Goal: Communication & Community: Share content

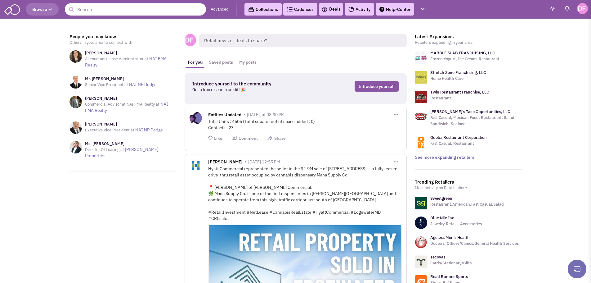
click at [404, 8] on link "Help-Center" at bounding box center [395, 9] width 38 height 12
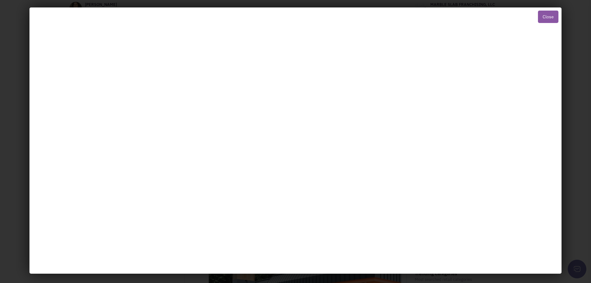
scroll to position [62, 0]
click at [545, 18] on button "Close" at bounding box center [548, 17] width 20 height 12
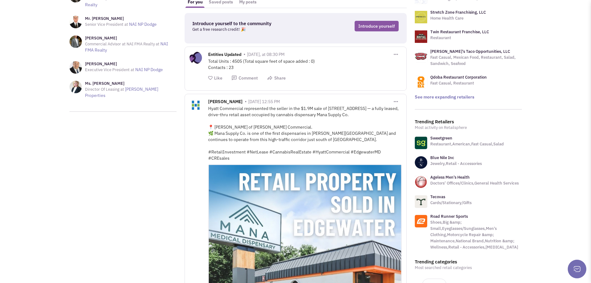
scroll to position [0, 0]
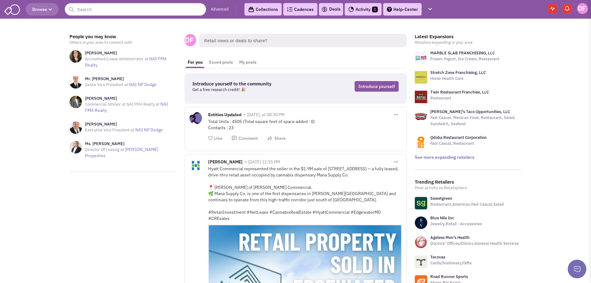
click at [410, 10] on link "Help-Center" at bounding box center [402, 9] width 38 height 12
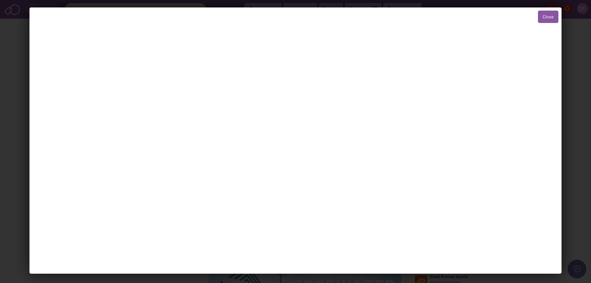
click at [545, 17] on button "Close" at bounding box center [548, 17] width 20 height 12
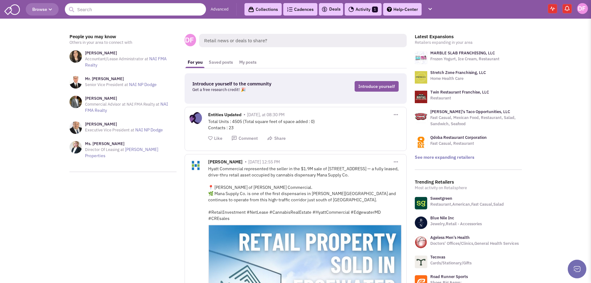
click at [267, 11] on link "Collections" at bounding box center [262, 9] width 37 height 12
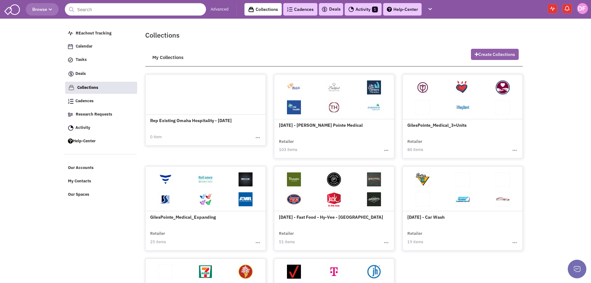
click at [484, 54] on button "Create Collections" at bounding box center [495, 54] width 48 height 11
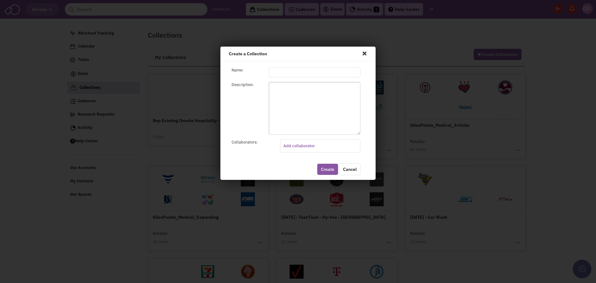
click at [273, 72] on input "text" at bounding box center [315, 72] width 92 height 10
click at [364, 53] on span at bounding box center [364, 53] width 8 height 10
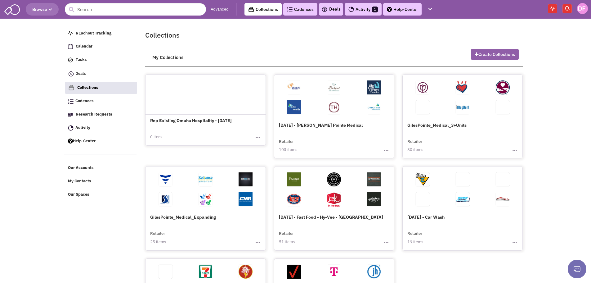
click at [496, 53] on button "Create Collections" at bounding box center [495, 54] width 48 height 11
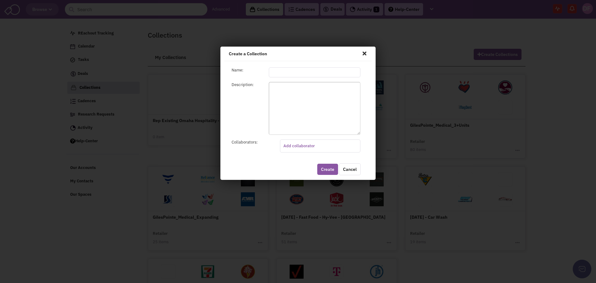
click at [364, 53] on span at bounding box center [364, 53] width 8 height 10
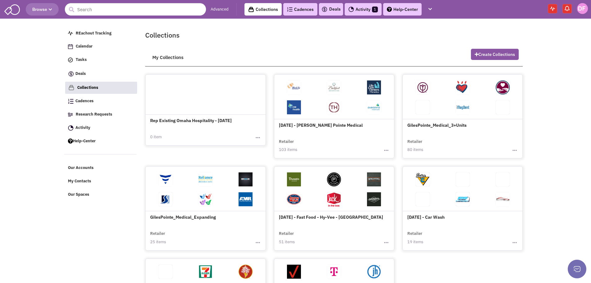
click at [217, 8] on link "Advanced" at bounding box center [220, 10] width 18 height 6
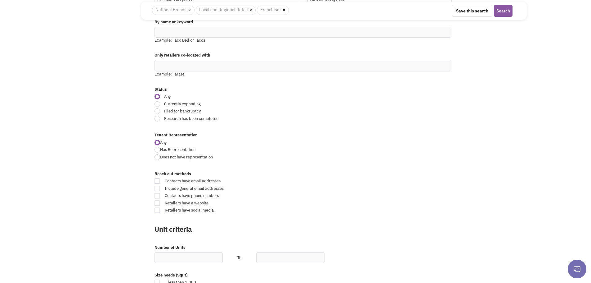
scroll to position [124, 0]
click at [155, 104] on div at bounding box center [158, 103] width 6 height 6
click at [353, 104] on input "Currently expanding" at bounding box center [355, 103] width 4 height 4
radio input "true"
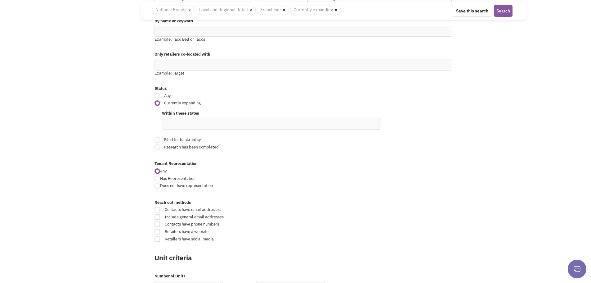
click at [186, 121] on ul at bounding box center [271, 123] width 219 height 11
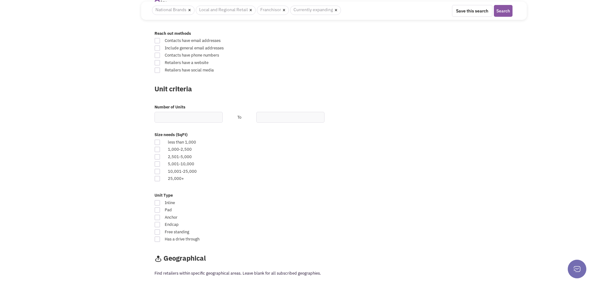
scroll to position [310, 0]
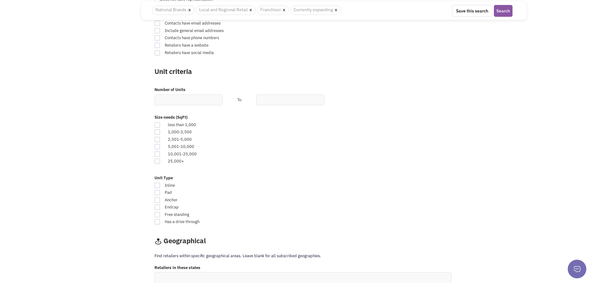
type input "Nebraska"
click at [157, 139] on div at bounding box center [158, 140] width 6 height 6
click at [161, 139] on input "checkbox" at bounding box center [163, 140] width 4 height 4
checkbox input "true"
click at [157, 153] on div at bounding box center [158, 154] width 6 height 6
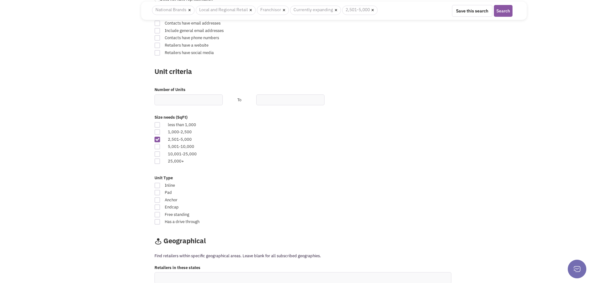
click at [161, 153] on input "checkbox" at bounding box center [163, 154] width 4 height 4
click at [156, 154] on div at bounding box center [158, 154] width 6 height 6
click at [161, 154] on input "checkbox" at bounding box center [163, 154] width 4 height 4
checkbox input "false"
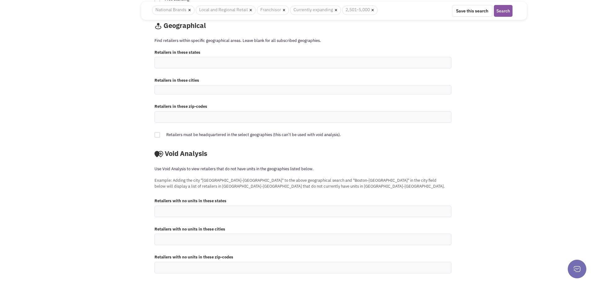
scroll to position [528, 0]
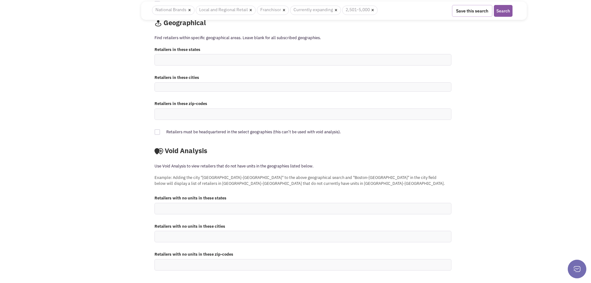
click at [473, 11] on button "Save this search" at bounding box center [472, 11] width 40 height 12
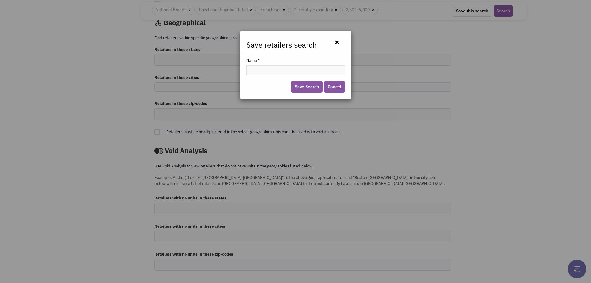
click at [337, 42] on button "×" at bounding box center [337, 42] width 16 height 9
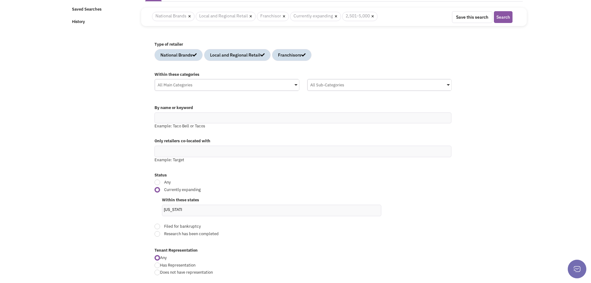
scroll to position [32, 0]
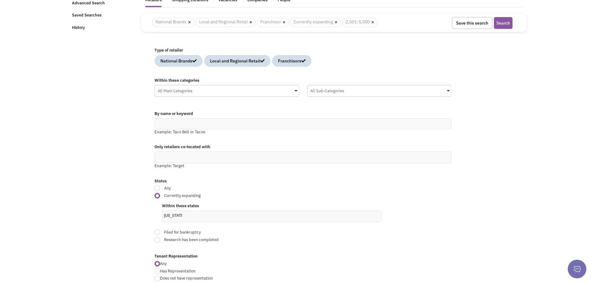
click at [476, 23] on button "Save this search" at bounding box center [472, 23] width 40 height 12
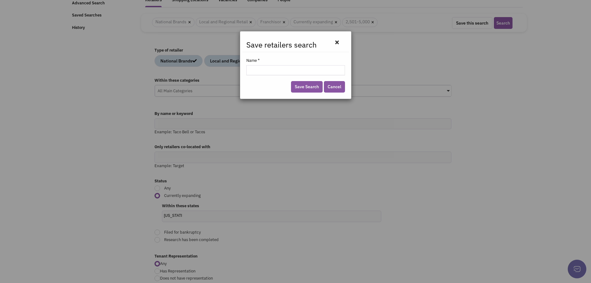
click at [265, 72] on input "Name *" at bounding box center [295, 70] width 99 height 10
type input "Expanding - [US_STATE] - 2,500 to 5,000"
click at [309, 86] on link "Save Search" at bounding box center [307, 86] width 32 height 11
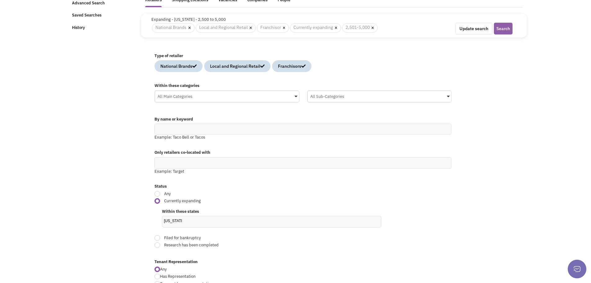
click at [504, 28] on button "Search" at bounding box center [503, 29] width 19 height 12
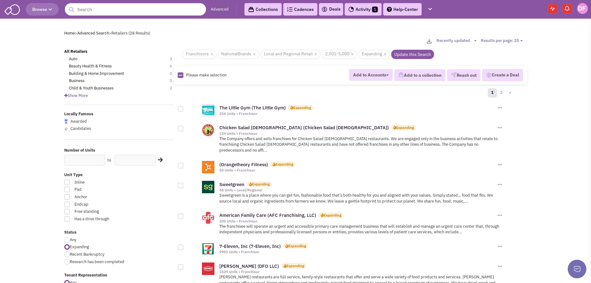
click at [207, 76] on span "Please make selection" at bounding box center [206, 74] width 40 height 5
click at [180, 75] on icon at bounding box center [180, 75] width 3 height 4
checkbox input "true"
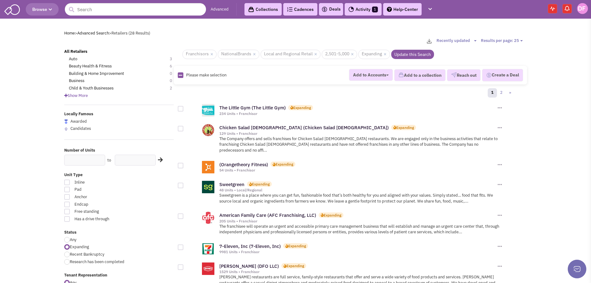
checkbox input "true"
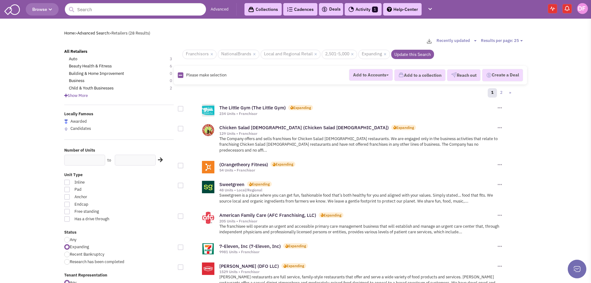
checkbox input "true"
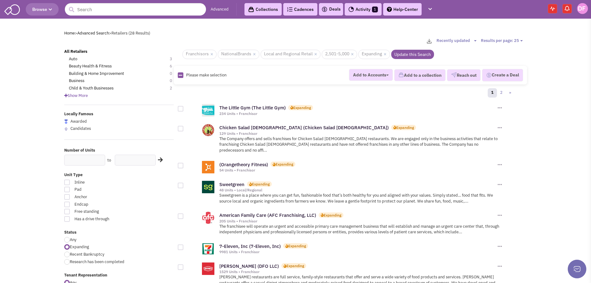
checkbox input "true"
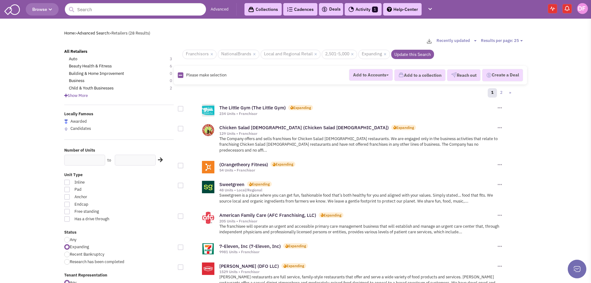
checkbox input "true"
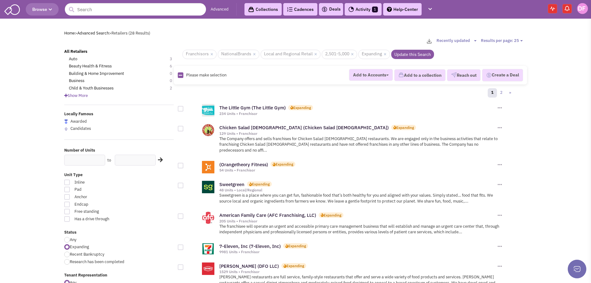
checkbox input "true"
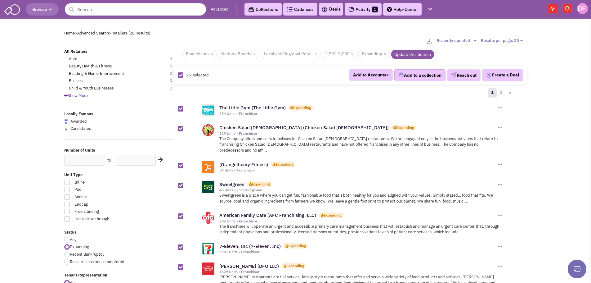
click at [412, 77] on button "Add to a collection" at bounding box center [419, 75] width 51 height 12
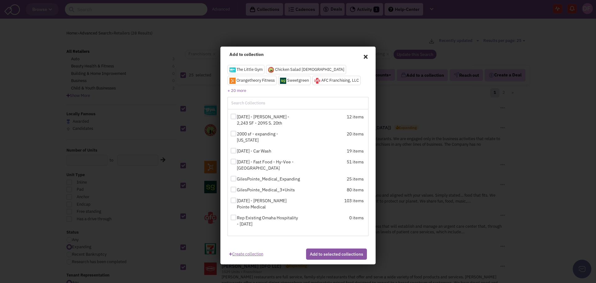
click at [246, 253] on link "Create collection" at bounding box center [246, 252] width 34 height 8
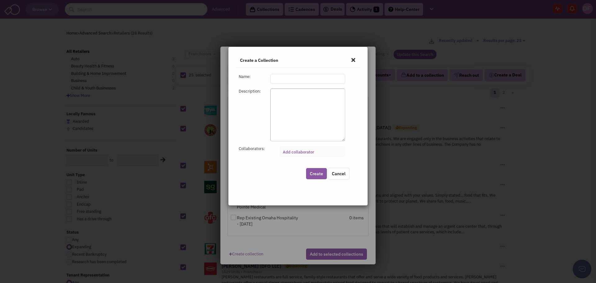
click at [284, 77] on input "text" at bounding box center [307, 79] width 75 height 10
type input "Expanding - Nebraska - 2,500 to 5,000"
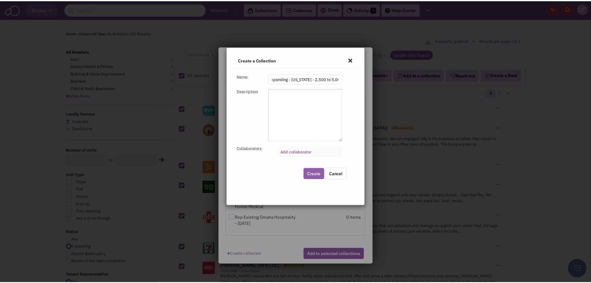
scroll to position [0, 0]
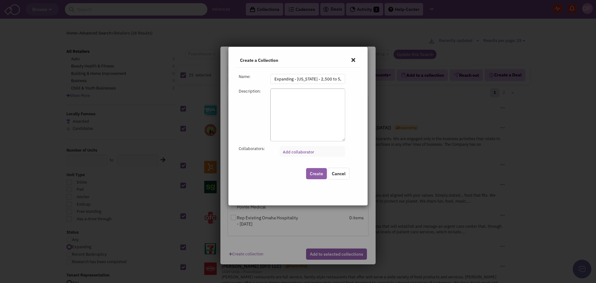
click at [316, 175] on button "Create" at bounding box center [316, 173] width 21 height 11
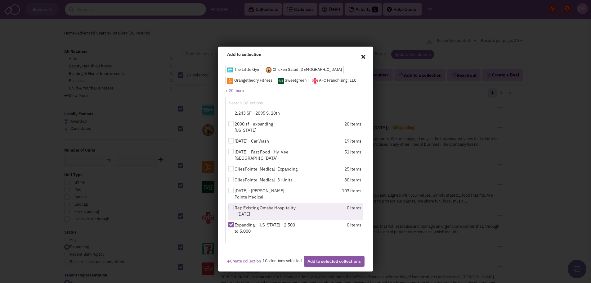
scroll to position [16, 0]
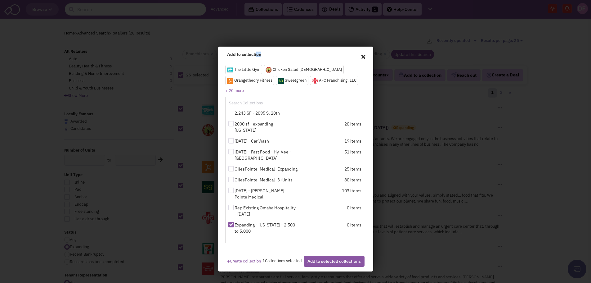
drag, startPoint x: 312, startPoint y: 53, endPoint x: 254, endPoint y: 32, distance: 62.4
click at [254, 32] on div "Add to collection × The Little Gym Chicken Salad Chick Orangetheory Fitness Swe…" at bounding box center [295, 141] width 591 height 283
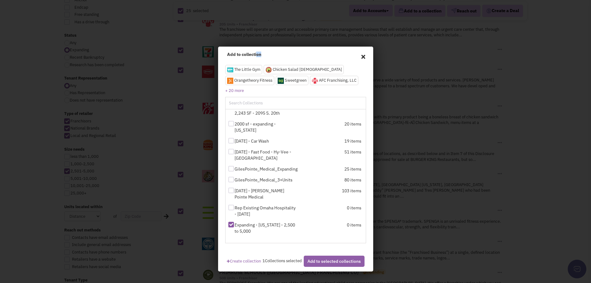
scroll to position [186, 0]
click at [316, 262] on button "Add to selected collections" at bounding box center [334, 260] width 61 height 11
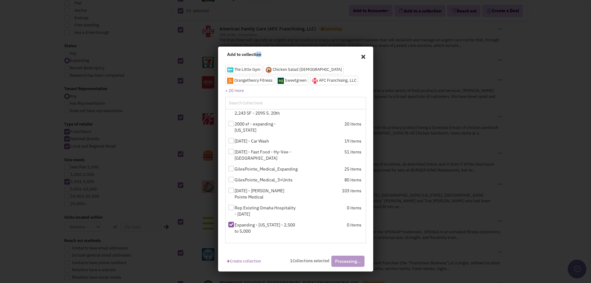
checkbox input "false"
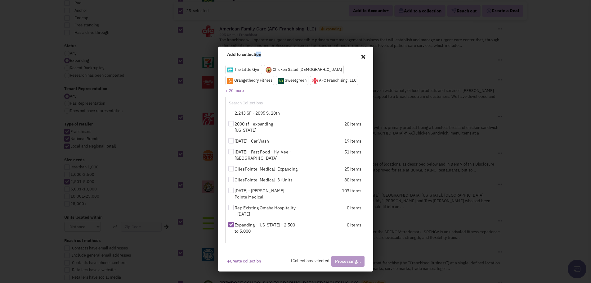
checkbox input "false"
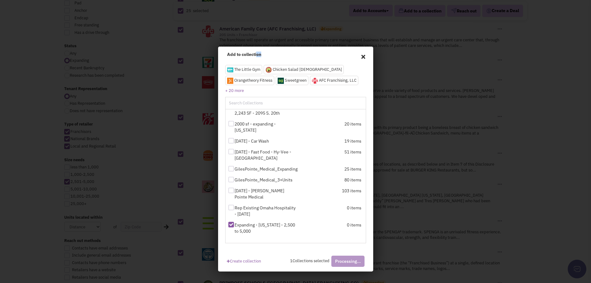
checkbox input "false"
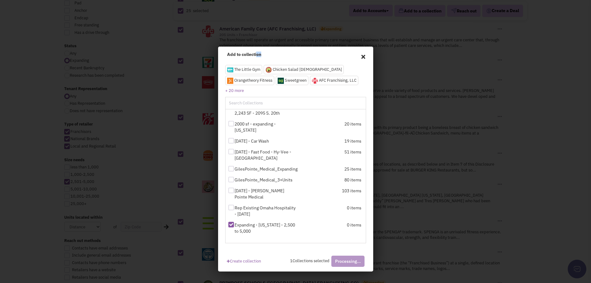
checkbox input "false"
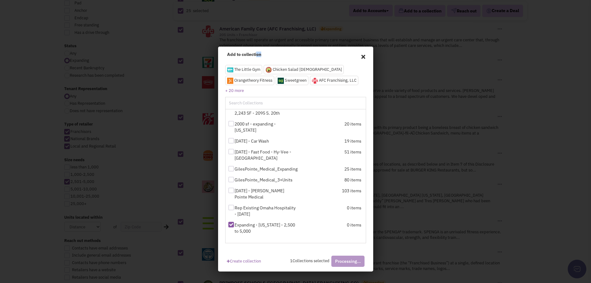
checkbox input "false"
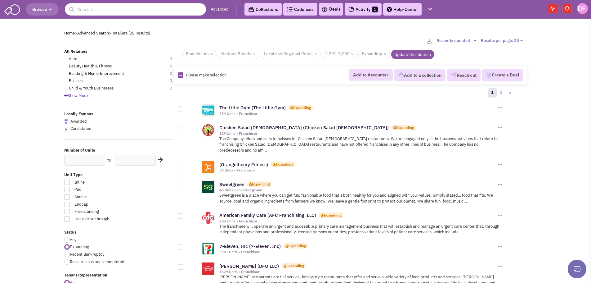
click at [294, 9] on link "Cadences 0" at bounding box center [300, 9] width 34 height 12
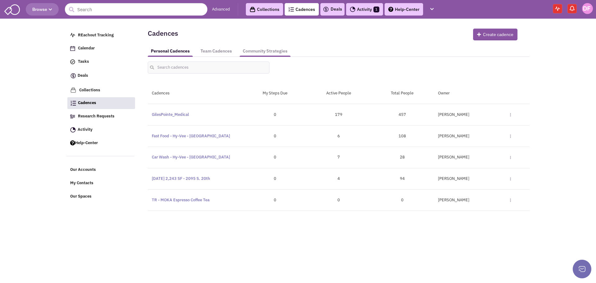
click at [260, 51] on link "Community Strategies" at bounding box center [265, 50] width 51 height 11
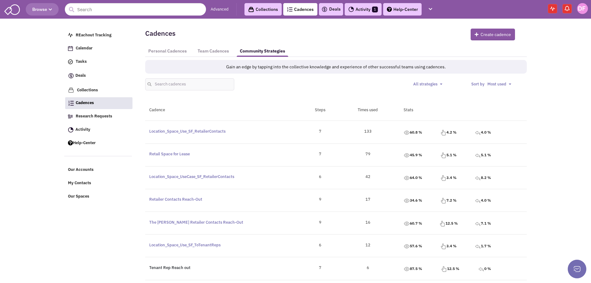
click at [164, 268] on link "Tenant Rep Reach out" at bounding box center [169, 267] width 41 height 5
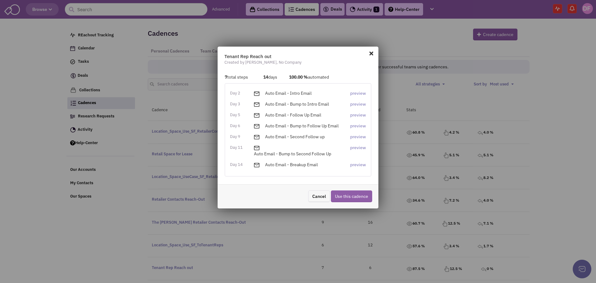
click at [361, 196] on link "Use this cadence" at bounding box center [351, 196] width 41 height 12
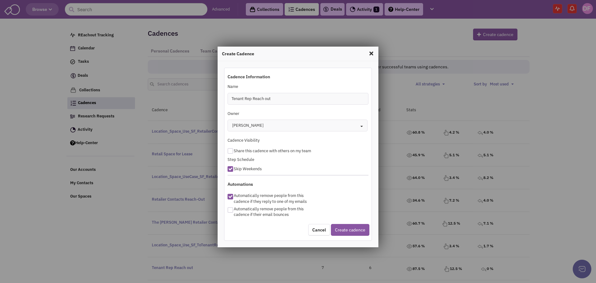
click at [231, 168] on div at bounding box center [230, 169] width 6 height 6
click at [234, 168] on input "checkbox" at bounding box center [236, 168] width 4 height 4
checkbox input "false"
click at [354, 230] on button "Create cadence" at bounding box center [350, 230] width 38 height 12
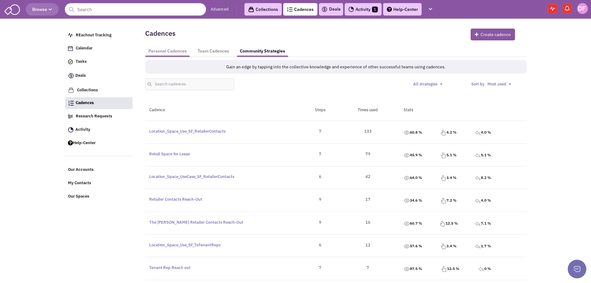
click at [168, 52] on link "Personal Cadences" at bounding box center [167, 50] width 45 height 11
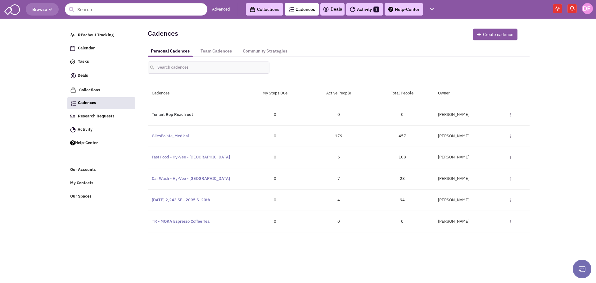
click at [169, 115] on link "Tenant Rep Reach out" at bounding box center [172, 114] width 41 height 5
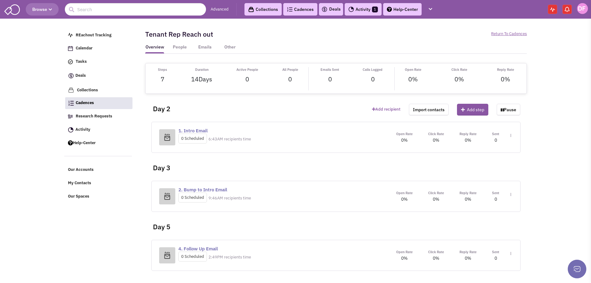
click at [511, 135] on img at bounding box center [510, 135] width 1 height 3
click at [489, 164] on link "Edit content" at bounding box center [492, 163] width 49 height 11
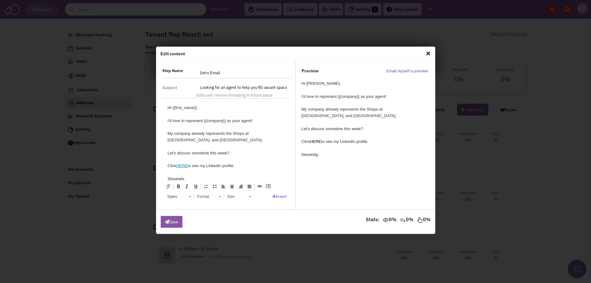
drag, startPoint x: 355, startPoint y: 116, endPoint x: 347, endPoint y: 117, distance: 7.5
click at [352, 117] on div "My company already represents the Shops at [GEOGRAPHIC_DATA], and [GEOGRAPHIC_D…" at bounding box center [364, 112] width 125 height 13
click at [337, 116] on div "My company already represents the Shops at [GEOGRAPHIC_DATA], and [GEOGRAPHIC_D…" at bounding box center [364, 112] width 125 height 13
click at [217, 140] on div "My company already represents the Shops at [GEOGRAPHIC_DATA], and [GEOGRAPHIC_D…" at bounding box center [226, 136] width 118 height 13
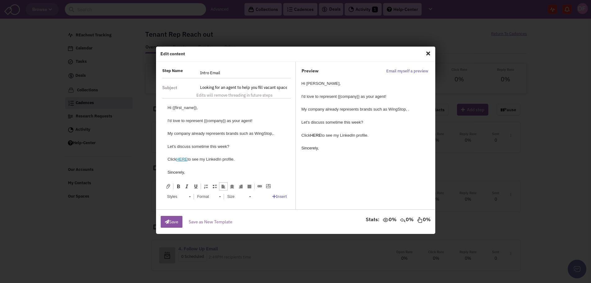
click at [407, 110] on div "My company already represents brands such as WingStop, ." at bounding box center [364, 109] width 125 height 7
click at [273, 133] on div "My company already represents brands such as WingStop, ." at bounding box center [226, 133] width 118 height 7
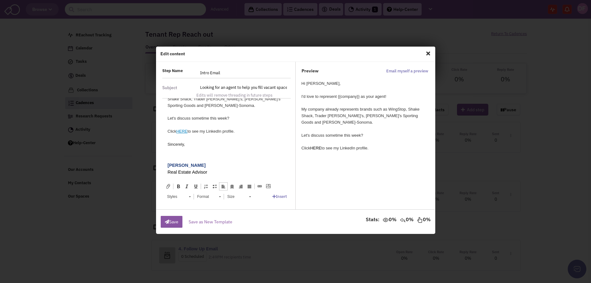
scroll to position [31, 0]
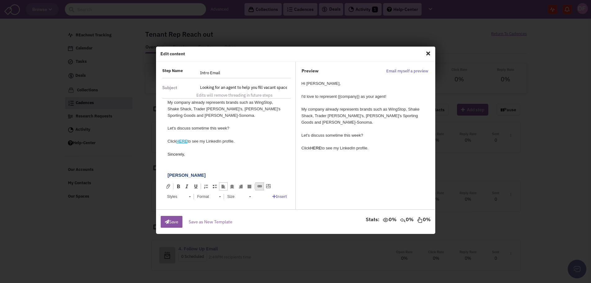
click at [261, 187] on span at bounding box center [259, 186] width 5 height 5
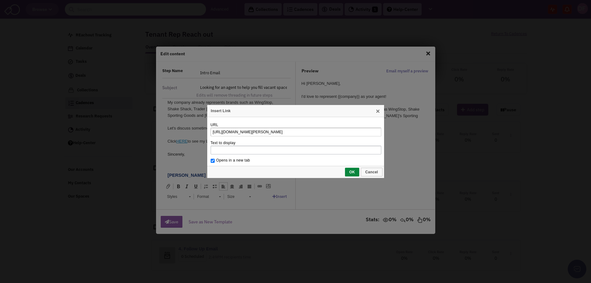
type input "[URL][DOMAIN_NAME][PERSON_NAME]"
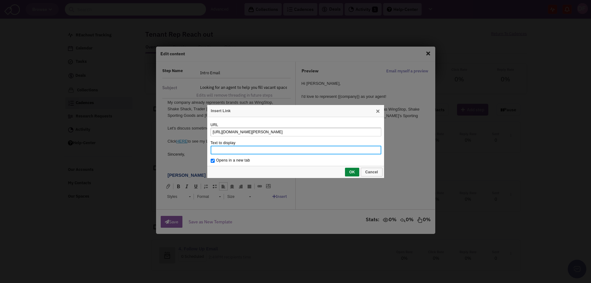
click at [229, 150] on input "Text to display" at bounding box center [296, 150] width 171 height 9
type input "HERE"
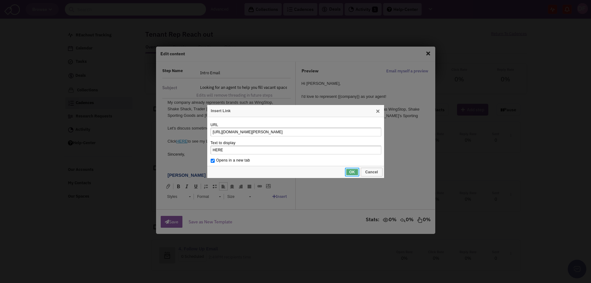
click at [351, 171] on span "OK" at bounding box center [352, 172] width 13 height 4
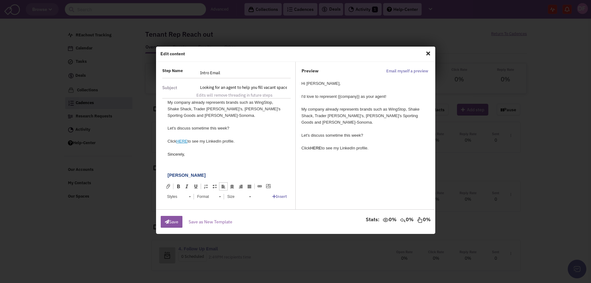
click at [187, 141] on link "HERE" at bounding box center [181, 141] width 11 height 5
click at [259, 187] on span at bounding box center [259, 186] width 5 height 5
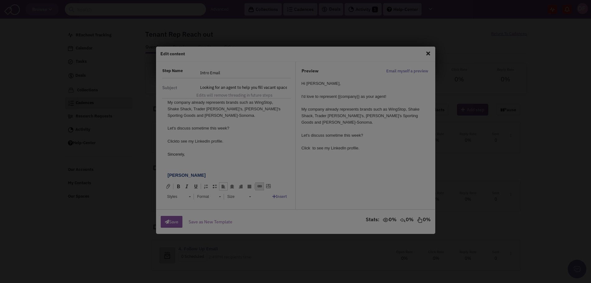
checkbox input "true"
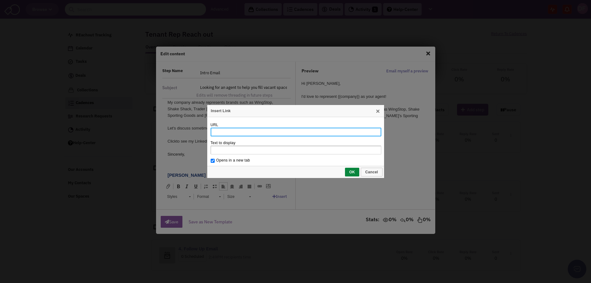
paste input "[URL][DOMAIN_NAME][PERSON_NAME]"
type input "[URL][DOMAIN_NAME][PERSON_NAME]"
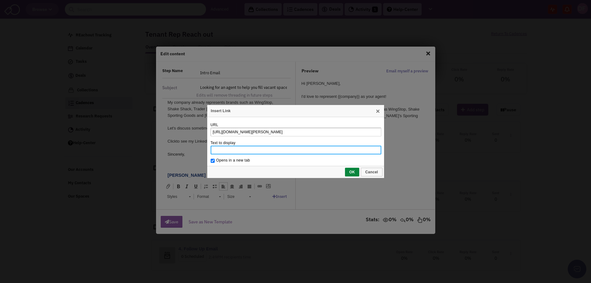
click at [253, 149] on input "Text to display" at bounding box center [296, 150] width 171 height 9
type input "HERE"
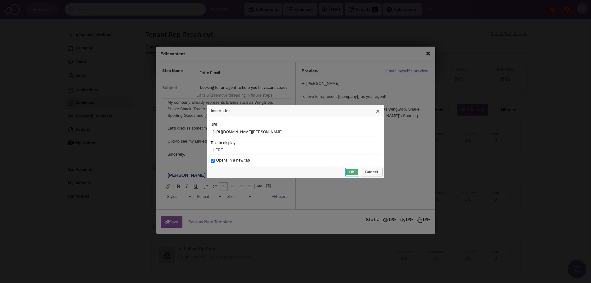
click at [353, 173] on span "OK" at bounding box center [352, 172] width 13 height 4
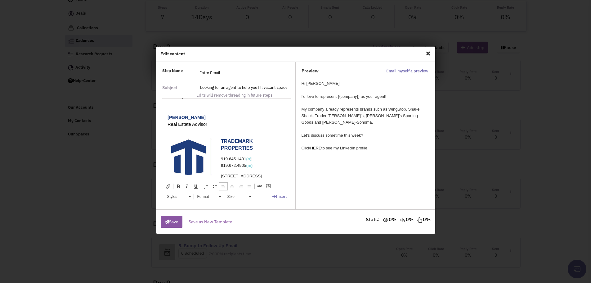
scroll to position [90, 0]
click at [200, 141] on img at bounding box center [193, 157] width 47 height 41
click at [191, 119] on b "[PERSON_NAME]" at bounding box center [186, 116] width 38 height 5
click at [171, 115] on b "[PERSON_NAME]" at bounding box center [186, 116] width 38 height 5
drag, startPoint x: 222, startPoint y: 122, endPoint x: 164, endPoint y: 116, distance: 59.2
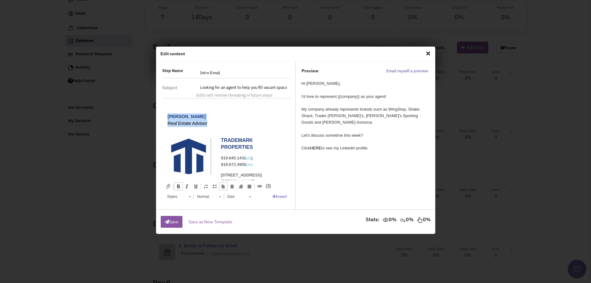
click at [164, 116] on html "Hi {{first_name}}, I'd love to represent {{company}} as your agent! My company …" at bounding box center [226, 108] width 130 height 199
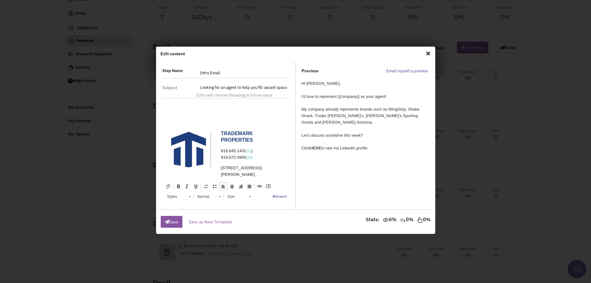
click at [270, 176] on p "1001 Wade Ave, Suite 300, Raleigh NC 27605" at bounding box center [252, 171] width 62 height 13
click at [280, 143] on td "trademarkproperties.com" at bounding box center [251, 159] width 67 height 70
click at [193, 150] on img at bounding box center [193, 150] width 47 height 41
drag, startPoint x: 193, startPoint y: 150, endPoint x: 186, endPoint y: 155, distance: 8.6
click at [186, 155] on img at bounding box center [193, 150] width 47 height 41
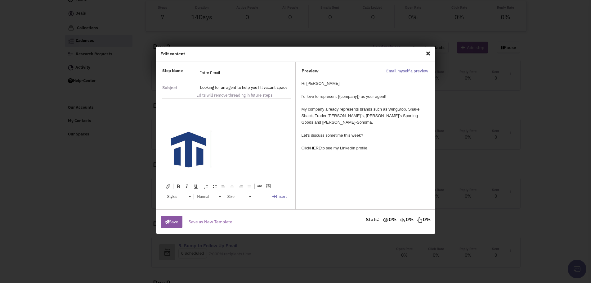
scroll to position [76, 0]
click at [276, 197] on link "Insert" at bounding box center [279, 196] width 15 height 5
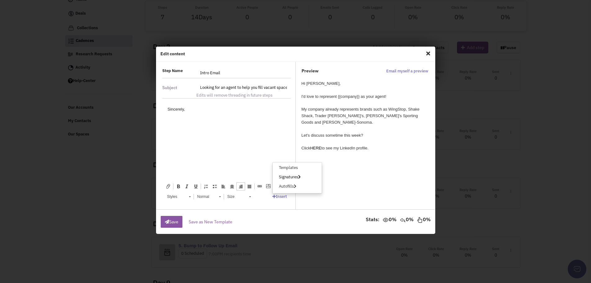
click at [288, 178] on link "Signatures" at bounding box center [290, 177] width 34 height 8
click at [289, 147] on span "[PERSON_NAME]" at bounding box center [294, 146] width 31 height 5
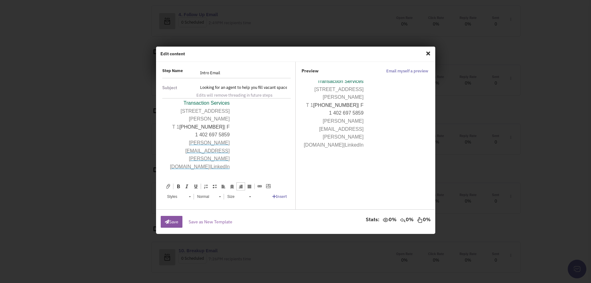
scroll to position [164, 0]
click at [232, 152] on td at bounding box center [257, 117] width 53 height 137
click at [231, 153] on td at bounding box center [257, 117] width 53 height 137
click at [220, 156] on span "LinkedIn" at bounding box center [220, 158] width 19 height 5
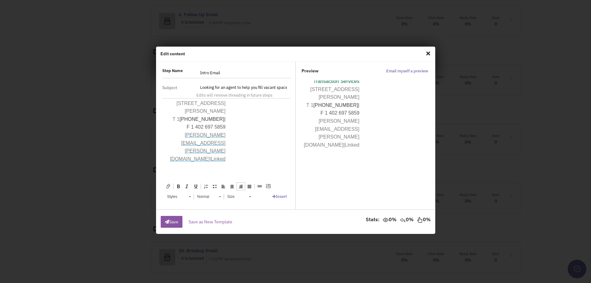
scroll to position [144, 0]
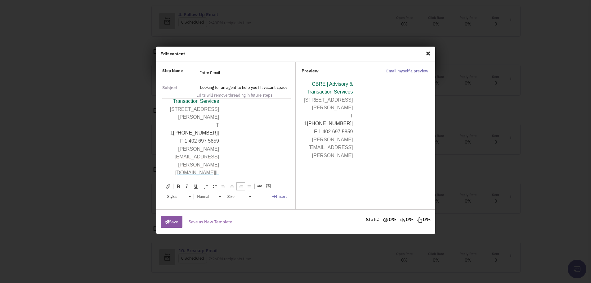
click at [232, 139] on td at bounding box center [253, 122] width 64 height 134
click at [221, 140] on td "Regards, Dan Fishburn | Vice President CBRE | Advisory & Transaction Services 1…" at bounding box center [195, 122] width 54 height 134
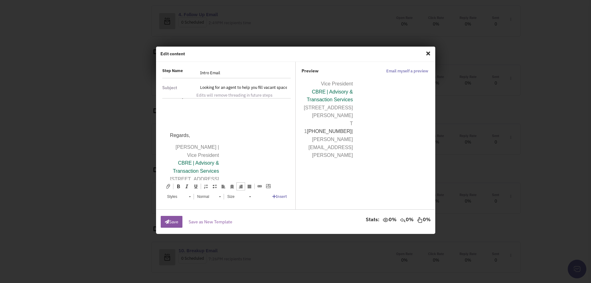
scroll to position [120, 0]
click at [216, 115] on span "[PERSON_NAME] | Vice President" at bounding box center [196, 119] width 43 height 13
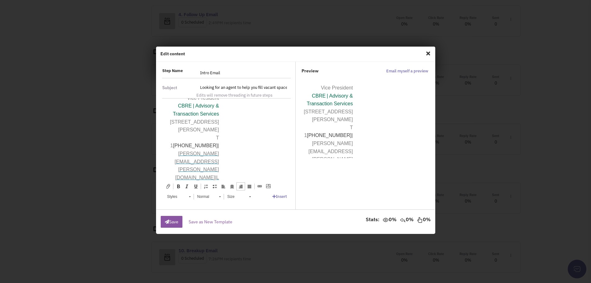
scroll to position [155, 0]
click at [236, 159] on td at bounding box center [253, 124] width 64 height 130
click at [227, 158] on td at bounding box center [253, 124] width 64 height 130
click at [219, 170] on span "L" at bounding box center [217, 172] width 3 height 5
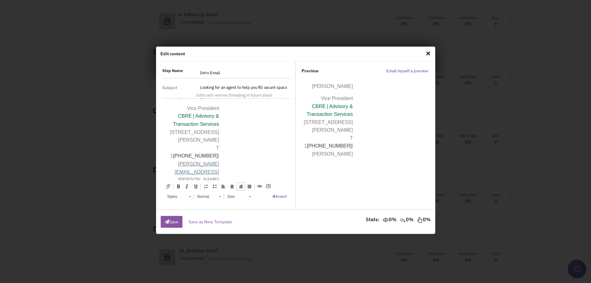
scroll to position [140, 0]
click at [172, 222] on button "Save" at bounding box center [172, 222] width 22 height 12
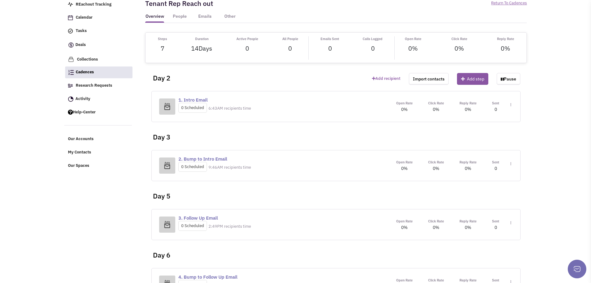
scroll to position [17, 0]
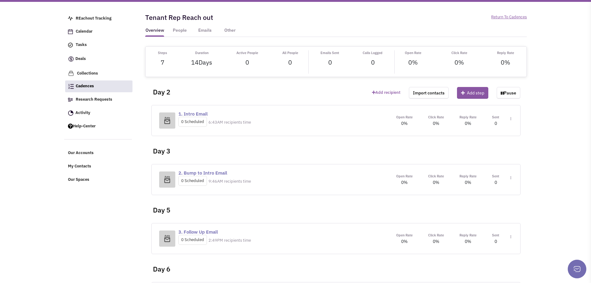
click at [198, 113] on link "1. Intro Email" at bounding box center [192, 114] width 29 height 6
click at [198, 113] on div "REachout Tracking Calendar Tasks Completed Tasks Deals Team Deals Toggle Dropdo…" at bounding box center [295, 81] width 463 height 155
click at [200, 113] on link "1. Intro Email" at bounding box center [192, 114] width 29 height 6
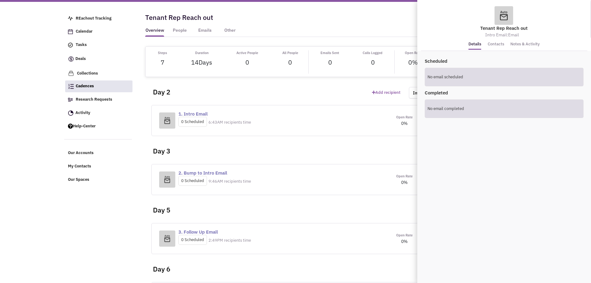
click at [475, 45] on link "Details" at bounding box center [475, 45] width 13 height 10
click at [306, 96] on div "Day 2" at bounding box center [258, 89] width 220 height 25
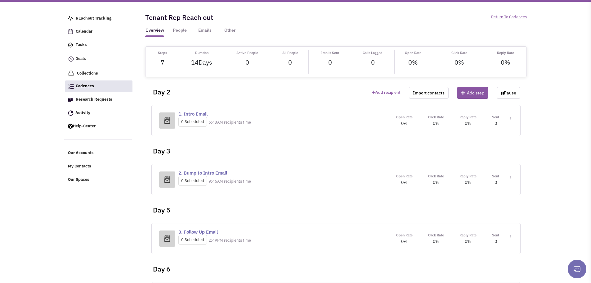
click at [511, 120] on img at bounding box center [510, 118] width 1 height 3
click at [485, 148] on link "Edit content" at bounding box center [492, 146] width 49 height 11
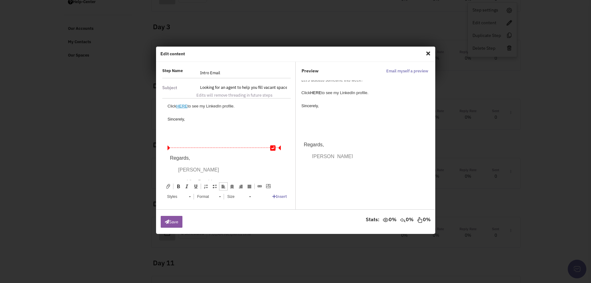
scroll to position [67, 0]
click at [193, 156] on p "Regards," at bounding box center [194, 157] width 49 height 8
click at [191, 117] on div "Sincerely," at bounding box center [226, 118] width 118 height 7
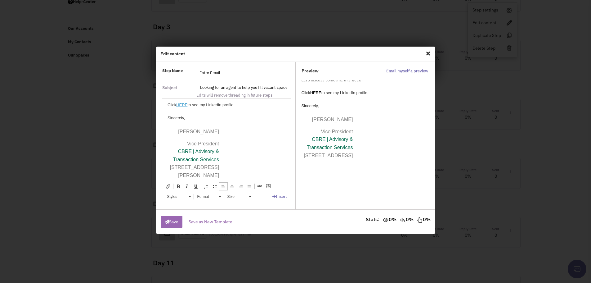
click at [170, 220] on button "Save" at bounding box center [172, 222] width 22 height 12
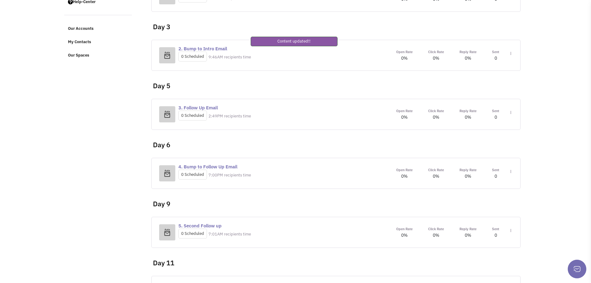
click at [486, 82] on link "Edit content" at bounding box center [492, 81] width 49 height 11
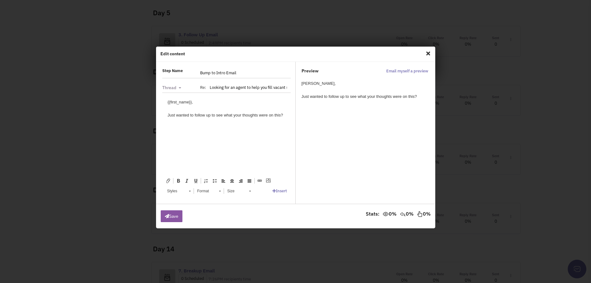
scroll to position [203, 0]
click at [428, 54] on span "Close" at bounding box center [428, 53] width 8 height 10
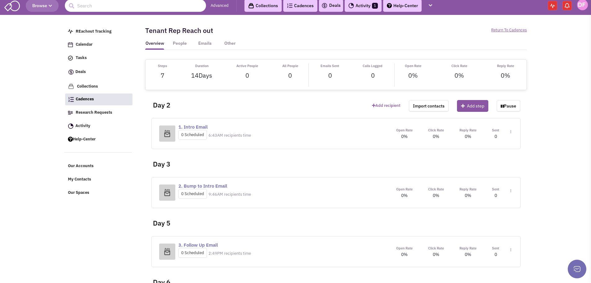
scroll to position [0, 0]
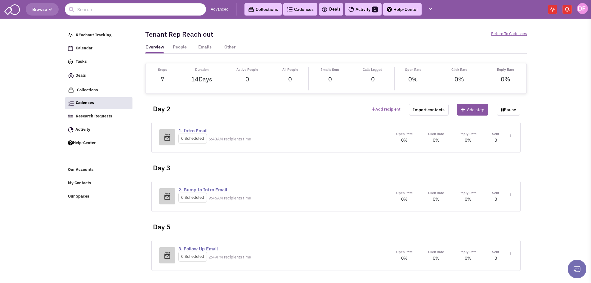
click at [511, 135] on img at bounding box center [510, 135] width 1 height 3
click at [482, 164] on link "Edit content" at bounding box center [492, 163] width 49 height 11
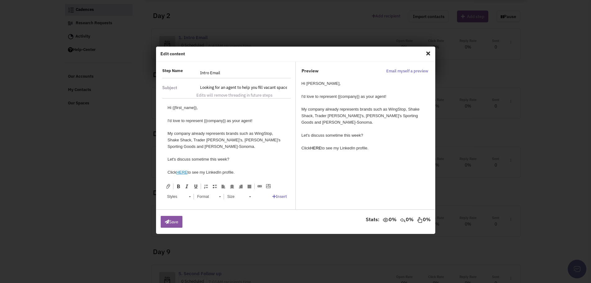
click at [428, 54] on span "Close" at bounding box center [428, 53] width 8 height 10
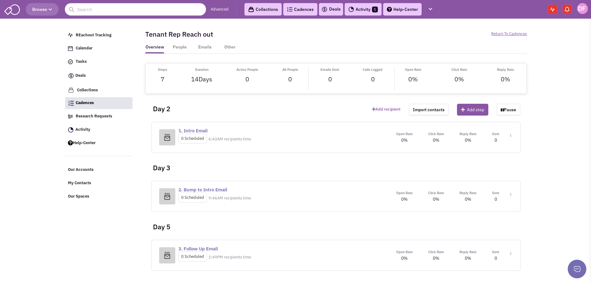
click at [511, 136] on img at bounding box center [510, 135] width 1 height 3
click at [489, 151] on link "Step settings" at bounding box center [492, 150] width 49 height 11
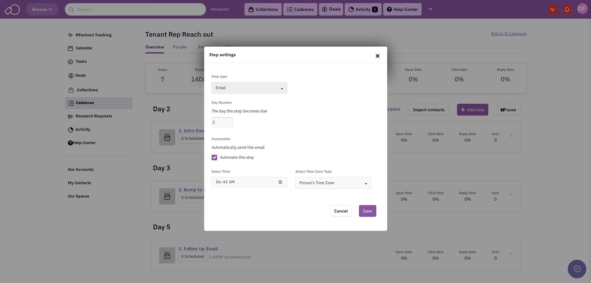
click at [379, 55] on icon at bounding box center [377, 55] width 13 height 15
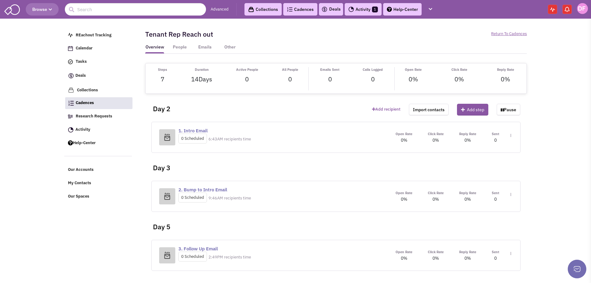
click at [261, 10] on link "Collections" at bounding box center [262, 9] width 37 height 12
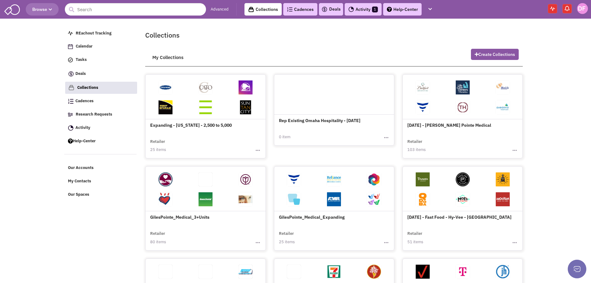
click at [258, 150] on img "button" at bounding box center [258, 150] width 6 height 6
click at [206, 123] on h4 "Expanding - [US_STATE] - 2,500 to 5,000" at bounding box center [205, 102] width 110 height 51
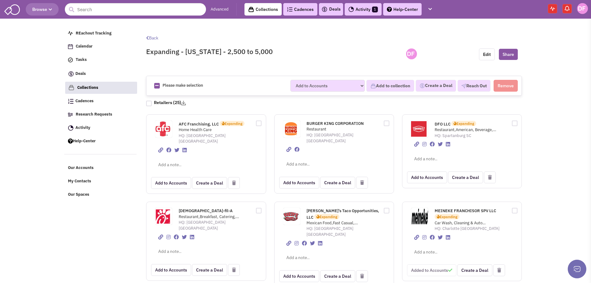
click at [150, 104] on div at bounding box center [149, 104] width 6 height 6
click at [152, 104] on input "checkbox" at bounding box center [154, 102] width 4 height 4
checkbox input "true"
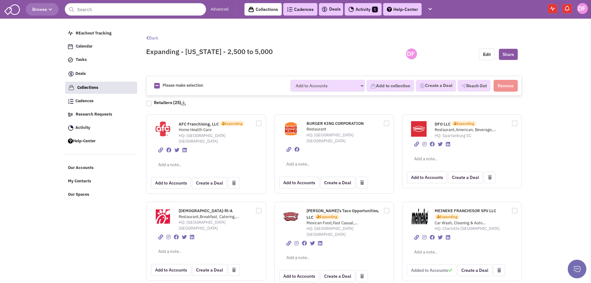
checkbox input "true"
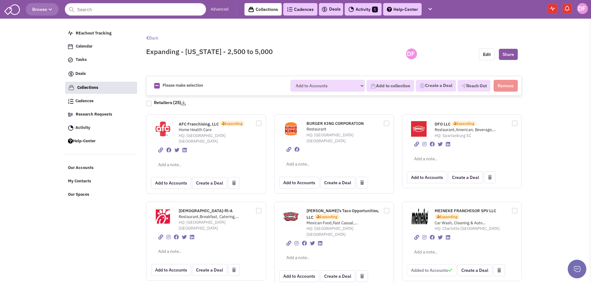
checkbox input "true"
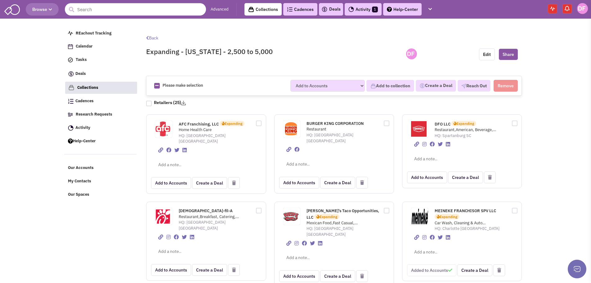
checkbox input "true"
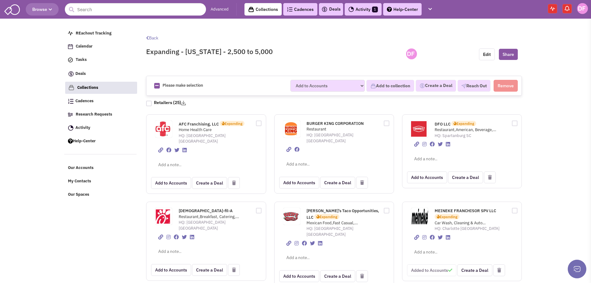
checkbox input "true"
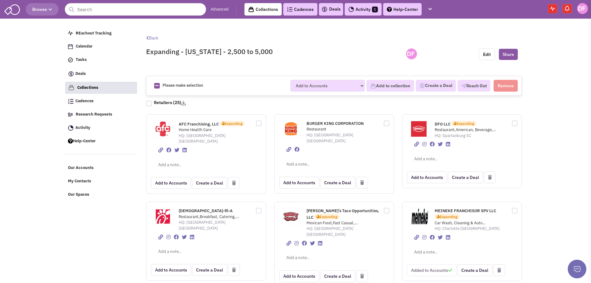
checkbox input "true"
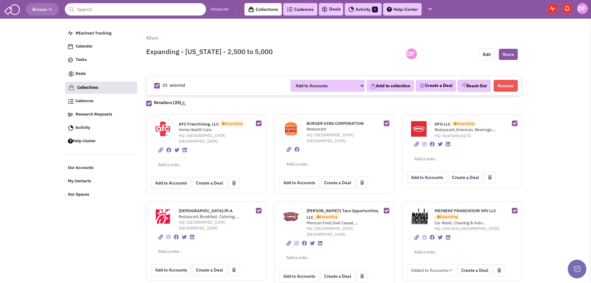
click at [480, 86] on button "Reach Out" at bounding box center [474, 86] width 33 height 12
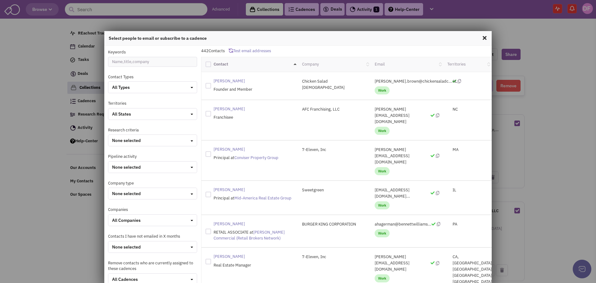
click at [206, 64] on div at bounding box center [208, 64] width 6 height 6
click at [212, 64] on input "checkbox" at bounding box center [214, 63] width 4 height 4
checkbox input "true"
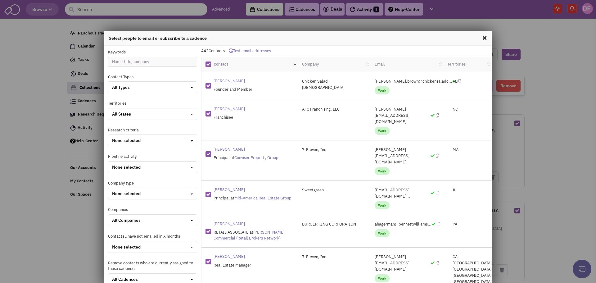
checkbox input "true"
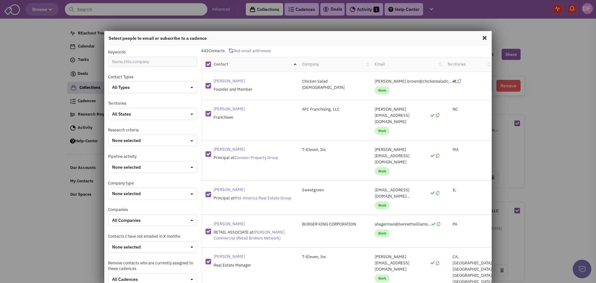
checkbox input "true"
click at [206, 64] on div at bounding box center [208, 64] width 6 height 6
click at [212, 64] on input "checkbox" at bounding box center [214, 63] width 4 height 4
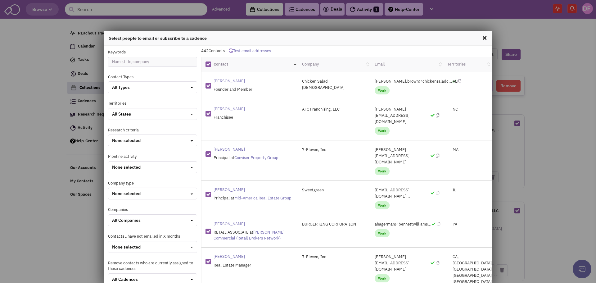
checkbox input "false"
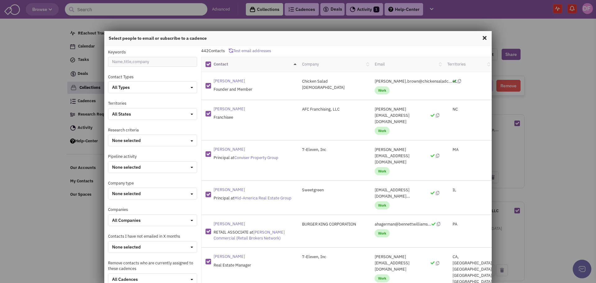
checkbox input "false"
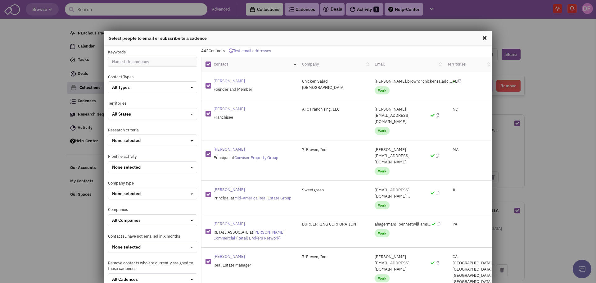
checkbox input "false"
click at [481, 37] on span at bounding box center [484, 38] width 8 height 10
checkbox input "false"
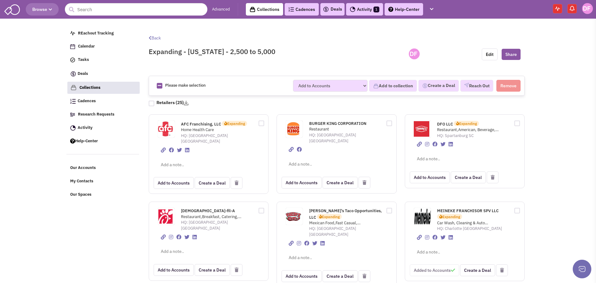
checkbox input "false"
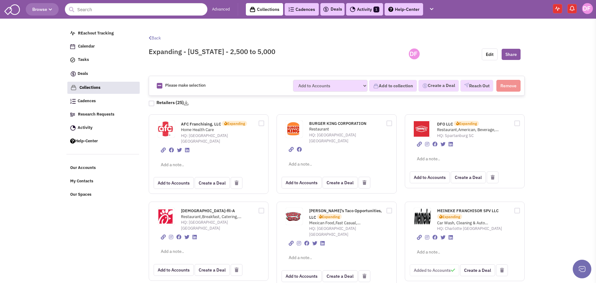
checkbox input "false"
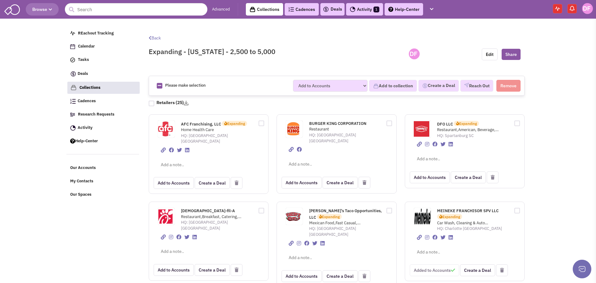
checkbox input "false"
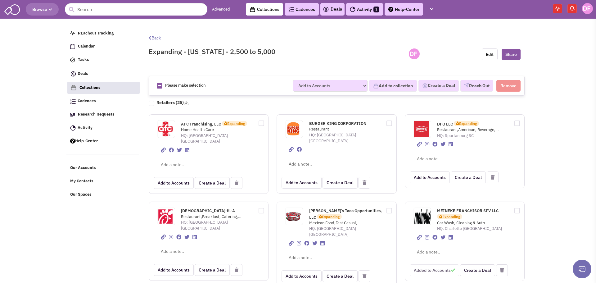
checkbox input "false"
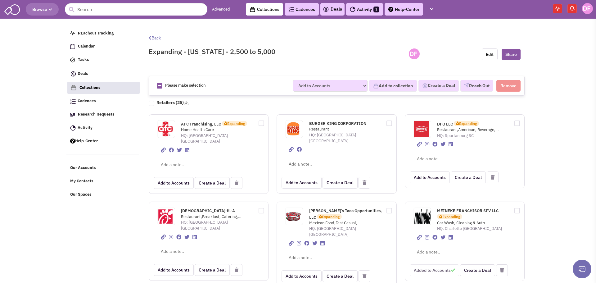
checkbox input "false"
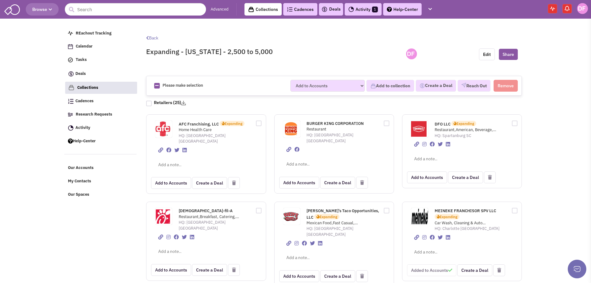
click at [259, 122] on div at bounding box center [256, 122] width 9 height 7
checkbox input "true"
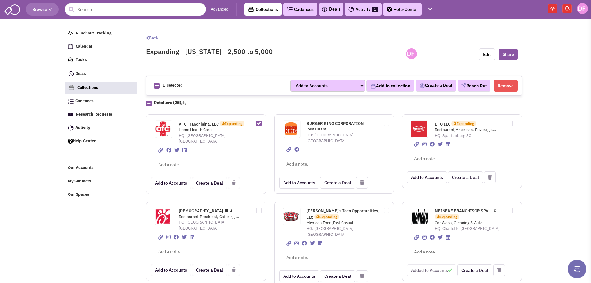
click at [387, 122] on div at bounding box center [384, 122] width 9 height 7
checkbox input "true"
click at [516, 123] on div at bounding box center [512, 122] width 9 height 7
checkbox input "true"
click at [516, 206] on div at bounding box center [512, 209] width 9 height 7
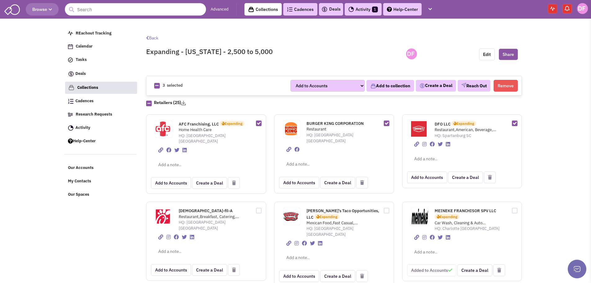
checkbox input "true"
click at [386, 206] on div at bounding box center [384, 209] width 9 height 7
checkbox input "true"
click at [259, 206] on div at bounding box center [256, 209] width 9 height 7
checkbox input "true"
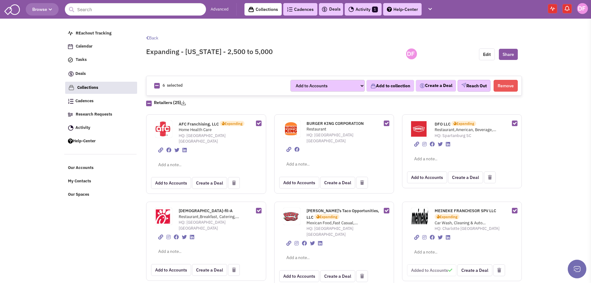
click at [476, 86] on button "Reach Out" at bounding box center [474, 86] width 33 height 12
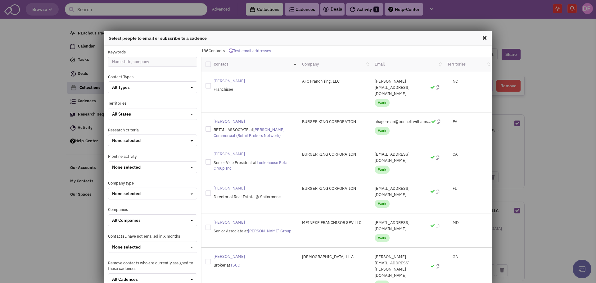
click at [480, 37] on span at bounding box center [484, 38] width 8 height 10
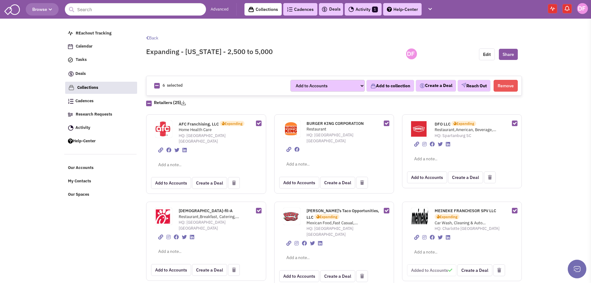
click at [387, 123] on div at bounding box center [384, 122] width 9 height 7
checkbox input "false"
click at [480, 85] on button "Reach Out" at bounding box center [474, 86] width 33 height 12
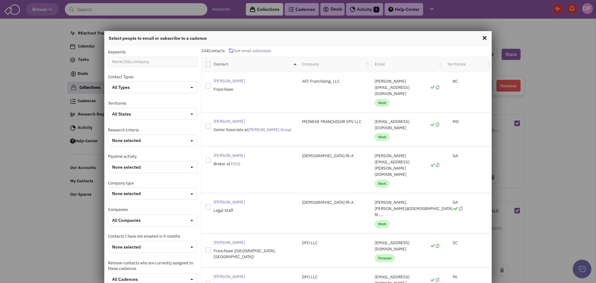
click at [481, 38] on span at bounding box center [484, 38] width 8 height 10
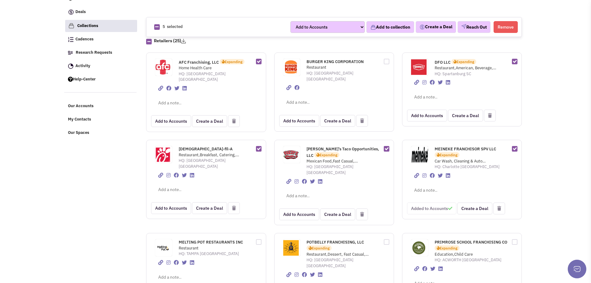
scroll to position [62, 0]
click at [259, 144] on div at bounding box center [256, 147] width 9 height 7
checkbox input "false"
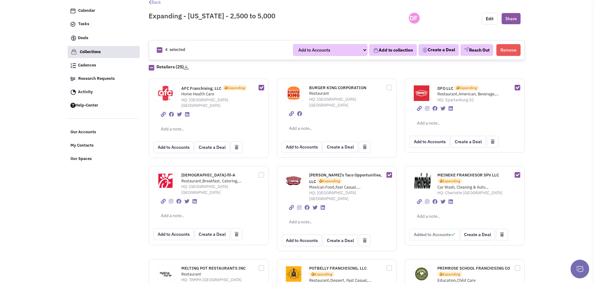
scroll to position [0, 0]
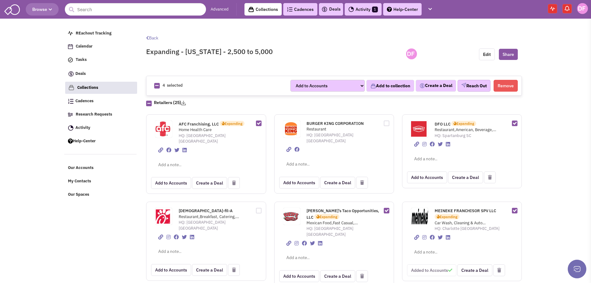
click at [474, 86] on button "Reach Out" at bounding box center [474, 86] width 33 height 12
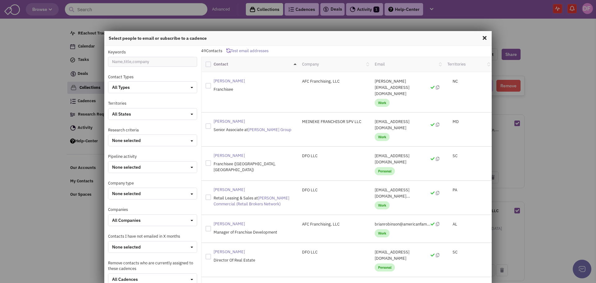
click at [207, 65] on div at bounding box center [208, 64] width 6 height 6
click at [212, 65] on input "checkbox" at bounding box center [214, 63] width 4 height 4
checkbox input "true"
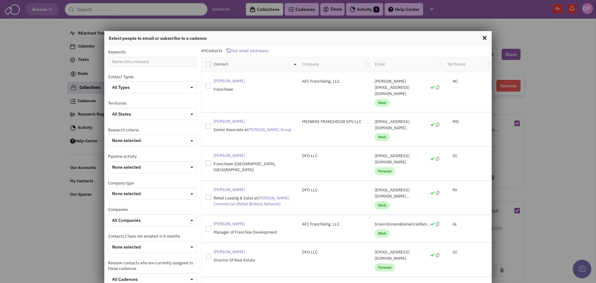
checkbox input "true"
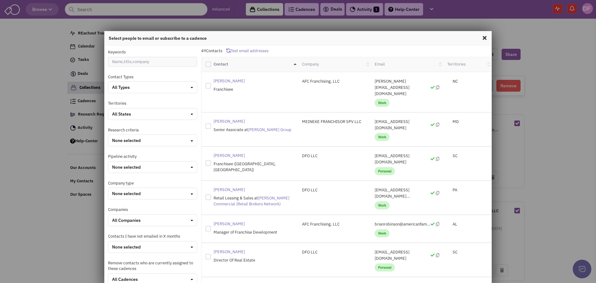
checkbox input "true"
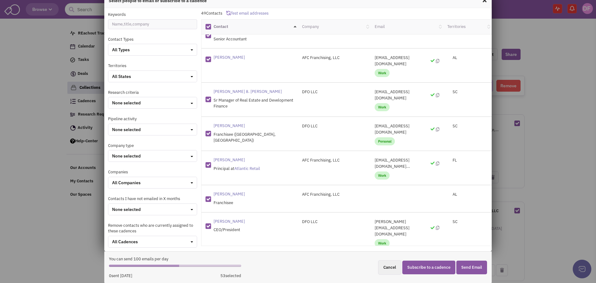
scroll to position [38, 0]
click at [432, 267] on button "Subscribe to a cadence" at bounding box center [428, 267] width 53 height 14
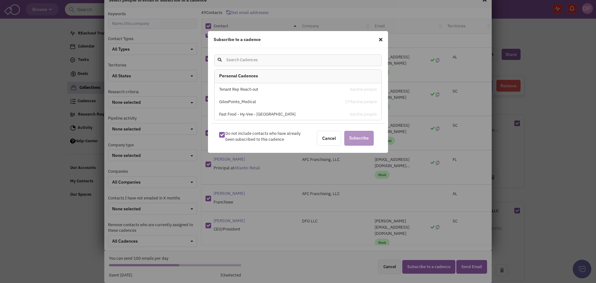
click at [242, 87] on div "Tenant Rep Reach out" at bounding box center [278, 90] width 118 height 6
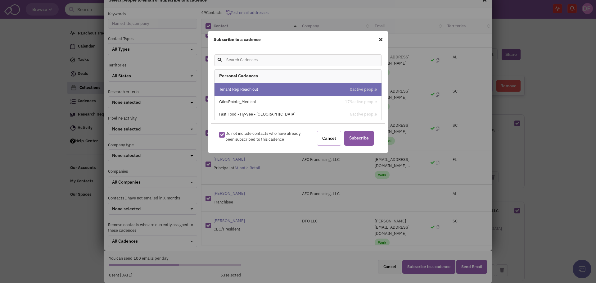
click at [331, 137] on link "Cancel" at bounding box center [329, 138] width 24 height 15
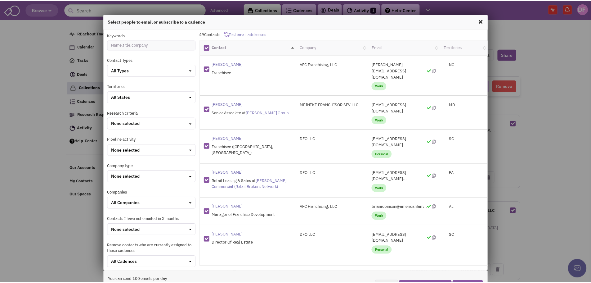
scroll to position [0, 0]
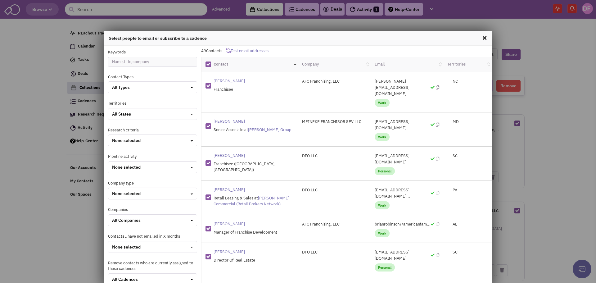
click at [482, 38] on span at bounding box center [484, 38] width 8 height 10
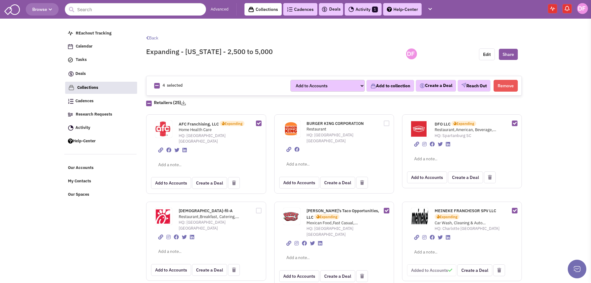
click at [298, 12] on link "Cadences 0" at bounding box center [300, 9] width 34 height 12
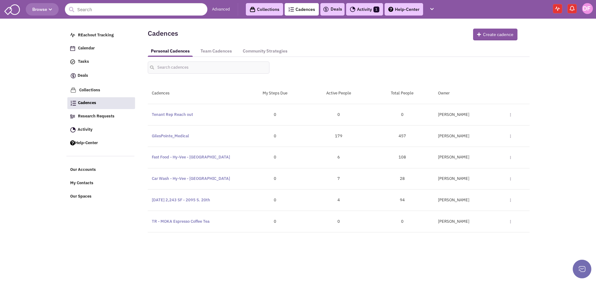
click at [510, 115] on img at bounding box center [510, 114] width 1 height 3
click at [469, 126] on link "Edit" at bounding box center [488, 125] width 57 height 11
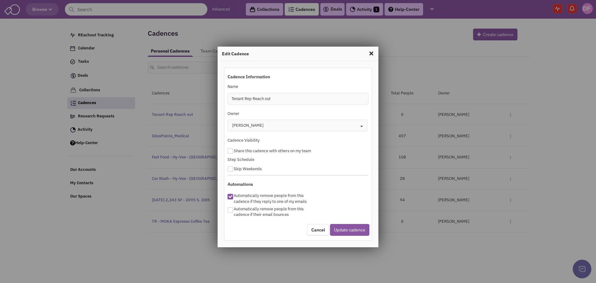
click at [372, 53] on span at bounding box center [371, 53] width 8 height 10
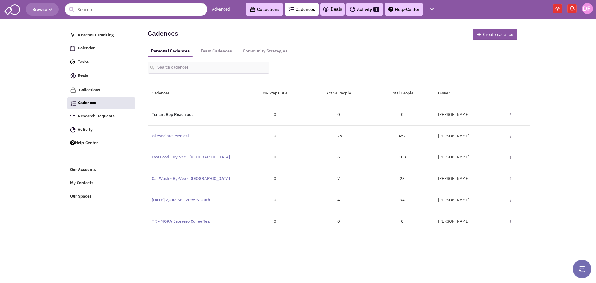
click at [178, 114] on link "Tenant Rep Reach out" at bounding box center [172, 114] width 41 height 5
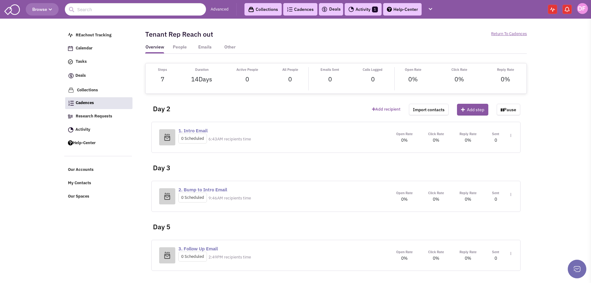
click at [510, 137] on img at bounding box center [510, 135] width 1 height 3
click at [487, 224] on link "Edit content" at bounding box center [492, 222] width 49 height 11
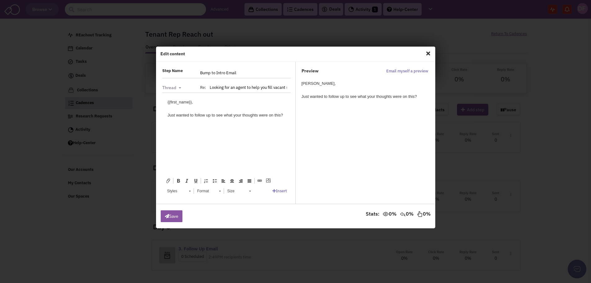
click at [428, 53] on span "Close" at bounding box center [428, 53] width 8 height 10
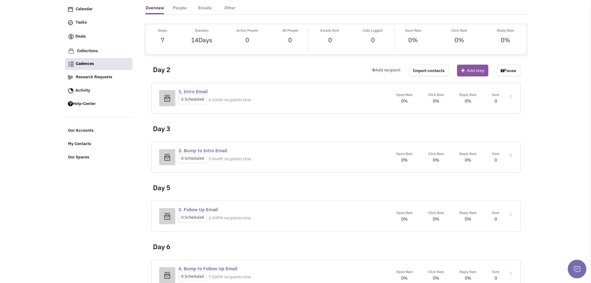
scroll to position [93, 0]
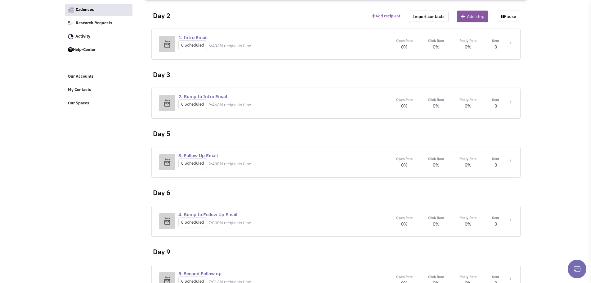
click at [511, 44] on img at bounding box center [510, 42] width 1 height 3
click at [482, 189] on link "Edit content" at bounding box center [492, 188] width 49 height 11
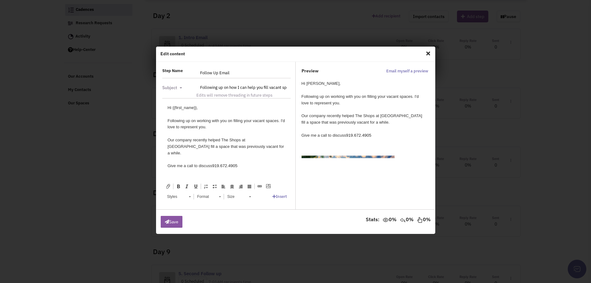
scroll to position [0, 0]
click at [277, 120] on div "Following up on working with you on filling your vacant spaces. I'd love to rep…" at bounding box center [226, 124] width 118 height 13
click at [191, 140] on div "Our company recently helped The Shops at [GEOGRAPHIC_DATA] fill a space that wa…" at bounding box center [226, 146] width 118 height 19
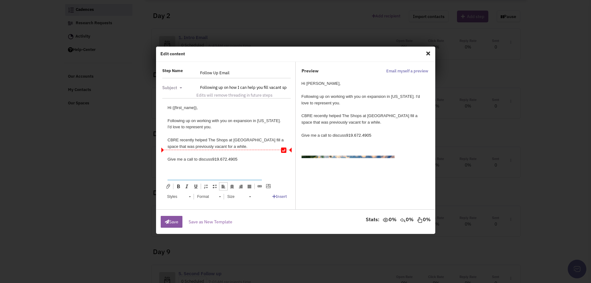
click at [246, 146] on div "CBRE recently helped The Shops at [GEOGRAPHIC_DATA] fill a space that was previ…" at bounding box center [226, 143] width 118 height 13
click at [237, 159] on span "919.672.4905" at bounding box center [224, 159] width 25 height 5
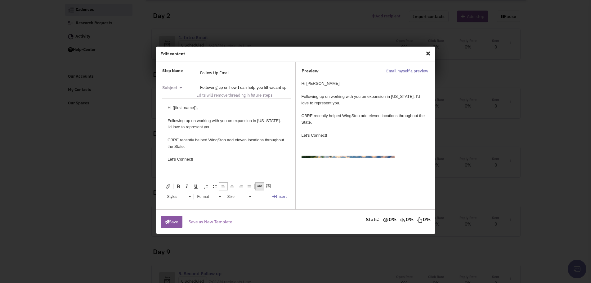
click at [259, 186] on span at bounding box center [259, 186] width 5 height 5
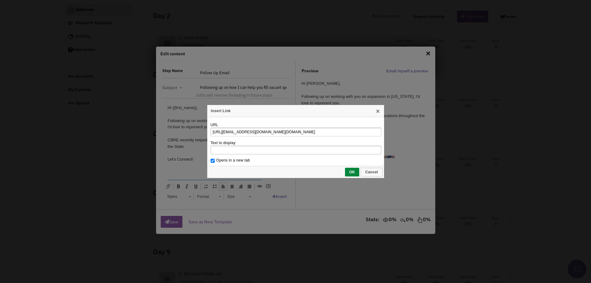
type input "https://outlook.office.com/book/DanFishburnCalendar@cbre.onmicrosoft.com/"
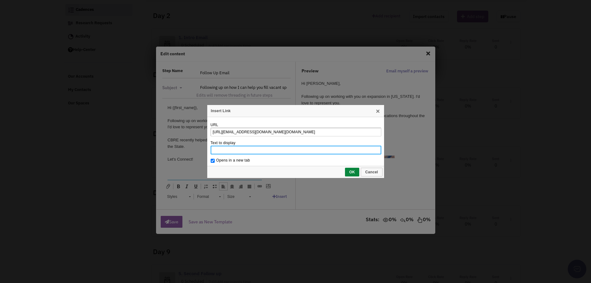
click at [238, 151] on input "Text to display" at bounding box center [296, 150] width 171 height 9
type input "Pick a time that works for you."
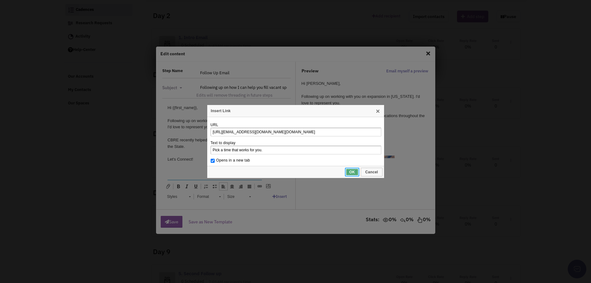
click at [350, 172] on span "OK" at bounding box center [352, 172] width 13 height 4
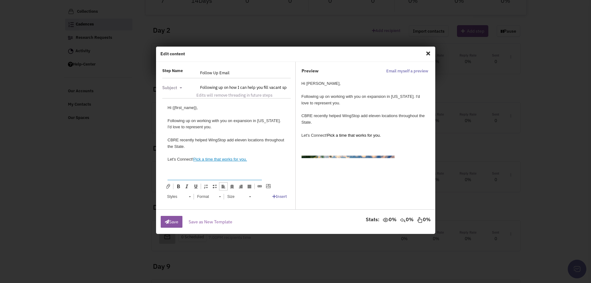
scroll to position [93, 0]
click at [172, 222] on button "Save" at bounding box center [172, 222] width 22 height 12
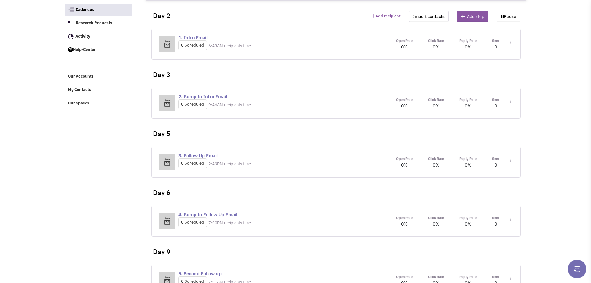
click at [512, 101] on div "Open Rate 0% Click Rate 0% Reply Rate 0% Sent Toggle Dropdown Step settings" at bounding box center [450, 102] width 124 height 13
click at [511, 44] on img at bounding box center [510, 42] width 1 height 3
click at [484, 130] on link "Edit content" at bounding box center [492, 129] width 49 height 11
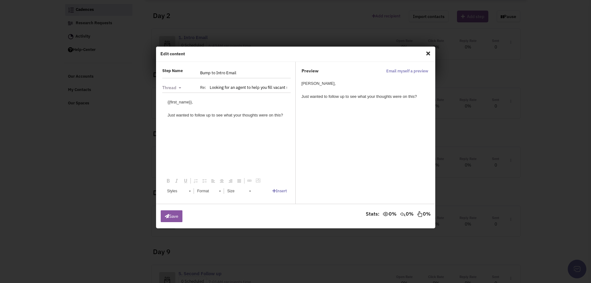
scroll to position [0, 0]
click at [428, 52] on span "Close" at bounding box center [428, 53] width 8 height 10
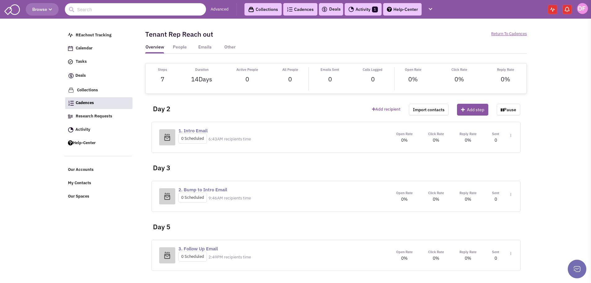
click at [512, 136] on div "Open Rate 0% Click Rate 0% Reply Rate 0% Sent Toggle Dropdown Step settings" at bounding box center [450, 137] width 124 height 13
click at [511, 136] on img at bounding box center [510, 135] width 1 height 3
click at [395, 165] on div "Day 3" at bounding box center [335, 165] width 375 height 25
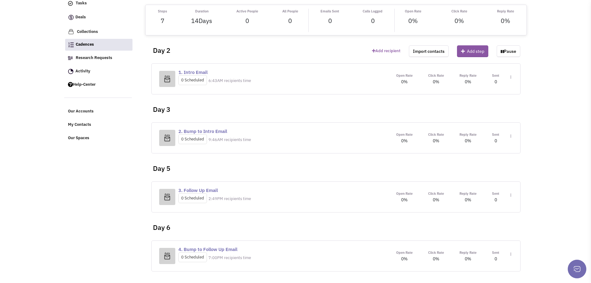
scroll to position [62, 0]
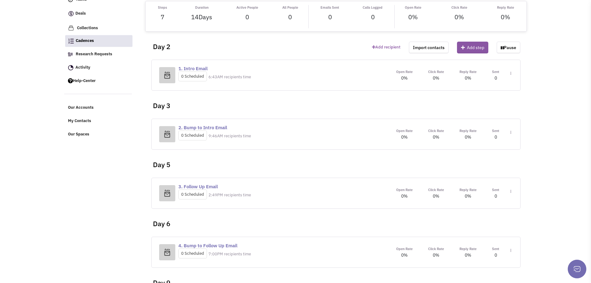
click at [511, 75] on img at bounding box center [510, 73] width 1 height 3
click at [487, 219] on link "Edit content" at bounding box center [492, 219] width 49 height 11
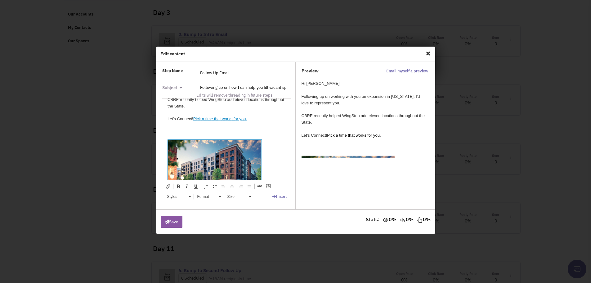
scroll to position [51, 0]
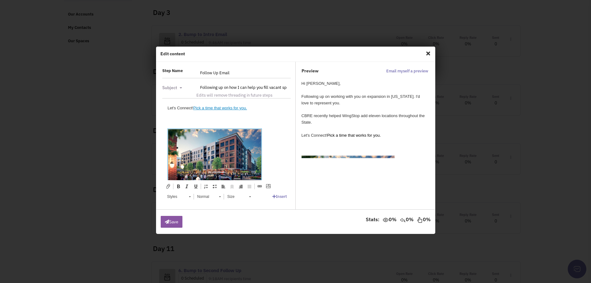
click at [223, 153] on img at bounding box center [215, 155] width 94 height 53
drag, startPoint x: 223, startPoint y: 153, endPoint x: 204, endPoint y: 152, distance: 18.9
click at [204, 152] on img at bounding box center [215, 155] width 94 height 53
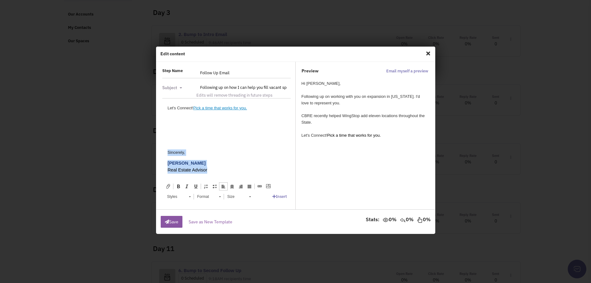
drag, startPoint x: 164, startPoint y: 151, endPoint x: 217, endPoint y: 169, distance: 56.1
click at [217, 168] on html "Hi {{first_name}}, Following up on working with you on expansion in Nebraska. I…" at bounding box center [226, 150] width 130 height 207
click at [201, 170] on img at bounding box center [193, 182] width 47 height 41
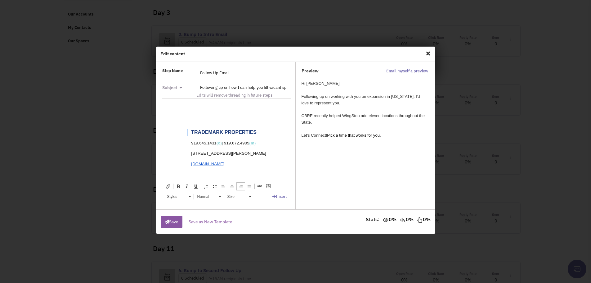
drag, startPoint x: 181, startPoint y: 167, endPoint x: 270, endPoint y: 176, distance: 90.1
click at [270, 176] on html "Hi {{first_name}}, Following up on working with you on expansion in Nebraska. I…" at bounding box center [226, 97] width 130 height 166
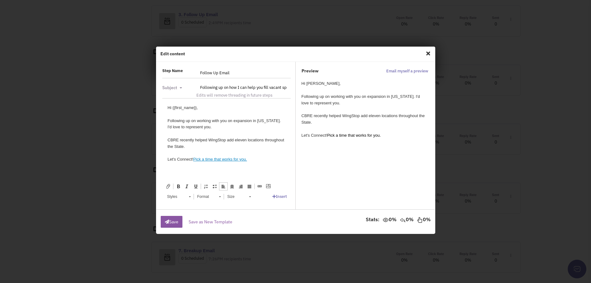
scroll to position [31, 0]
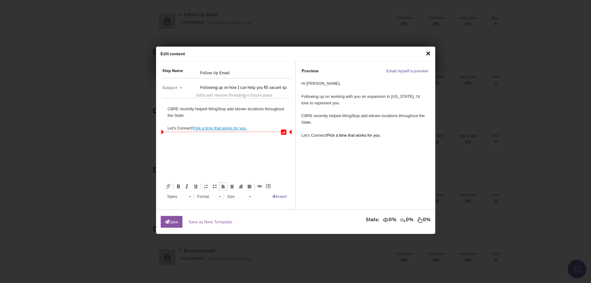
click at [258, 128] on div "Let's Connect! Pick a time that works for you." at bounding box center [226, 128] width 118 height 7
click at [278, 198] on link "Insert" at bounding box center [279, 196] width 15 height 5
click at [296, 177] on link "Signatures" at bounding box center [290, 177] width 34 height 8
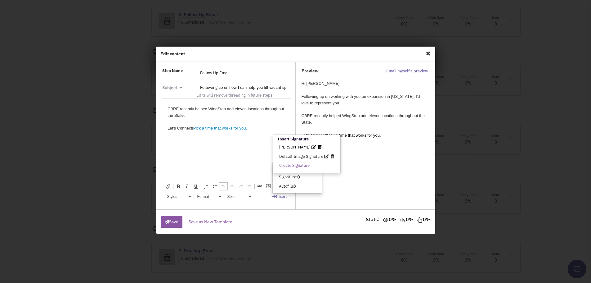
click at [288, 146] on span "[PERSON_NAME]" at bounding box center [294, 146] width 31 height 5
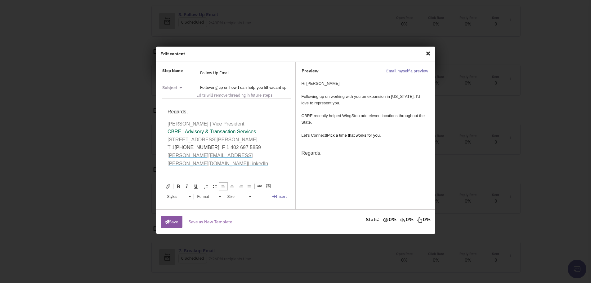
scroll to position [66, 0]
click at [262, 153] on div "Regards, [PERSON_NAME] | Vice President CBRE | Advisory & Transaction Services …" at bounding box center [226, 137] width 118 height 60
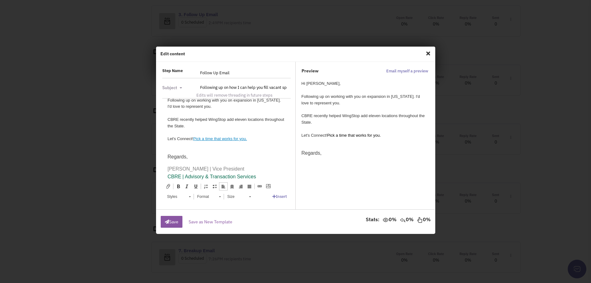
scroll to position [31, 0]
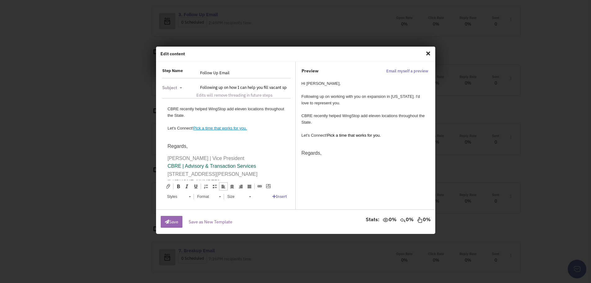
click at [172, 221] on button "Save" at bounding box center [172, 222] width 22 height 12
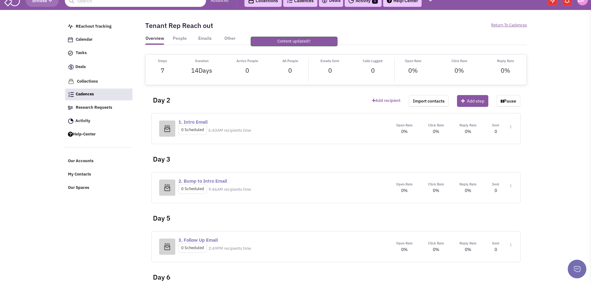
scroll to position [0, 0]
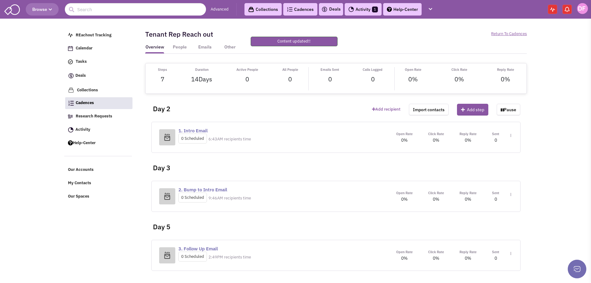
click at [510, 136] on img at bounding box center [510, 135] width 1 height 3
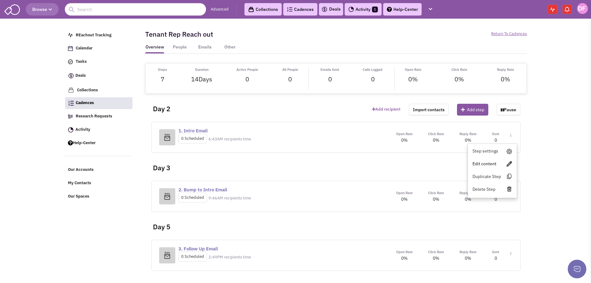
click at [492, 164] on link "Edit content" at bounding box center [492, 163] width 49 height 11
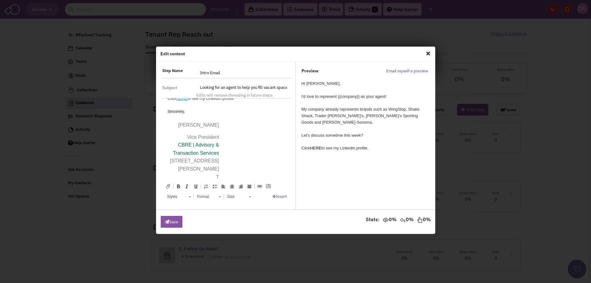
scroll to position [93, 0]
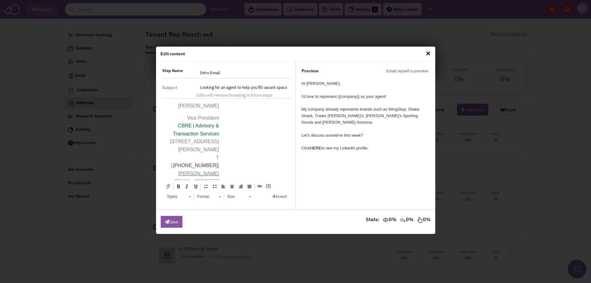
click at [210, 141] on span "[STREET_ADDRESS][PERSON_NAME]" at bounding box center [194, 153] width 49 height 29
click at [199, 129] on p "Vice President CBRE | Advisory & Transaction Services 11213 Davenport Street, S…" at bounding box center [194, 157] width 49 height 87
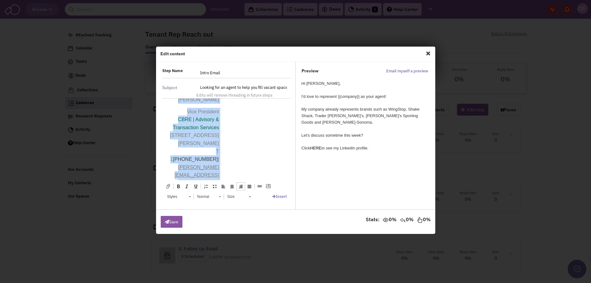
scroll to position [103, 0]
drag, startPoint x: 190, startPoint y: 136, endPoint x: 225, endPoint y: 167, distance: 46.8
click at [221, 167] on td "Dan Fishburn Vice President CBRE | Advisory & Transaction Services 11213 Davenp…" at bounding box center [195, 142] width 54 height 112
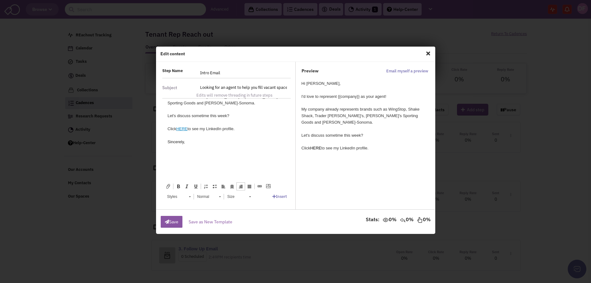
click at [192, 142] on div "Sincerely," at bounding box center [226, 142] width 118 height 7
click at [282, 196] on link "Insert" at bounding box center [279, 196] width 15 height 5
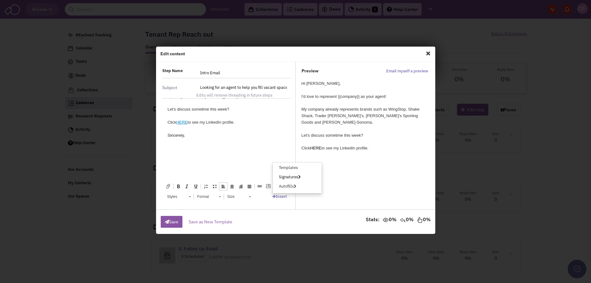
click at [294, 177] on link "Signatures" at bounding box center [290, 177] width 34 height 8
click at [290, 146] on span "[PERSON_NAME]" at bounding box center [294, 146] width 31 height 5
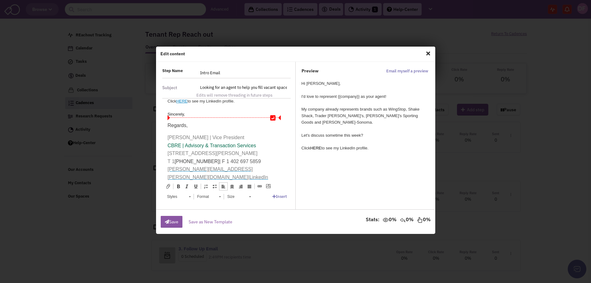
click at [199, 124] on p "Regards," at bounding box center [226, 125] width 118 height 8
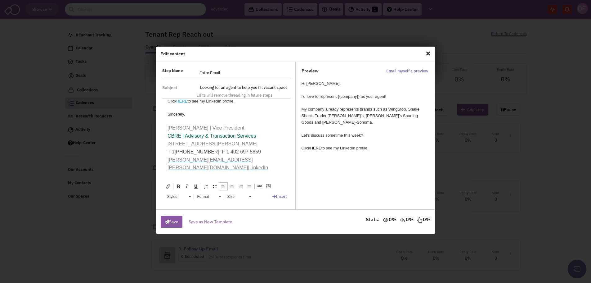
click at [255, 168] on div "Dan Fishburn | Vice President CBRE | Advisory & Transaction Services 11213 Dave…" at bounding box center [226, 148] width 118 height 48
click at [254, 159] on div "Dan Fishburn | Vice President CBRE | Advisory & Transaction Services 11213 Dave…" at bounding box center [226, 148] width 118 height 48
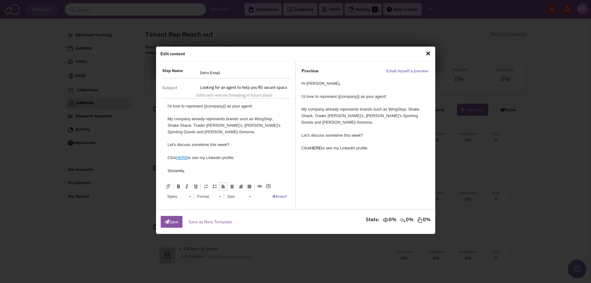
scroll to position [9, 0]
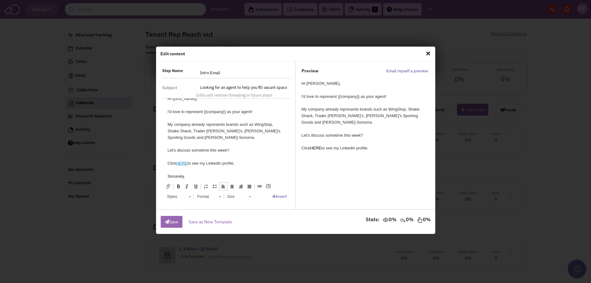
drag, startPoint x: 174, startPoint y: 222, endPoint x: 190, endPoint y: 217, distance: 16.9
click at [174, 222] on button "Save" at bounding box center [172, 222] width 22 height 12
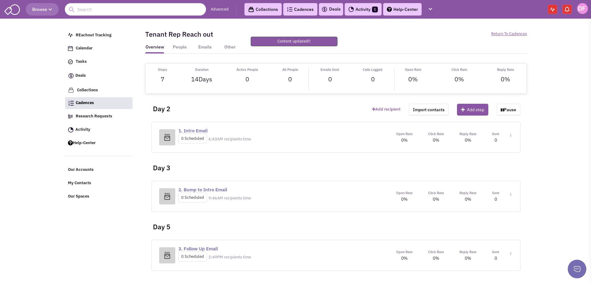
click at [511, 135] on img at bounding box center [510, 135] width 1 height 3
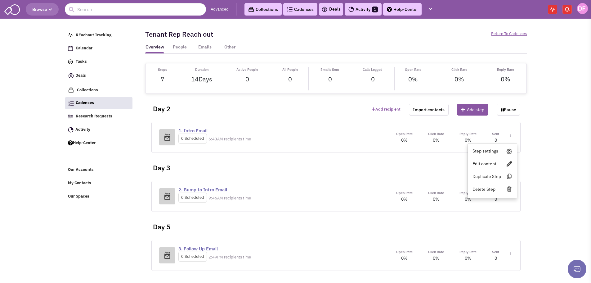
click at [487, 164] on link "Edit content" at bounding box center [492, 163] width 49 height 11
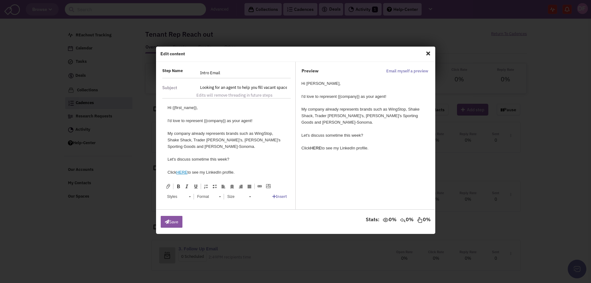
click at [428, 53] on span "Close" at bounding box center [428, 53] width 8 height 10
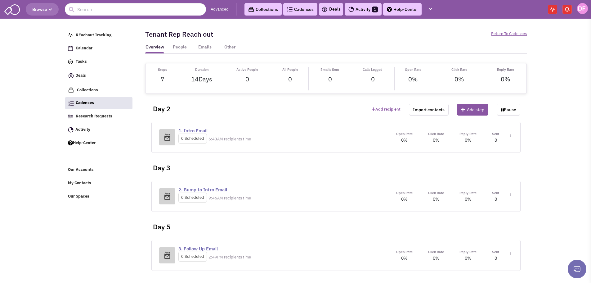
click at [512, 195] on div "Open Rate 0% Click Rate 0% Reply Rate 0% Sent Toggle Dropdown Step settings" at bounding box center [450, 196] width 124 height 13
click at [510, 144] on span "Toggle Dropdown" at bounding box center [509, 137] width 3 height 11
click at [487, 222] on link "Edit content" at bounding box center [492, 222] width 49 height 11
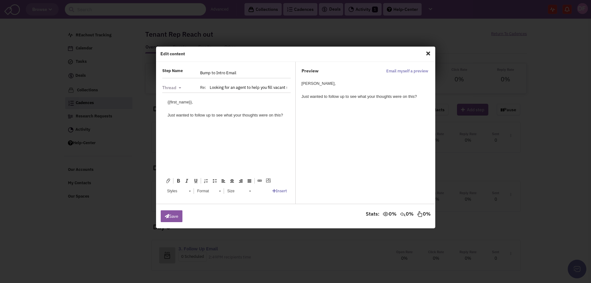
click at [428, 53] on span "Close" at bounding box center [428, 53] width 8 height 10
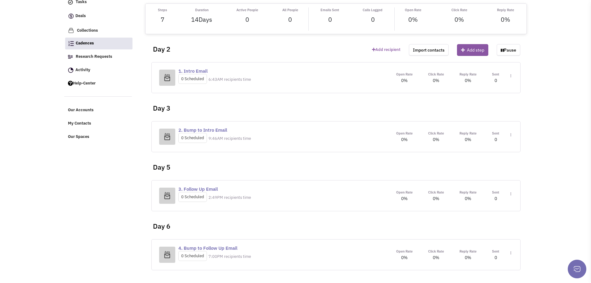
scroll to position [62, 0]
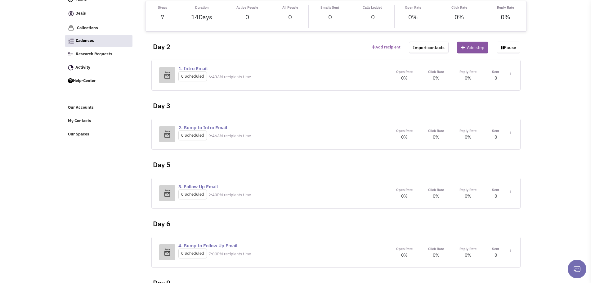
click at [510, 75] on img at bounding box center [510, 73] width 1 height 3
click at [483, 221] on link "Edit content" at bounding box center [492, 219] width 49 height 11
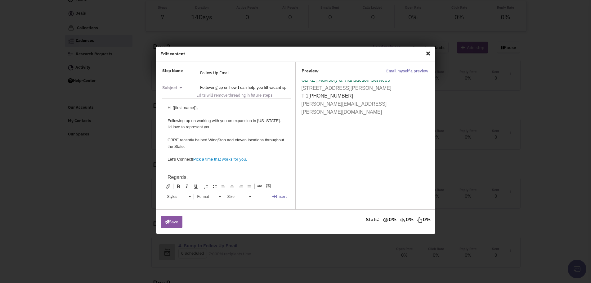
scroll to position [94, 0]
click at [427, 53] on span "Close" at bounding box center [428, 53] width 8 height 10
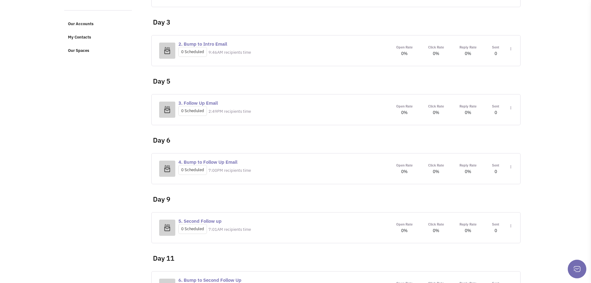
scroll to position [155, 0]
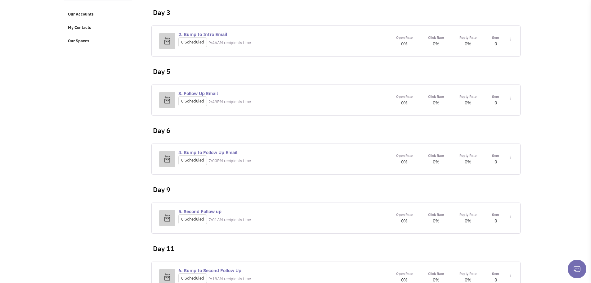
click at [482, 186] on link "Edit content" at bounding box center [492, 185] width 49 height 11
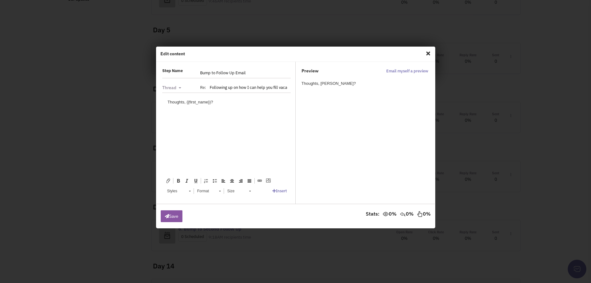
scroll to position [141, 0]
click at [428, 52] on span "Close" at bounding box center [428, 53] width 8 height 10
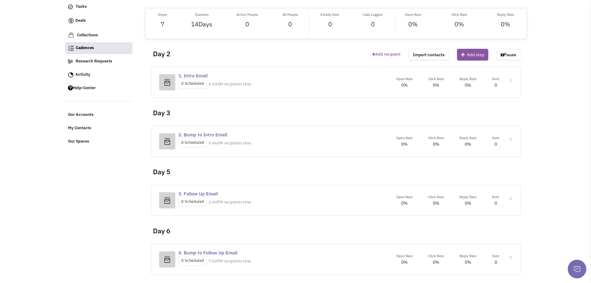
scroll to position [48, 0]
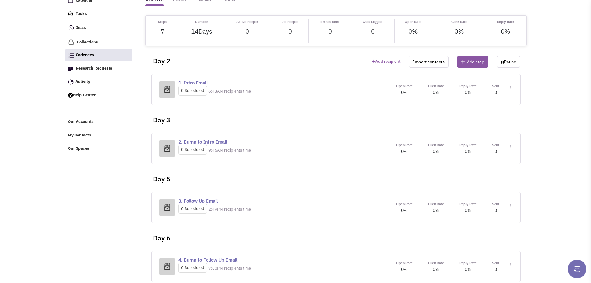
click at [511, 89] on img at bounding box center [510, 87] width 1 height 3
click at [486, 176] on link "Edit content" at bounding box center [492, 174] width 49 height 11
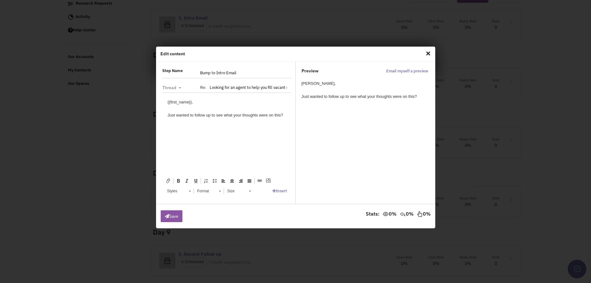
scroll to position [79, 0]
click at [289, 113] on html "{{first_name}}, Just wanted to follow up to see what your thoughts were on this?" at bounding box center [226, 114] width 130 height 45
drag, startPoint x: 198, startPoint y: 128, endPoint x: 167, endPoint y: 127, distance: 31.0
click at [167, 127] on html "{{first_name}}, Just wanted to follow up to see what your thoughts were on this…" at bounding box center [226, 121] width 130 height 58
drag, startPoint x: 178, startPoint y: 181, endPoint x: 186, endPoint y: 176, distance: 8.6
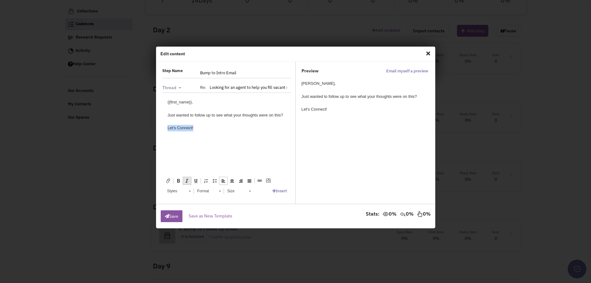
click at [178, 181] on span at bounding box center [178, 180] width 5 height 5
click at [206, 127] on div "Let's Connect!" at bounding box center [226, 127] width 118 height 7
click at [258, 181] on span at bounding box center [259, 180] width 5 height 5
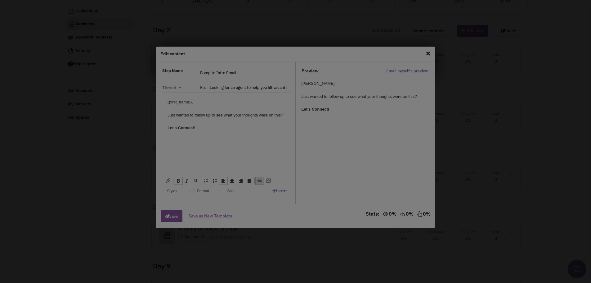
checkbox input "true"
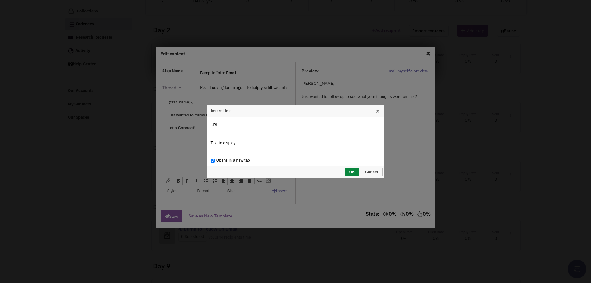
paste input "[URL][EMAIL_ADDRESS][DOMAIN_NAME][DOMAIN_NAME]"
type input "[URL][EMAIL_ADDRESS][DOMAIN_NAME][DOMAIN_NAME]"
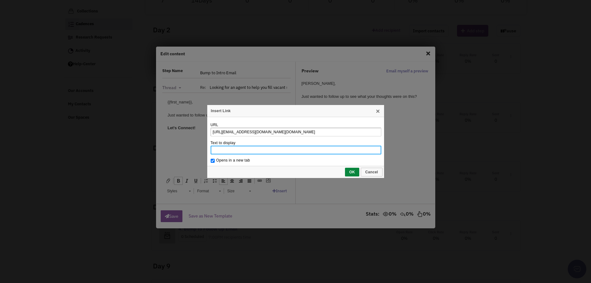
click at [246, 149] on input "Text to display" at bounding box center [296, 150] width 171 height 9
type input "Pick a time that works for you."
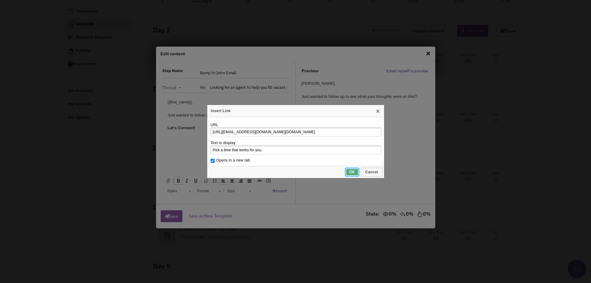
click at [351, 173] on span "OK" at bounding box center [352, 172] width 13 height 4
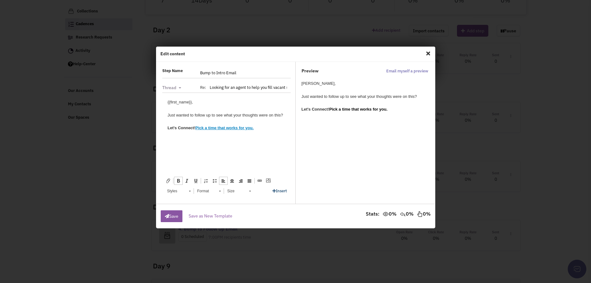
click at [281, 191] on link "Insert" at bounding box center [279, 190] width 15 height 5
click at [295, 171] on link "Signatures" at bounding box center [290, 171] width 34 height 8
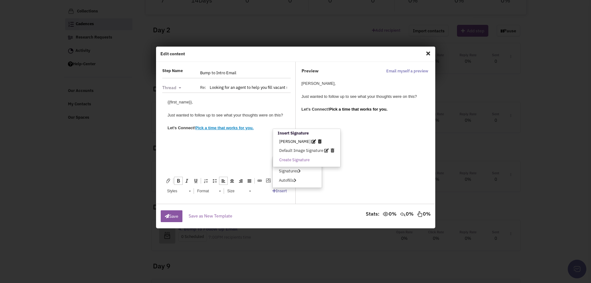
click at [288, 141] on span "[PERSON_NAME]" at bounding box center [294, 141] width 31 height 5
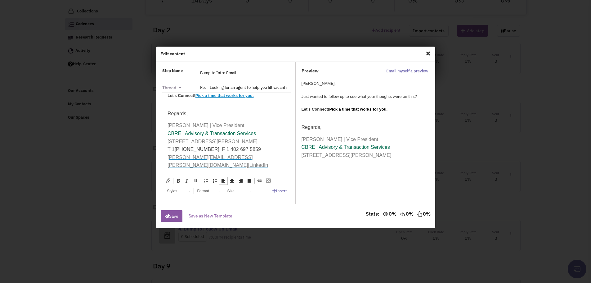
scroll to position [33, 0]
click at [258, 164] on div "Regards, [PERSON_NAME] | Vice President CBRE | Advisory & Transaction Services …" at bounding box center [226, 139] width 118 height 60
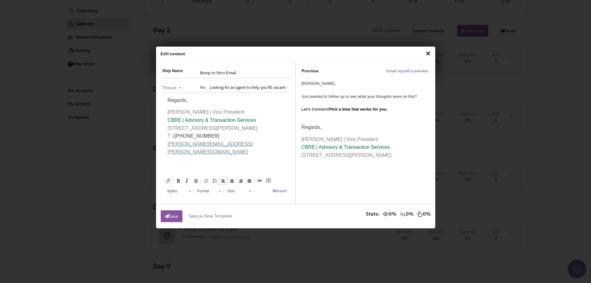
scroll to position [53, 0]
click at [168, 215] on icon "button" at bounding box center [167, 216] width 4 height 4
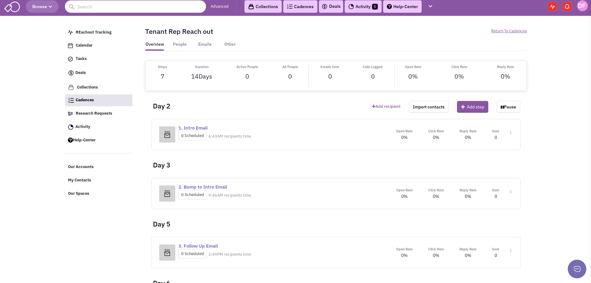
scroll to position [0, 0]
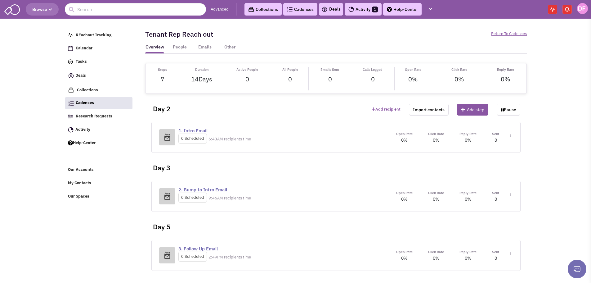
click at [582, 8] on img at bounding box center [582, 8] width 11 height 11
click at [583, 9] on img at bounding box center [582, 8] width 11 height 11
click at [550, 11] on img at bounding box center [552, 9] width 5 height 4
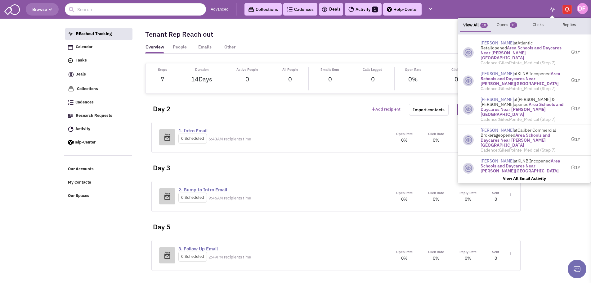
click at [433, 29] on div "Tenant Rep Reach out Paused Return To Cadences" at bounding box center [336, 34] width 390 height 20
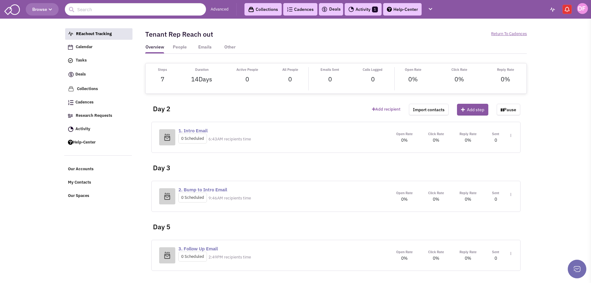
click at [553, 10] on img at bounding box center [552, 9] width 5 height 4
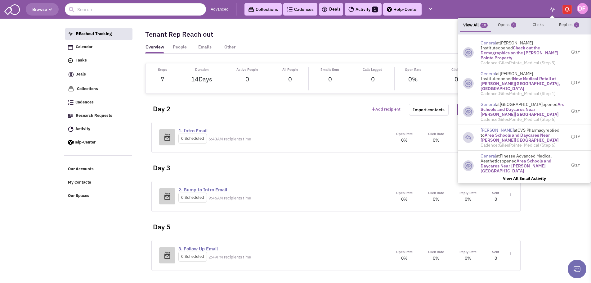
click at [567, 10] on img at bounding box center [567, 9] width 6 height 6
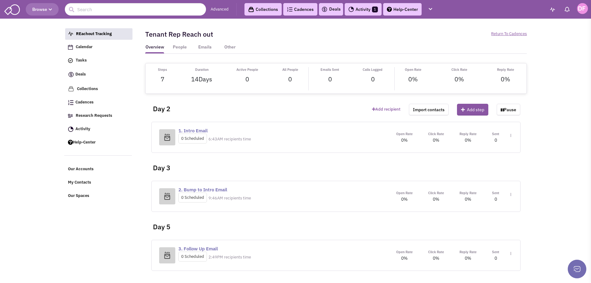
click at [582, 9] on img at bounding box center [582, 8] width 11 height 11
click at [85, 102] on span "Cadences" at bounding box center [84, 102] width 18 height 5
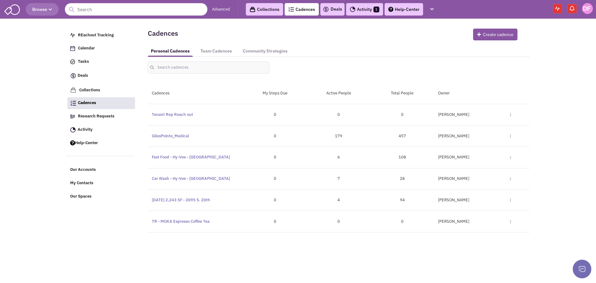
click at [511, 114] on div "[PERSON_NAME] Toggle Dropdown Edit Duplicate Community Strategy Delete" at bounding box center [482, 115] width 96 height 6
click at [510, 114] on img at bounding box center [510, 114] width 1 height 3
click at [470, 126] on link "Edit" at bounding box center [488, 125] width 57 height 11
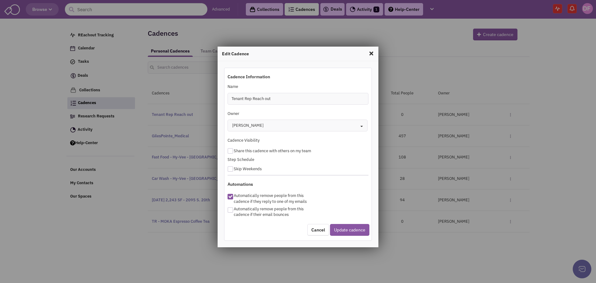
click at [372, 52] on span at bounding box center [371, 53] width 8 height 10
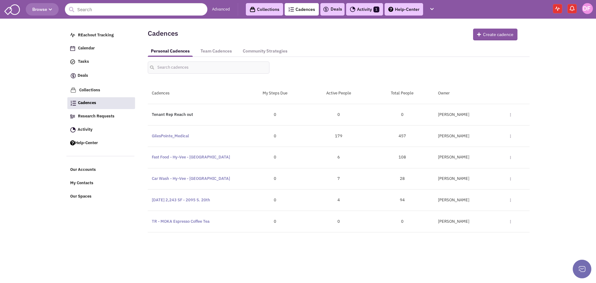
click at [175, 114] on link "Tenant Rep Reach out" at bounding box center [172, 114] width 41 height 5
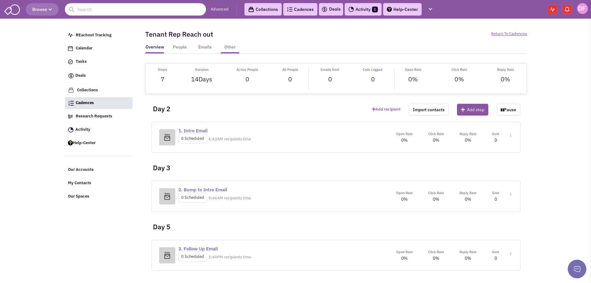
click at [232, 46] on link "Other" at bounding box center [230, 48] width 19 height 9
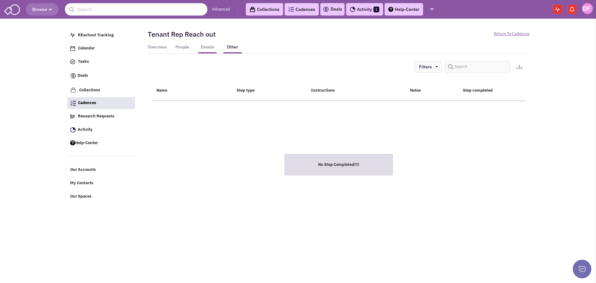
click at [206, 47] on link "Emails" at bounding box center [207, 48] width 19 height 9
click at [181, 48] on link "People" at bounding box center [182, 48] width 19 height 9
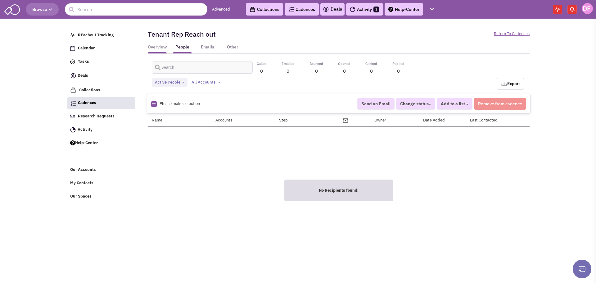
click at [157, 47] on link "Overview" at bounding box center [157, 48] width 19 height 9
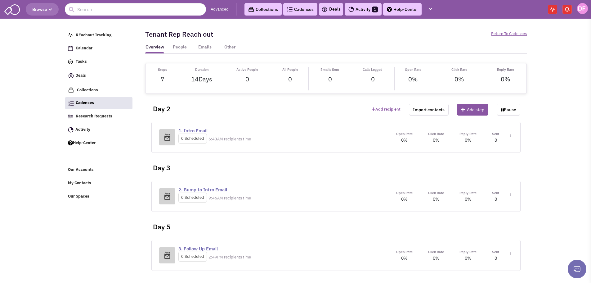
click at [510, 135] on img at bounding box center [510, 135] width 1 height 3
click at [488, 150] on link "Step settings" at bounding box center [492, 150] width 49 height 11
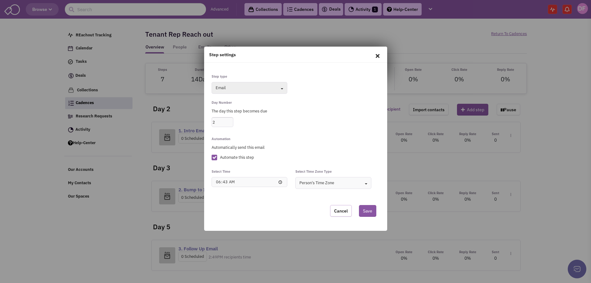
click at [340, 211] on link "Cancel" at bounding box center [341, 211] width 22 height 12
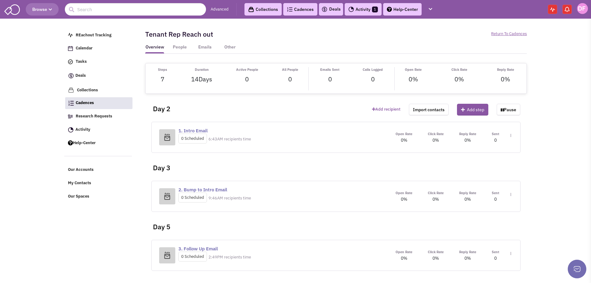
click at [511, 136] on img at bounding box center [510, 135] width 1 height 3
click at [486, 164] on link "Edit content" at bounding box center [492, 163] width 49 height 11
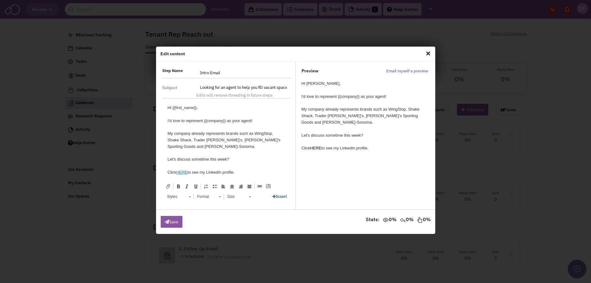
click at [279, 195] on link "Insert" at bounding box center [279, 196] width 15 height 5
click at [292, 177] on link "Signatures" at bounding box center [290, 177] width 34 height 8
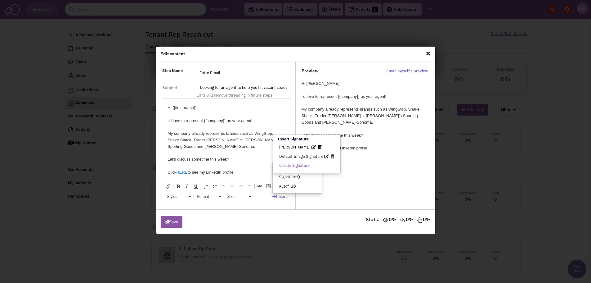
click at [312, 146] on icon at bounding box center [314, 147] width 5 height 4
type input "[PERSON_NAME]"
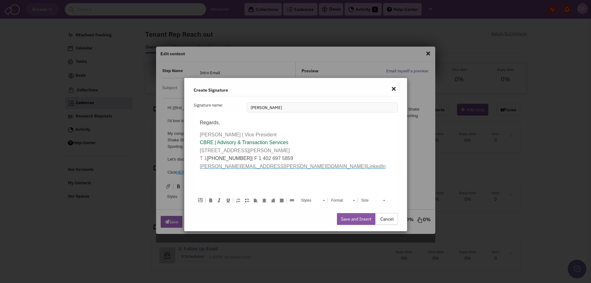
click at [288, 167] on body "Regards, [PERSON_NAME] | Vice President CBRE | Advisory & Transaction Services …" at bounding box center [295, 145] width 192 height 52
click at [295, 159] on body "Regards, [PERSON_NAME] | Vice President CBRE | Advisory & Transaction Services …" at bounding box center [295, 145] width 192 height 52
click at [209, 158] on span "[PHONE_NUMBER]" at bounding box center [229, 157] width 45 height 5
click at [203, 158] on span "[STREET_ADDRESS][PERSON_NAME]" at bounding box center [244, 154] width 90 height 13
click at [200, 123] on span "Regards," at bounding box center [209, 122] width 20 height 5
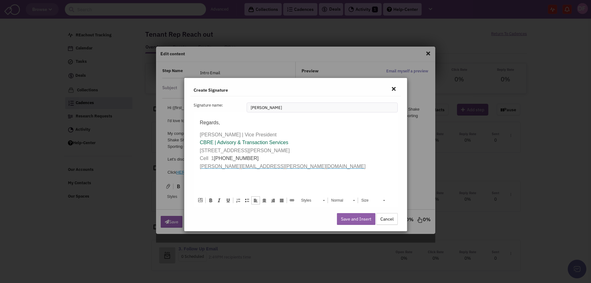
click at [360, 218] on button "Save and Insert" at bounding box center [356, 219] width 38 height 12
type textarea "<p><span style="font-size:12pt"><span style="font-family:Verdana,sans-serif"><s…"
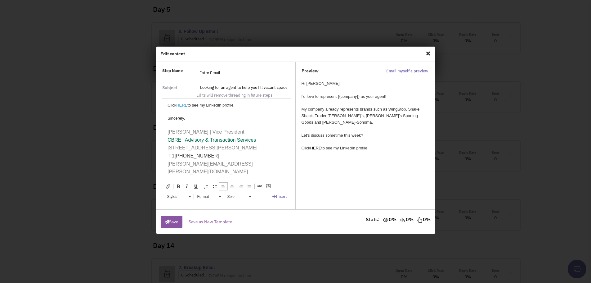
scroll to position [66, 0]
click at [429, 54] on span "Close" at bounding box center [428, 53] width 8 height 10
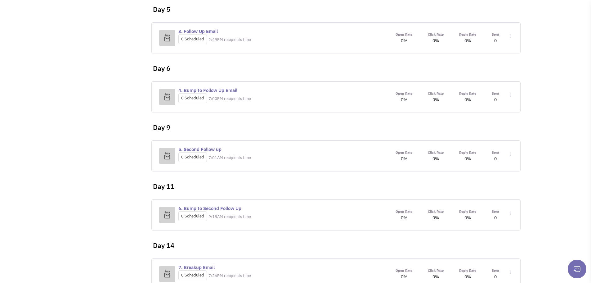
scroll to position [234, 0]
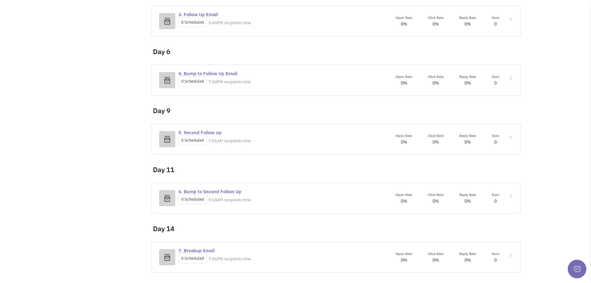
click at [513, 256] on div "Open Rate 0% Click Rate 0% Reply Rate 0% Sent Toggle Dropdown Step settings" at bounding box center [450, 256] width 125 height 13
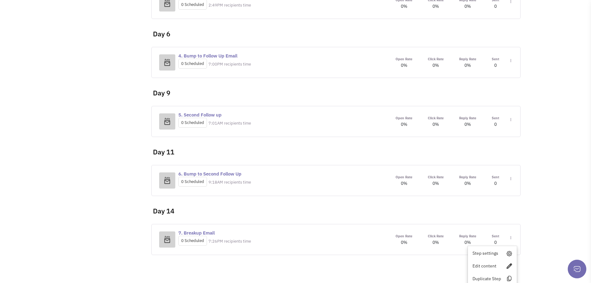
scroll to position [269, 0]
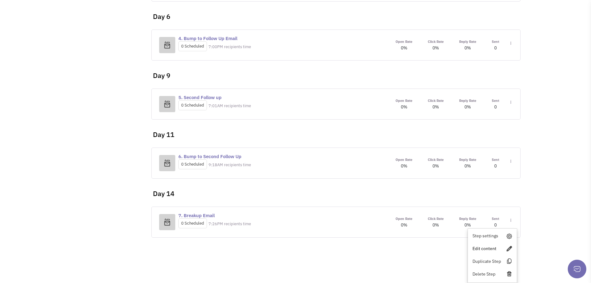
click at [482, 249] on link "Edit content" at bounding box center [492, 248] width 49 height 11
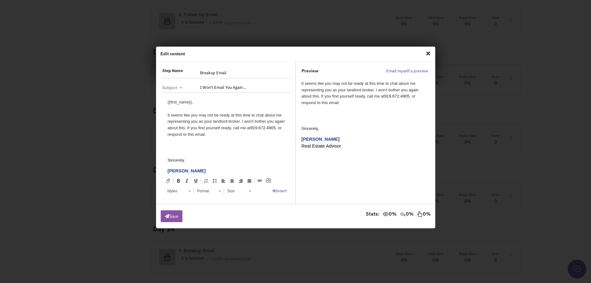
scroll to position [5, 0]
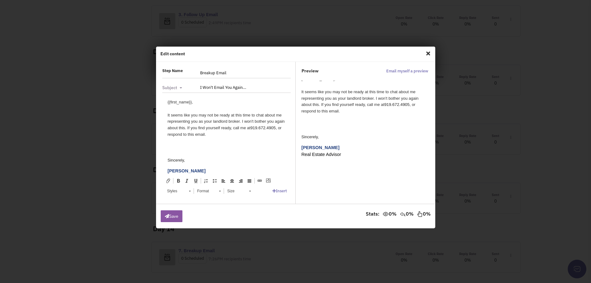
click at [235, 121] on div "It seems like you may not be ready at this time to chat about me representing y…" at bounding box center [226, 125] width 118 height 26
drag, startPoint x: 208, startPoint y: 135, endPoint x: 208, endPoint y: 140, distance: 5.0
click at [208, 135] on div "It seems like you may not be ready at this time to chat about me representing y…" at bounding box center [226, 125] width 118 height 26
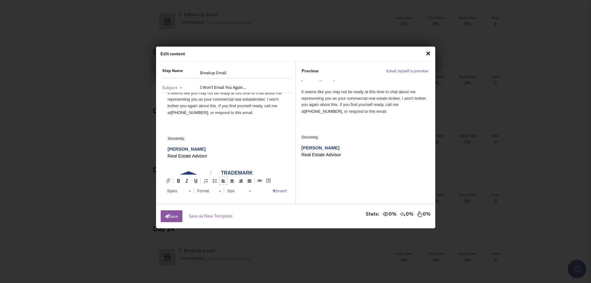
scroll to position [37, 0]
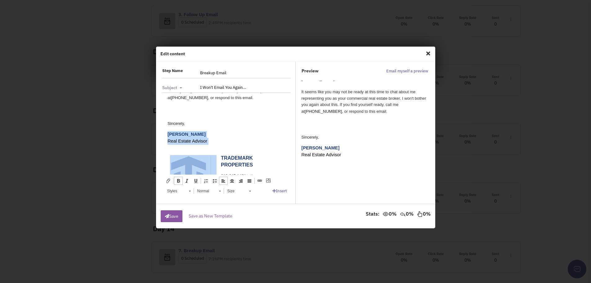
drag, startPoint x: 167, startPoint y: 133, endPoint x: 218, endPoint y: 161, distance: 58.6
click at [218, 160] on html "{{first_name}}, It seems like you may not be ready at this time to chat about m…" at bounding box center [226, 144] width 130 height 176
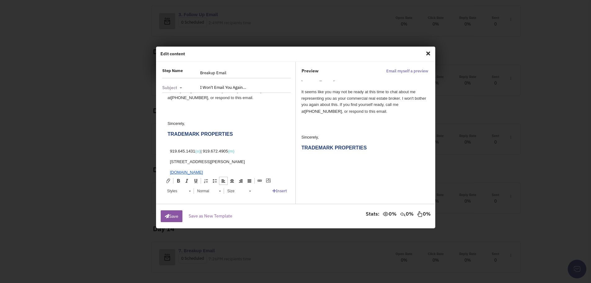
drag, startPoint x: 166, startPoint y: 134, endPoint x: 243, endPoint y: 166, distance: 83.8
click at [243, 166] on html "{{first_name}}, It seems like you may not be ready at this time to chat about m…" at bounding box center [226, 125] width 130 height 139
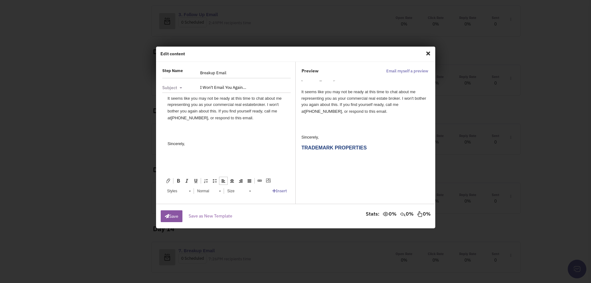
scroll to position [17, 0]
click at [262, 117] on div "It seems like you may not be ready at this time to chat about me representing y…" at bounding box center [226, 108] width 118 height 26
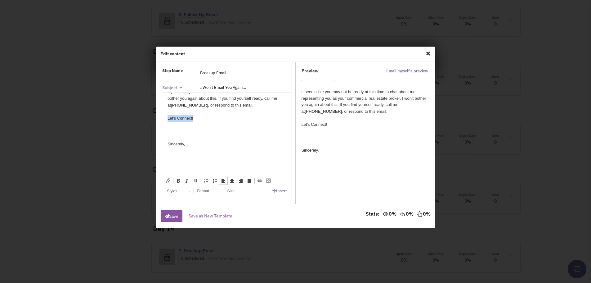
drag, startPoint x: 196, startPoint y: 118, endPoint x: 162, endPoint y: 117, distance: 33.8
click at [162, 117] on html "{{first_name}}, It seems like you may not be ready at this time to chat about m…" at bounding box center [226, 118] width 130 height 111
click at [178, 181] on span at bounding box center [178, 180] width 5 height 5
click at [210, 118] on div "Let's Connect!" at bounding box center [226, 118] width 118 height 7
click at [279, 190] on link "Insert" at bounding box center [279, 190] width 15 height 5
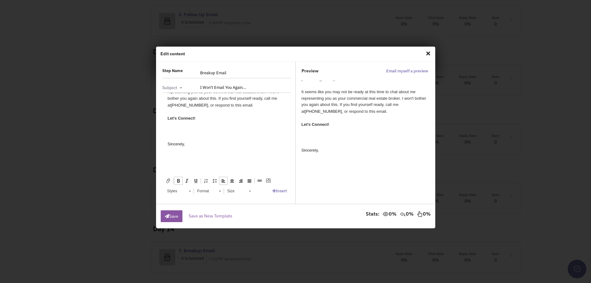
click at [257, 149] on div "Sincerely," at bounding box center [226, 143] width 118 height 30
click at [260, 181] on span at bounding box center [259, 180] width 5 height 5
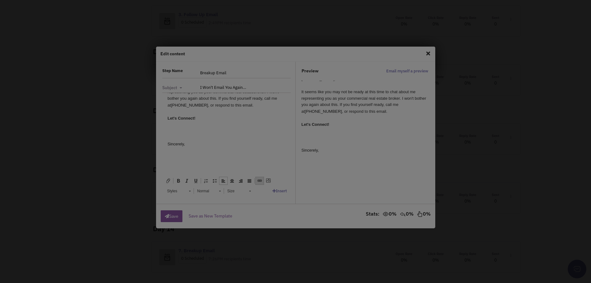
checkbox input "true"
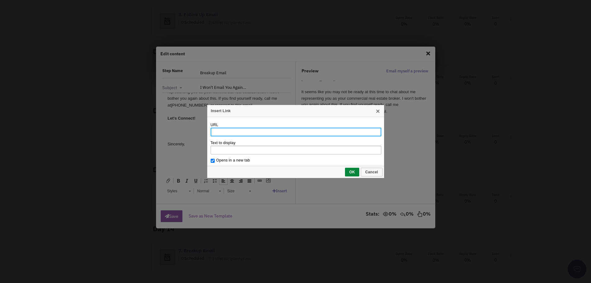
paste input "[URL][EMAIL_ADDRESS][DOMAIN_NAME][DOMAIN_NAME]"
type input "[URL][EMAIL_ADDRESS][DOMAIN_NAME][DOMAIN_NAME]"
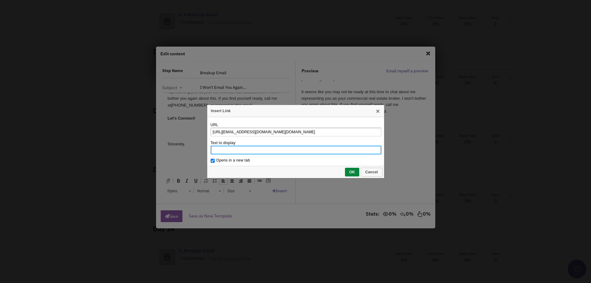
click at [238, 150] on input "Text to display" at bounding box center [296, 150] width 171 height 9
type input "Pick a time that works for you."
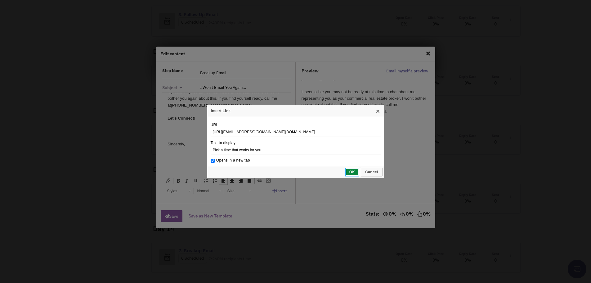
drag, startPoint x: 353, startPoint y: 173, endPoint x: 350, endPoint y: 172, distance: 3.5
click at [353, 173] on span "OK" at bounding box center [352, 172] width 13 height 4
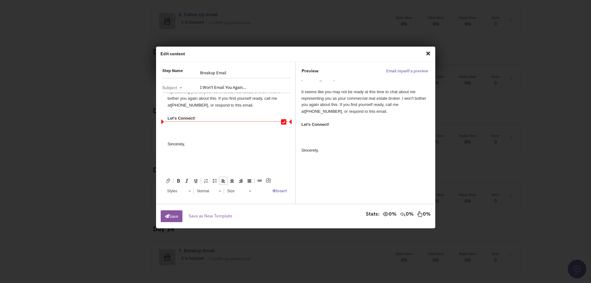
click at [203, 118] on div "Let's Connect!" at bounding box center [226, 118] width 118 height 7
click at [259, 180] on span at bounding box center [259, 180] width 5 height 5
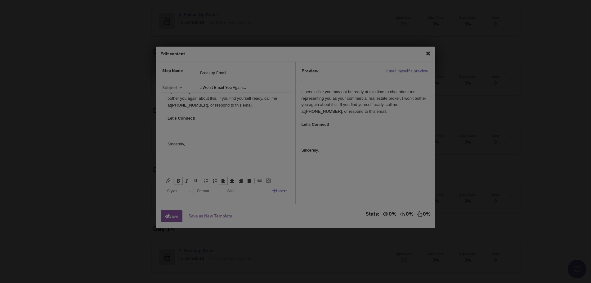
checkbox input "true"
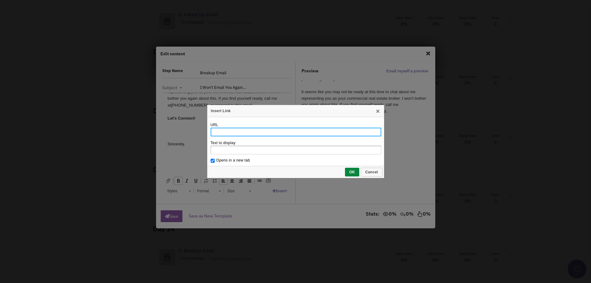
paste input "[URL][EMAIL_ADDRESS][DOMAIN_NAME][DOMAIN_NAME]"
type input "[URL][EMAIL_ADDRESS][DOMAIN_NAME][DOMAIN_NAME]"
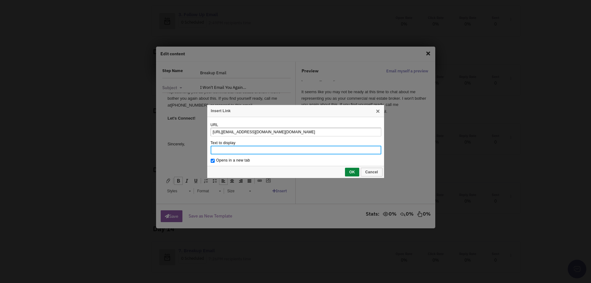
click at [235, 149] on input "Text to display" at bounding box center [296, 150] width 171 height 9
type input "Pick a time that works for you."
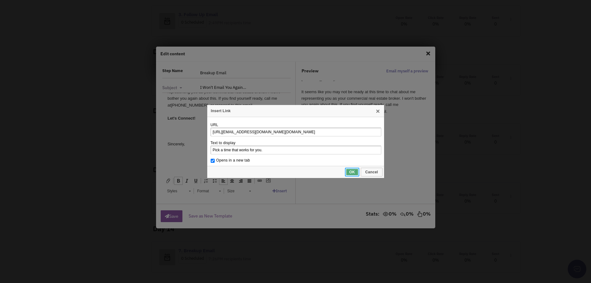
click at [354, 173] on span "OK" at bounding box center [352, 172] width 13 height 4
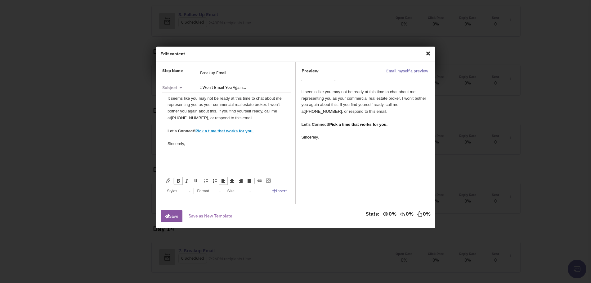
scroll to position [17, 0]
click at [170, 152] on p at bounding box center [226, 154] width 118 height 7
click at [280, 191] on link "Insert" at bounding box center [279, 190] width 15 height 5
click at [294, 171] on link "Signatures" at bounding box center [290, 171] width 34 height 8
drag, startPoint x: 288, startPoint y: 141, endPoint x: 125, endPoint y: 51, distance: 186.6
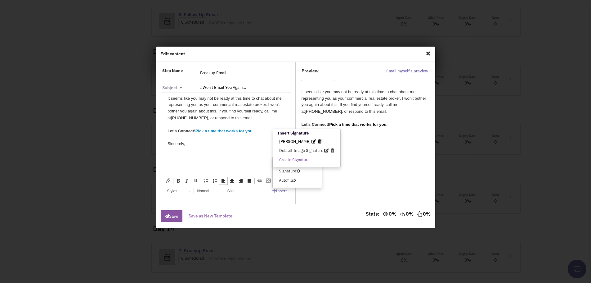
click at [288, 141] on span "[PERSON_NAME]" at bounding box center [294, 141] width 31 height 5
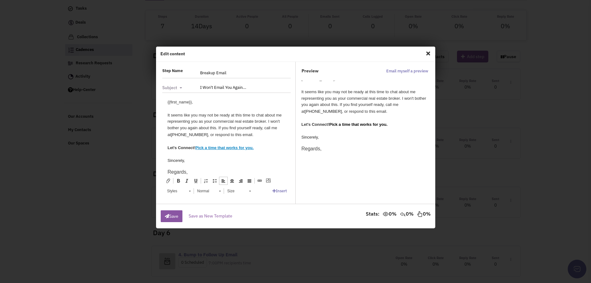
scroll to position [48, 0]
click at [175, 216] on button "Save" at bounding box center [172, 216] width 22 height 12
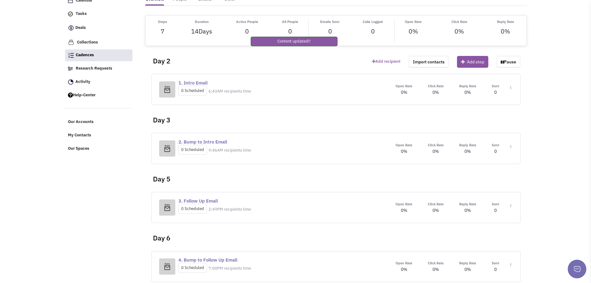
scroll to position [234, 0]
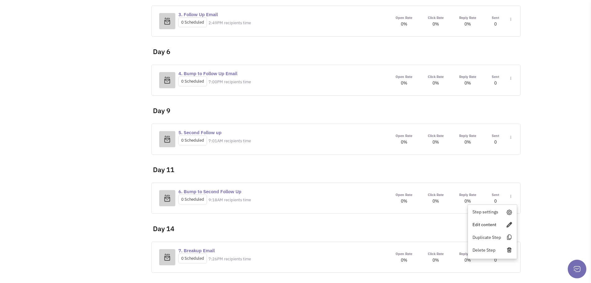
click at [486, 225] on link "Edit content" at bounding box center [492, 224] width 49 height 11
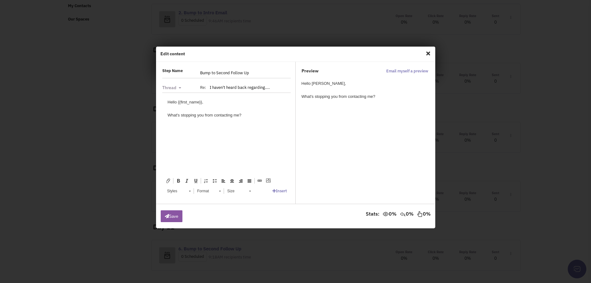
scroll to position [172, 0]
click at [255, 116] on div "What's stopping you from contacting me?" at bounding box center [226, 115] width 118 height 7
drag, startPoint x: 197, startPoint y: 127, endPoint x: 161, endPoint y: 128, distance: 36.6
click at [161, 128] on html "Hello {{first_name}}, What's stopping you from contacting me? Let's Connect!" at bounding box center [226, 114] width 130 height 45
click at [179, 180] on span at bounding box center [178, 180] width 5 height 5
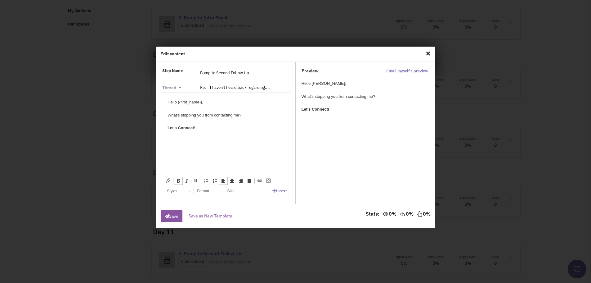
click at [202, 125] on div "Let's Connect!" at bounding box center [226, 127] width 118 height 7
click at [260, 180] on span at bounding box center [259, 180] width 5 height 5
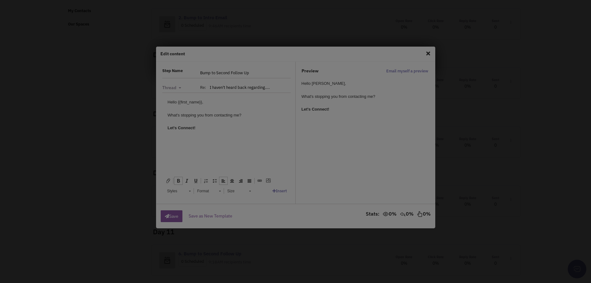
checkbox input "true"
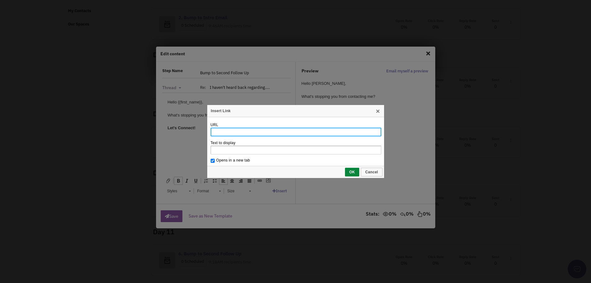
paste input "[URL][EMAIL_ADDRESS][DOMAIN_NAME][DOMAIN_NAME]"
type input "[URL][EMAIL_ADDRESS][DOMAIN_NAME][DOMAIN_NAME]"
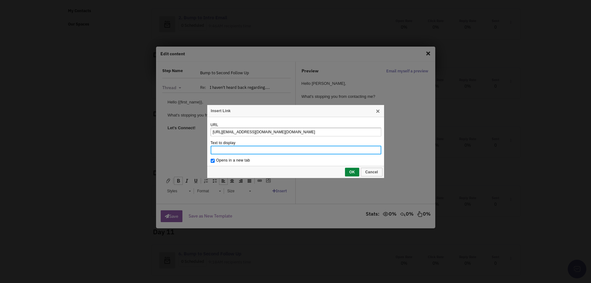
click at [230, 149] on input "Text to display" at bounding box center [296, 150] width 171 height 9
type input "Pick a time that works for you."
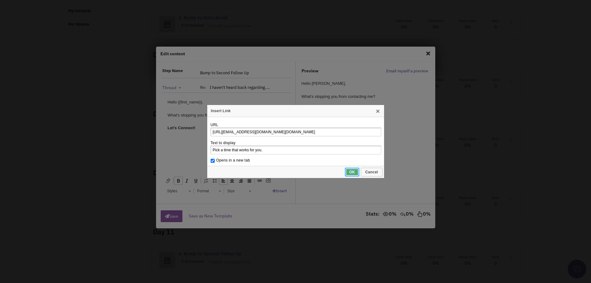
click at [351, 171] on span "OK" at bounding box center [352, 172] width 13 height 4
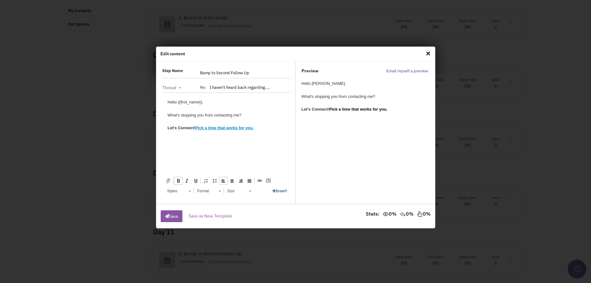
click at [279, 190] on link "Insert" at bounding box center [279, 190] width 15 height 5
click at [291, 169] on link "Signatures" at bounding box center [290, 171] width 34 height 8
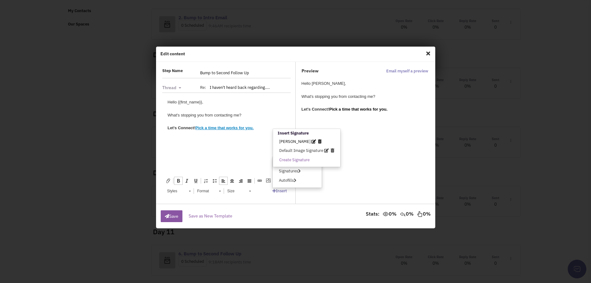
click at [288, 141] on span "[PERSON_NAME]" at bounding box center [294, 141] width 31 height 5
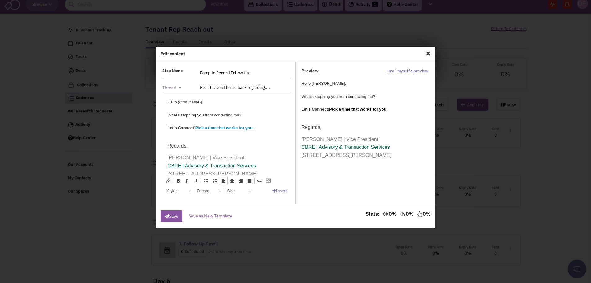
scroll to position [0, 0]
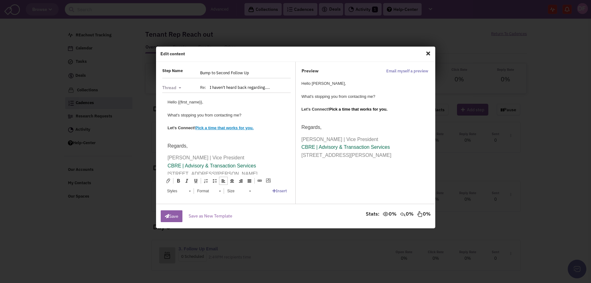
click at [172, 215] on button "Save" at bounding box center [172, 216] width 22 height 12
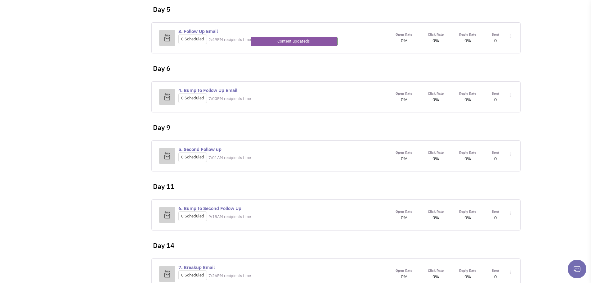
scroll to position [234, 0]
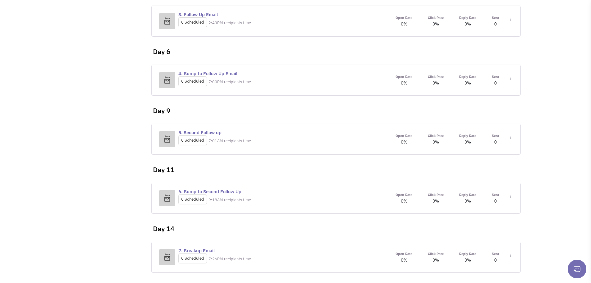
click at [481, 167] on link "Edit content" at bounding box center [492, 165] width 49 height 11
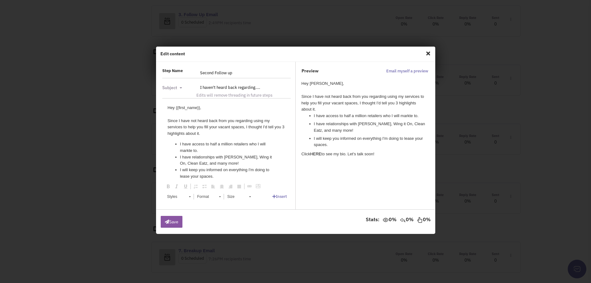
scroll to position [0, 0]
click at [243, 126] on div "Since I have not heard back from you regarding using my services to help you fi…" at bounding box center [226, 127] width 118 height 19
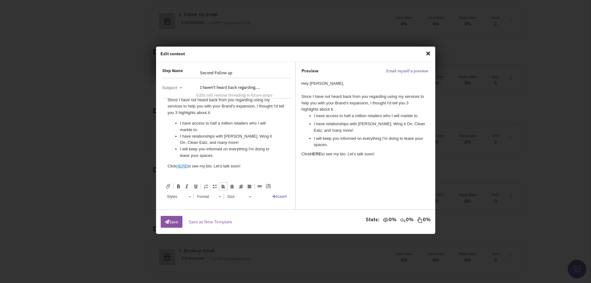
scroll to position [31, 0]
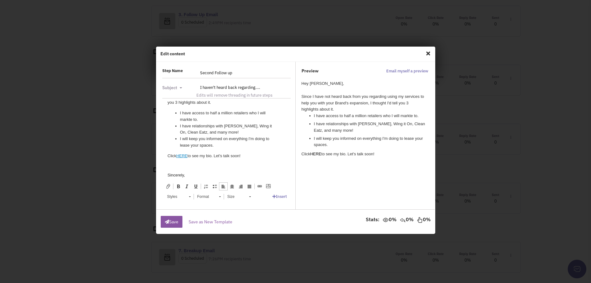
click at [197, 119] on li "I have access to half a million retailers who I will markte to." at bounding box center [226, 116] width 93 height 13
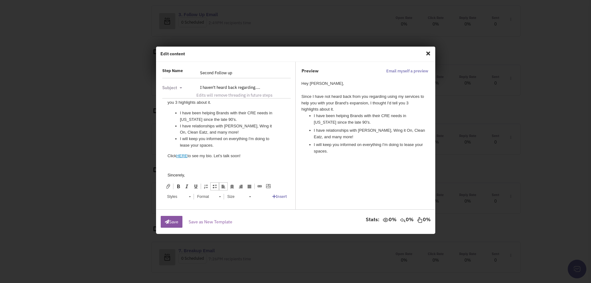
click at [232, 131] on li "I have relationships with [PERSON_NAME], Wing it On, Clean Eatz, and many more!" at bounding box center [226, 129] width 93 height 13
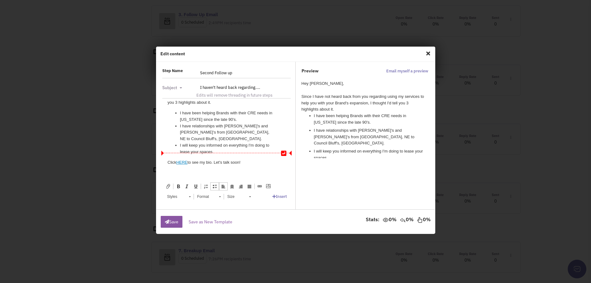
click at [215, 146] on li "I will keep you informed on everything I'm doing to lease your spaces." at bounding box center [226, 148] width 93 height 13
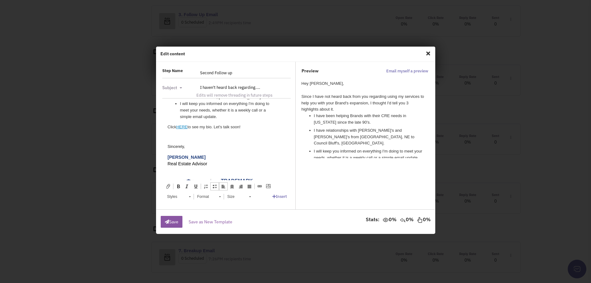
scroll to position [56, 0]
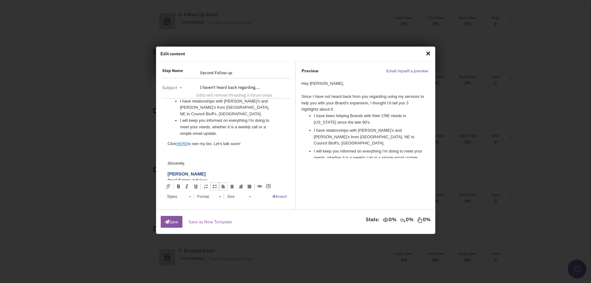
drag, startPoint x: 289, startPoint y: 126, endPoint x: 453, endPoint y: 232, distance: 195.2
click at [245, 141] on div "Click HERE to see my bio. Let's talk soon!" at bounding box center [226, 144] width 118 height 7
drag, startPoint x: 197, startPoint y: 137, endPoint x: 161, endPoint y: 138, distance: 35.7
click at [161, 138] on html "Hey {{first_name}}, Since I have not heard back from you regarding using my ser…" at bounding box center [226, 157] width 130 height 229
drag, startPoint x: 179, startPoint y: 186, endPoint x: 179, endPoint y: 182, distance: 4.3
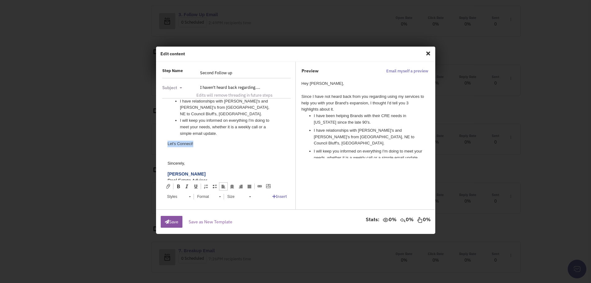
click at [179, 186] on span at bounding box center [178, 186] width 5 height 5
click at [201, 141] on div "Let's Connect!" at bounding box center [226, 144] width 118 height 7
click at [261, 185] on span at bounding box center [259, 186] width 5 height 5
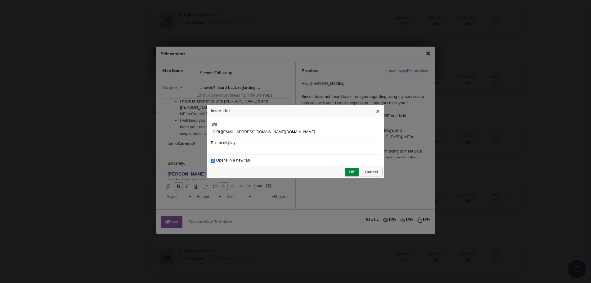
type input "[URL][EMAIL_ADDRESS][DOMAIN_NAME][DOMAIN_NAME]"
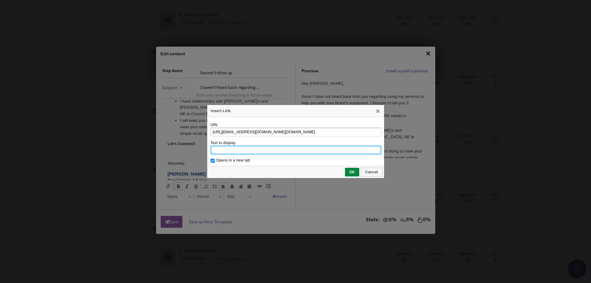
click at [236, 151] on input "Text to display" at bounding box center [296, 150] width 171 height 9
type input "Pick a time that works for you."
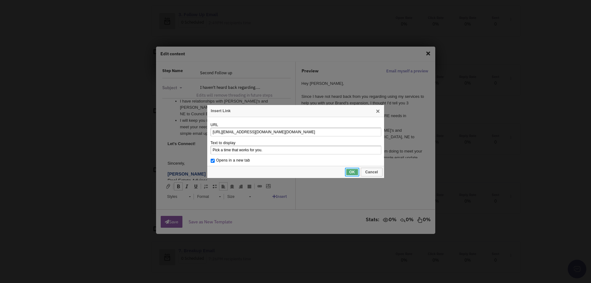
click at [353, 172] on span "OK" at bounding box center [352, 172] width 13 height 4
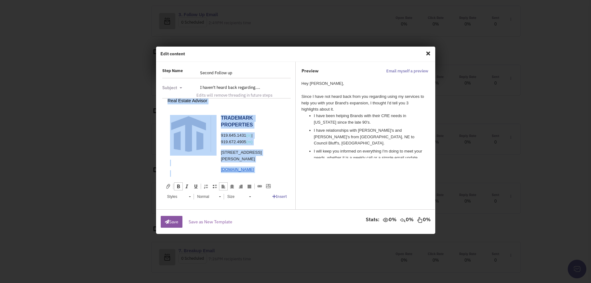
scroll to position [143, 0]
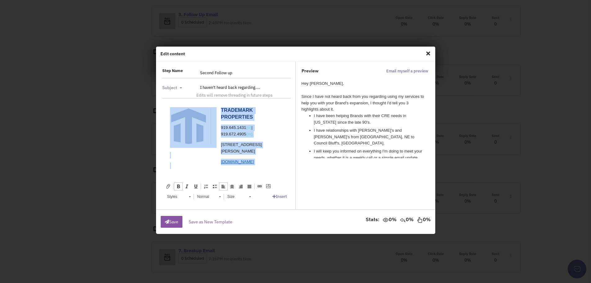
drag, startPoint x: 164, startPoint y: 166, endPoint x: 187, endPoint y: 177, distance: 26.1
click at [187, 177] on html "Hey {{first_name}}, Since I have not heard back from you regarding using my ser…" at bounding box center [226, 69] width 130 height 229
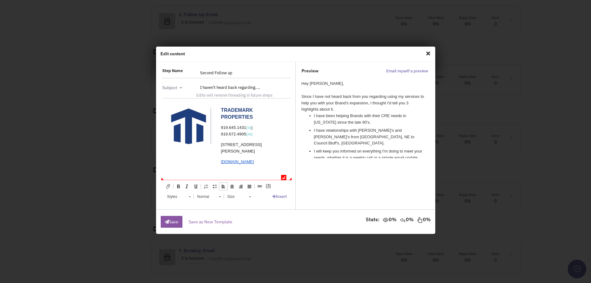
scroll to position [53, 0]
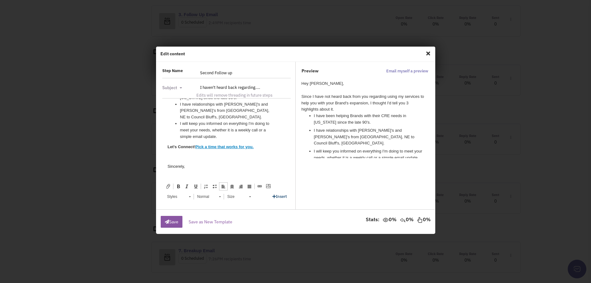
click at [278, 196] on link "Insert" at bounding box center [279, 196] width 15 height 5
click at [289, 177] on link "Signatures" at bounding box center [290, 177] width 34 height 8
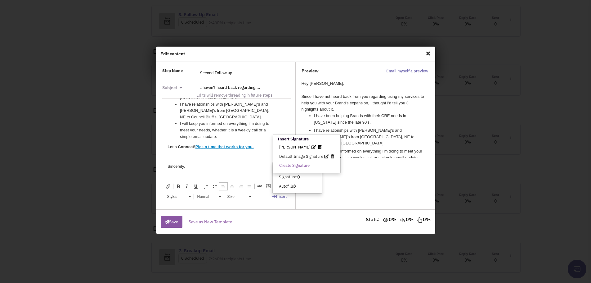
click at [287, 146] on span "[PERSON_NAME]" at bounding box center [294, 146] width 31 height 5
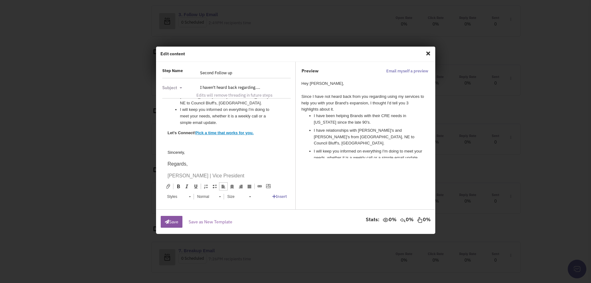
scroll to position [75, 0]
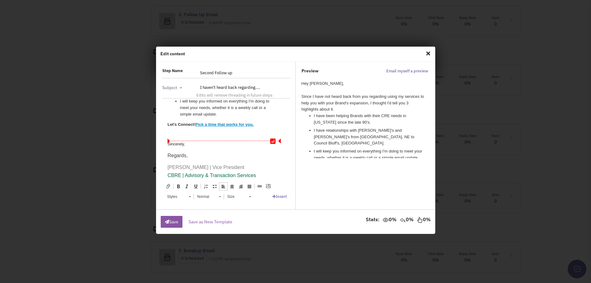
click at [193, 151] on p "Regards," at bounding box center [226, 155] width 118 height 8
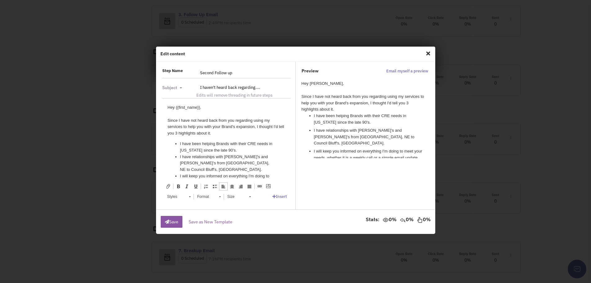
scroll to position [0, 0]
click at [182, 133] on div "Since I have not heard back from you regarding using my services to help you wi…" at bounding box center [226, 127] width 118 height 19
click at [213, 133] on div "Since I have not heard back from you regarding using my services to help you wi…" at bounding box center [226, 127] width 118 height 19
click at [169, 221] on button "Save" at bounding box center [172, 222] width 22 height 12
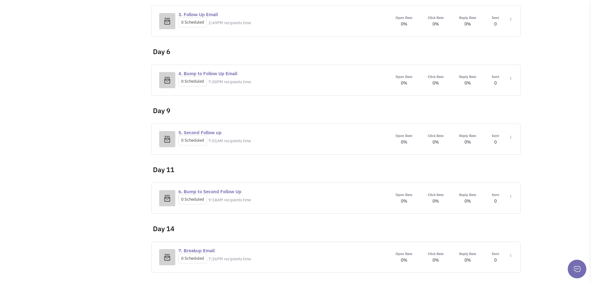
click at [512, 196] on div "Open Rate 0% Click Rate 0% Reply Rate 0% Sent Toggle Dropdown Step settings" at bounding box center [450, 197] width 125 height 13
click at [483, 225] on link "Edit content" at bounding box center [492, 224] width 49 height 11
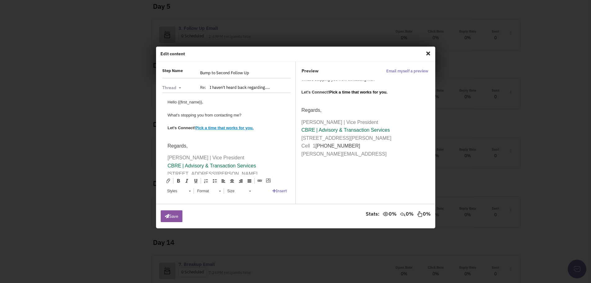
scroll to position [234, 0]
click at [429, 53] on span "Close" at bounding box center [428, 53] width 8 height 10
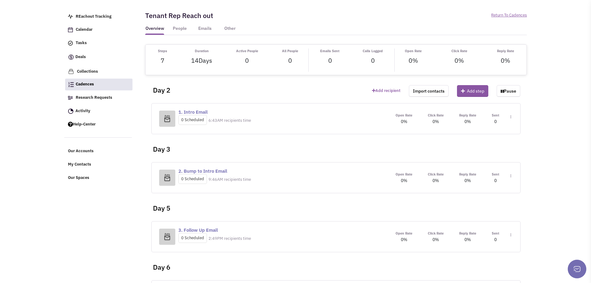
scroll to position [0, 0]
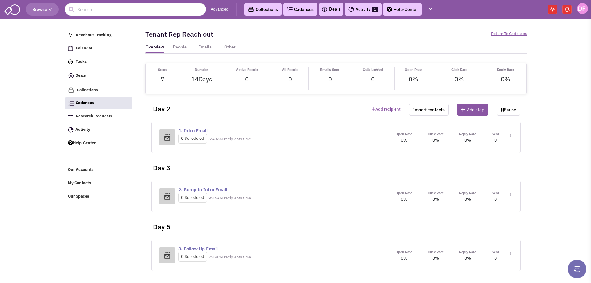
click at [511, 137] on img at bounding box center [510, 135] width 1 height 3
click at [490, 164] on link "Edit content" at bounding box center [492, 163] width 49 height 11
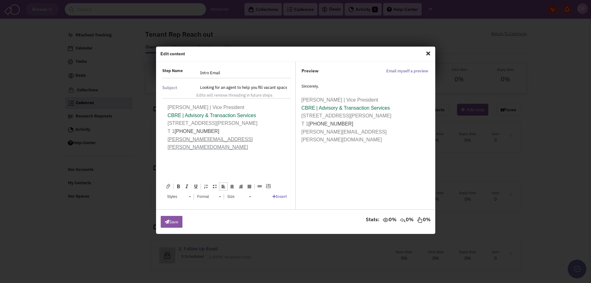
scroll to position [91, 0]
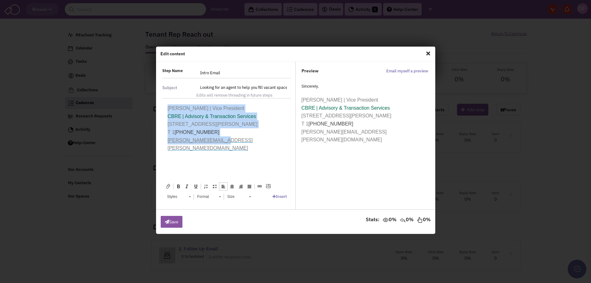
drag, startPoint x: 228, startPoint y: 147, endPoint x: 166, endPoint y: 110, distance: 72.7
click at [166, 110] on html "Hi {{first_name}}, I'd love to represent {{company}} as your agent! My company …" at bounding box center [226, 97] width 130 height 179
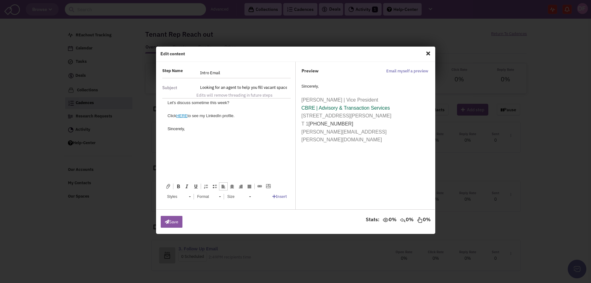
scroll to position [42, 0]
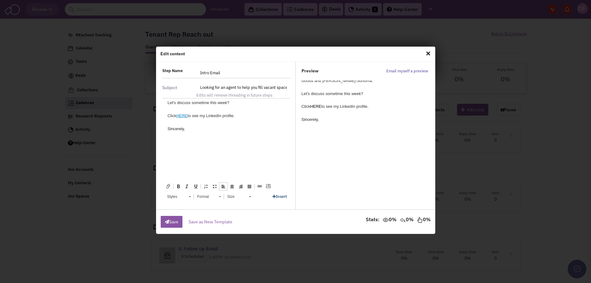
click at [280, 198] on link "Insert" at bounding box center [279, 196] width 15 height 5
click at [286, 178] on link "Signatures" at bounding box center [290, 177] width 34 height 8
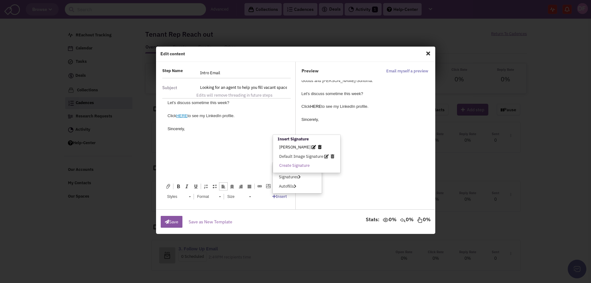
click at [286, 147] on span "[PERSON_NAME]" at bounding box center [294, 146] width 31 height 5
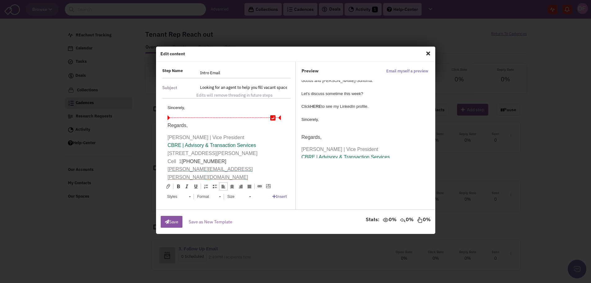
click at [197, 126] on p "Regards," at bounding box center [226, 125] width 118 height 8
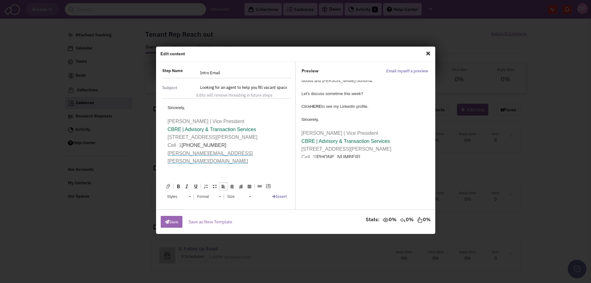
click at [174, 224] on button "Save" at bounding box center [172, 222] width 22 height 12
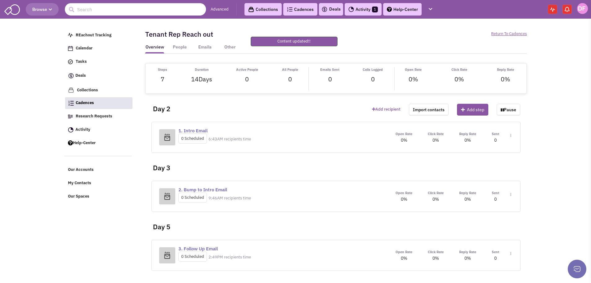
scroll to position [0, 0]
click at [511, 137] on img at bounding box center [510, 135] width 1 height 3
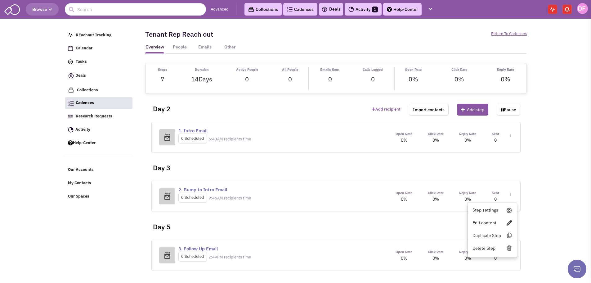
click at [487, 223] on link "Edit content" at bounding box center [492, 222] width 49 height 11
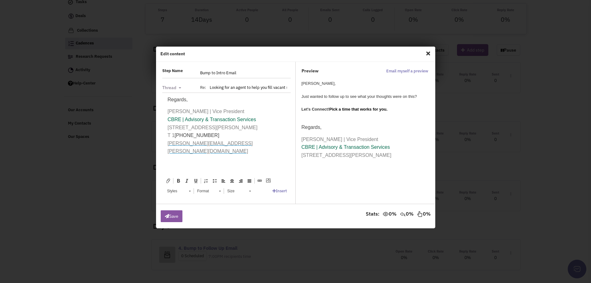
scroll to position [62, 0]
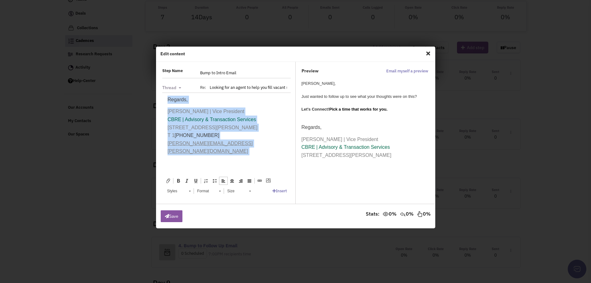
drag, startPoint x: 231, startPoint y: 152, endPoint x: 164, endPoint y: 100, distance: 84.7
click at [164, 100] on html "{{first_name}}, Just wanted to follow up to see what your thoughts were on this…" at bounding box center [226, 110] width 130 height 128
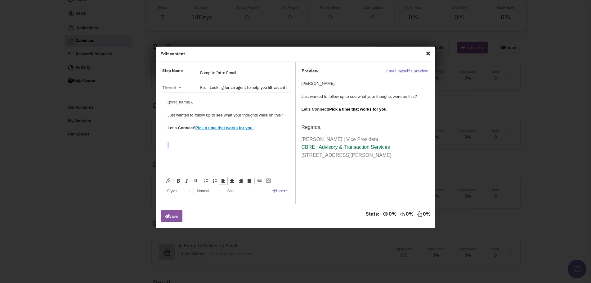
scroll to position [0, 0]
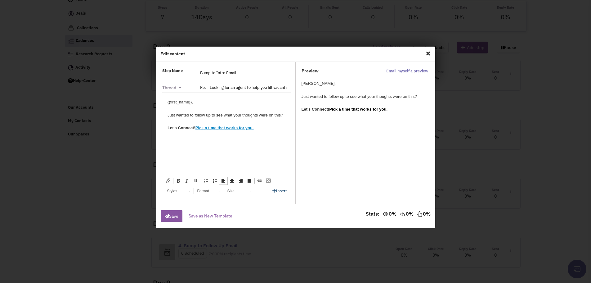
click at [284, 192] on link "Insert" at bounding box center [279, 190] width 15 height 5
click at [288, 171] on link "Signatures" at bounding box center [290, 171] width 34 height 8
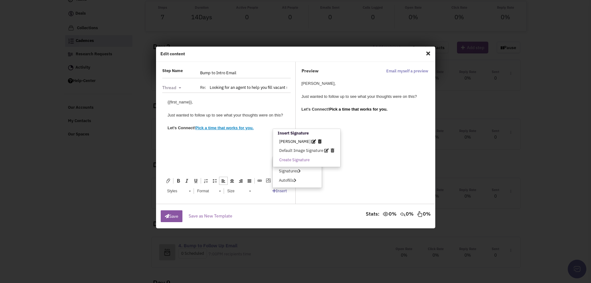
click at [287, 139] on span "[PERSON_NAME]" at bounding box center [294, 141] width 31 height 5
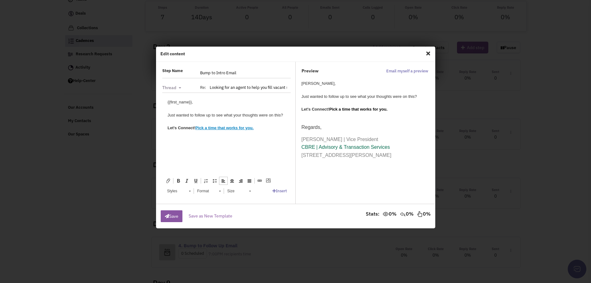
scroll to position [32, 0]
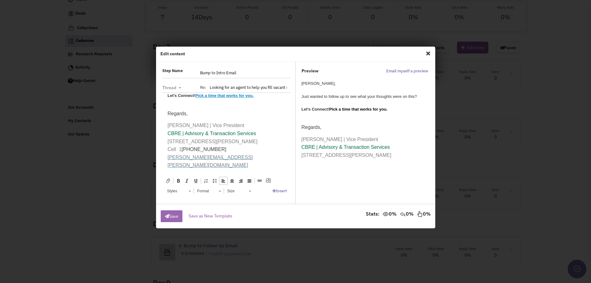
click at [167, 216] on icon "button" at bounding box center [167, 216] width 4 height 4
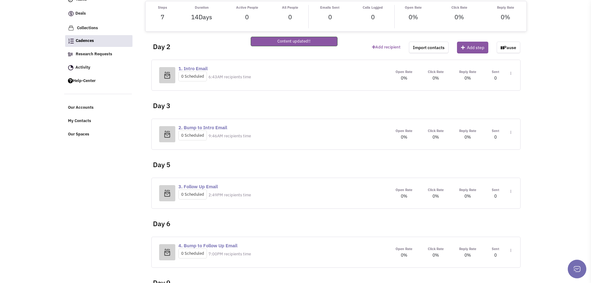
click at [511, 75] on img at bounding box center [510, 73] width 1 height 3
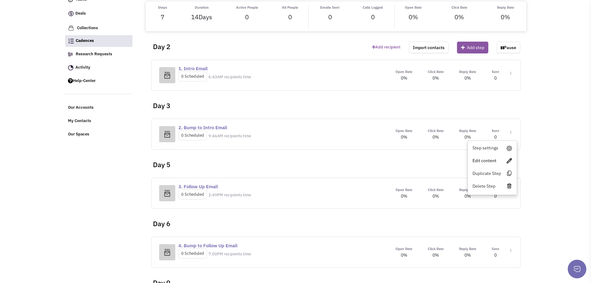
click at [480, 161] on link "Edit content" at bounding box center [492, 160] width 49 height 11
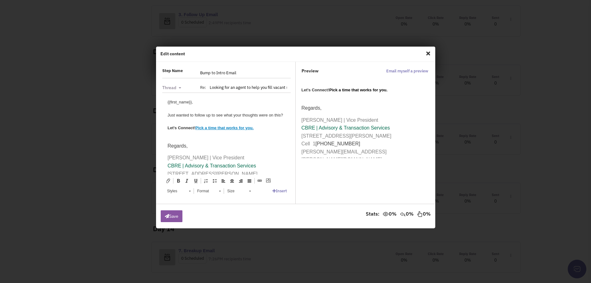
scroll to position [30, 0]
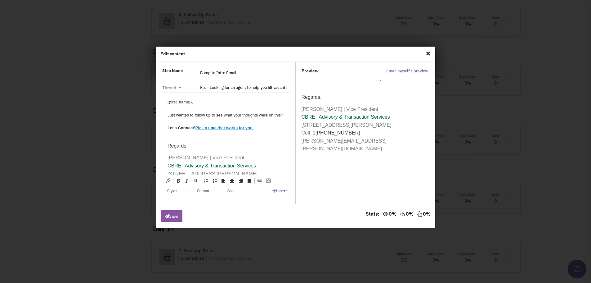
click at [428, 53] on span "Close" at bounding box center [428, 53] width 8 height 10
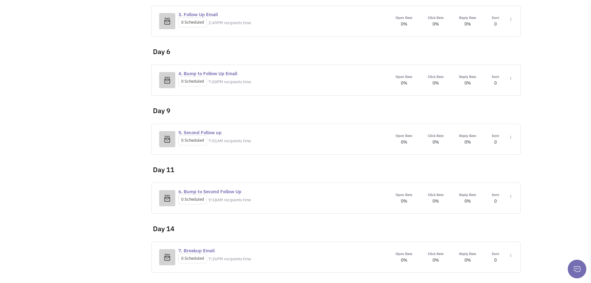
click at [490, 164] on link "Edit content" at bounding box center [492, 165] width 49 height 11
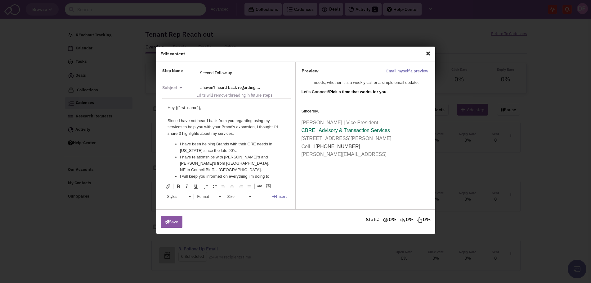
scroll to position [79, 0]
click at [363, 87] on link "Pick a time that works for you." at bounding box center [358, 87] width 58 height 5
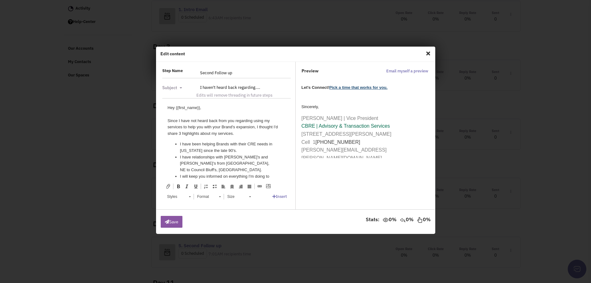
scroll to position [124, 0]
click at [428, 54] on span "Close" at bounding box center [428, 53] width 8 height 10
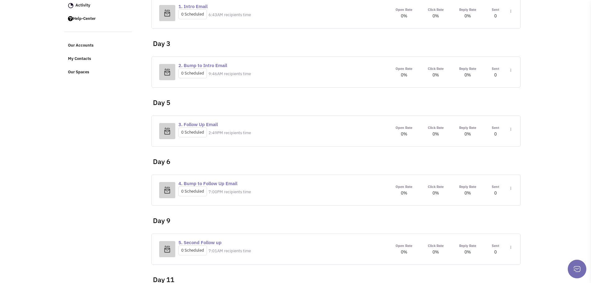
click at [511, 13] on img at bounding box center [510, 11] width 1 height 3
click at [484, 217] on link "Edit content" at bounding box center [492, 216] width 49 height 11
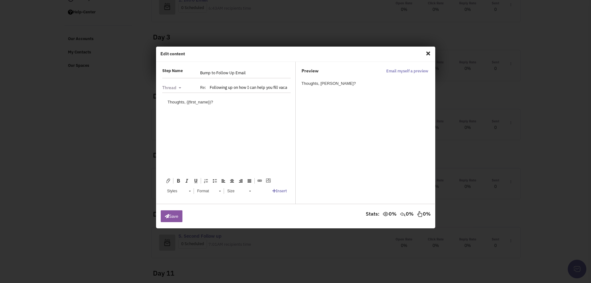
scroll to position [0, 0]
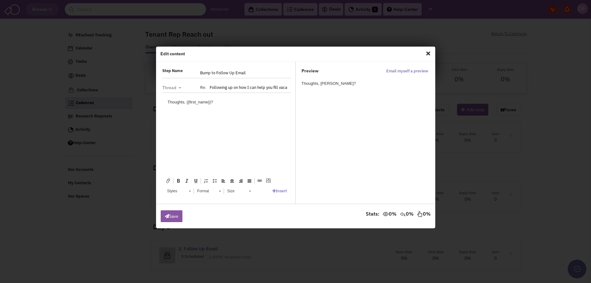
click at [236, 104] on body "Thoughts, {{first_name}}?" at bounding box center [226, 102] width 118 height 7
drag, startPoint x: 197, startPoint y: 115, endPoint x: 145, endPoint y: 111, distance: 52.5
click at [161, 111] on html "Thoughts, {{first_name}}? Let's Connect!" at bounding box center [226, 108] width 130 height 32
drag, startPoint x: 179, startPoint y: 181, endPoint x: 183, endPoint y: 174, distance: 8.4
click at [179, 181] on span at bounding box center [178, 180] width 5 height 5
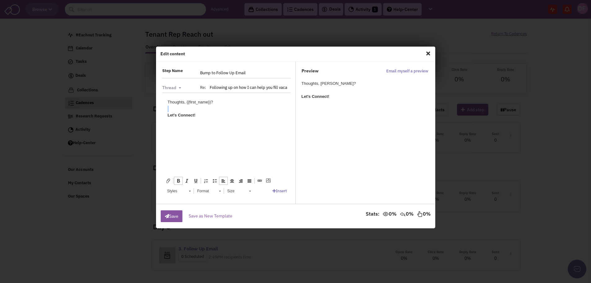
click at [207, 114] on div "Let's Connect!" at bounding box center [226, 115] width 118 height 7
click at [261, 180] on span at bounding box center [259, 180] width 5 height 5
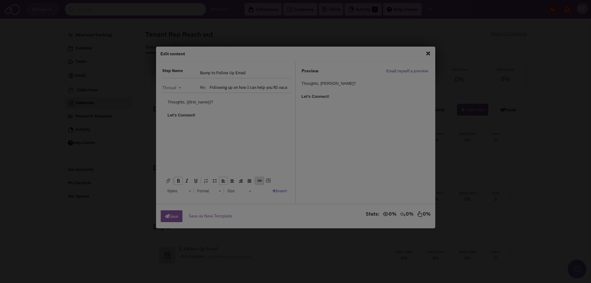
checkbox input "true"
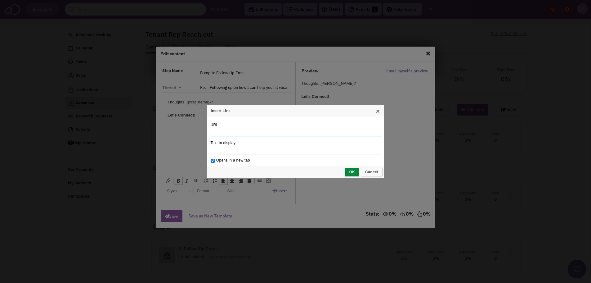
paste input "[URL][EMAIL_ADDRESS][DOMAIN_NAME][DOMAIN_NAME]"
type input "[URL][EMAIL_ADDRESS][DOMAIN_NAME][DOMAIN_NAME]"
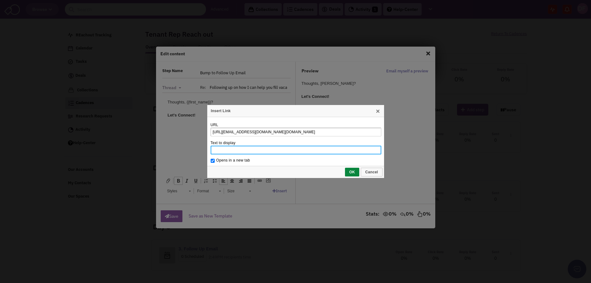
click at [230, 147] on input "Text to display" at bounding box center [296, 150] width 171 height 9
type input "Pick a time that works for you."
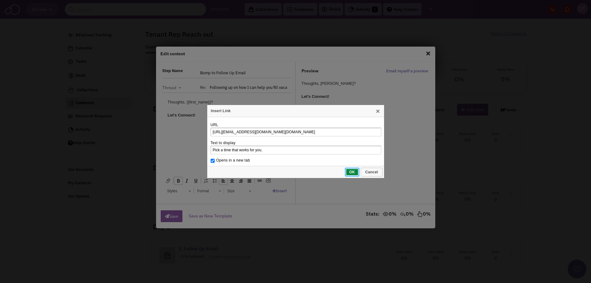
click at [355, 171] on span "OK" at bounding box center [352, 172] width 13 height 4
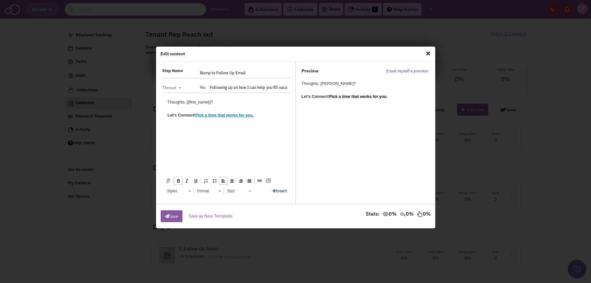
click at [279, 191] on link "Insert" at bounding box center [279, 190] width 15 height 5
click at [291, 171] on link "Signatures" at bounding box center [290, 171] width 34 height 8
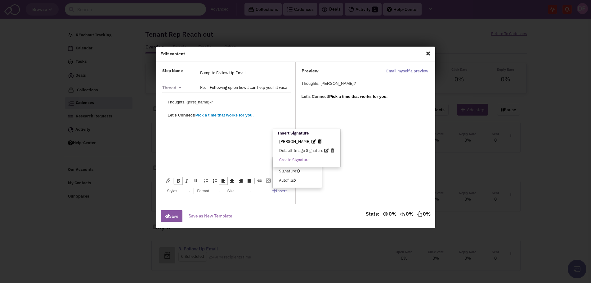
click at [290, 141] on span "[PERSON_NAME]" at bounding box center [294, 141] width 31 height 5
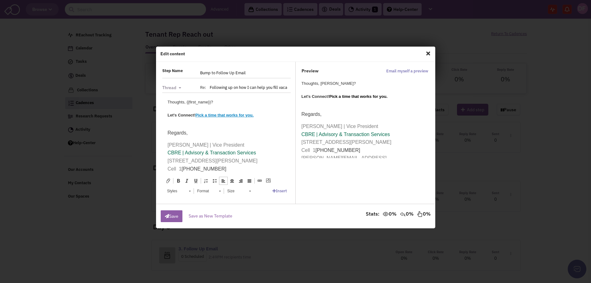
click at [172, 216] on button "Save" at bounding box center [172, 216] width 22 height 12
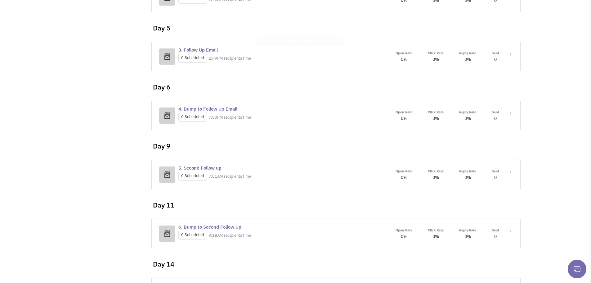
scroll to position [217, 0]
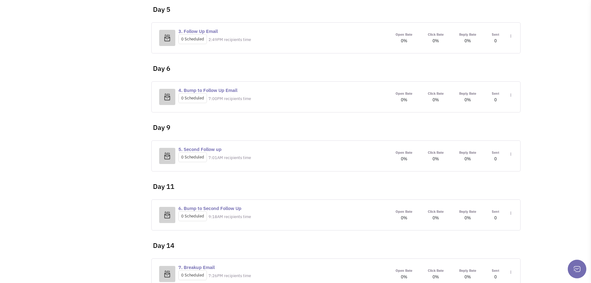
click at [512, 154] on div "Open Rate 0% Click Rate 0% Reply Rate 0% Sent Toggle Dropdown Step settings" at bounding box center [450, 155] width 125 height 13
click at [480, 184] on link "Edit content" at bounding box center [492, 182] width 49 height 11
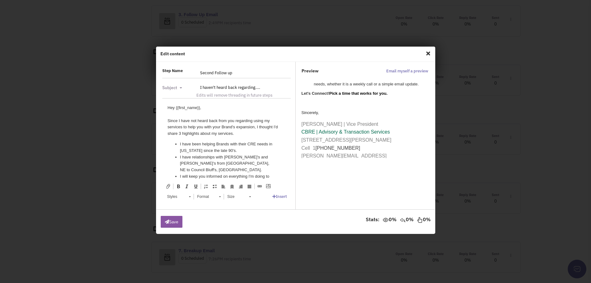
scroll to position [79, 0]
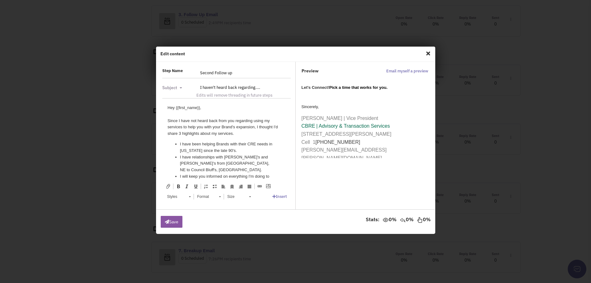
click at [428, 53] on span "Close" at bounding box center [428, 53] width 8 height 10
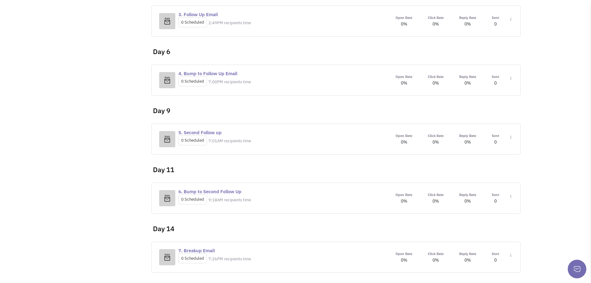
click at [486, 226] on link "Edit content" at bounding box center [492, 224] width 49 height 11
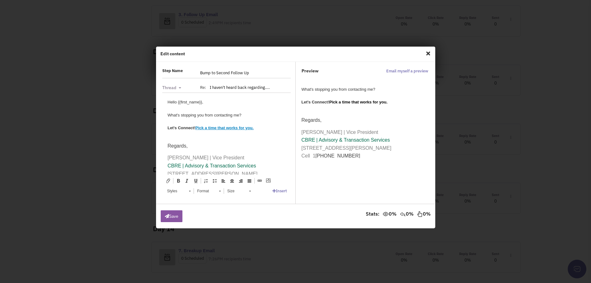
scroll to position [17, 0]
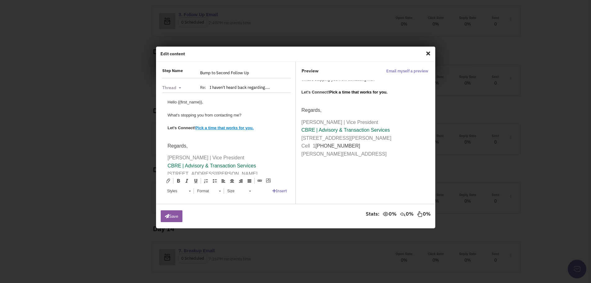
click at [429, 52] on span "Close" at bounding box center [428, 53] width 8 height 10
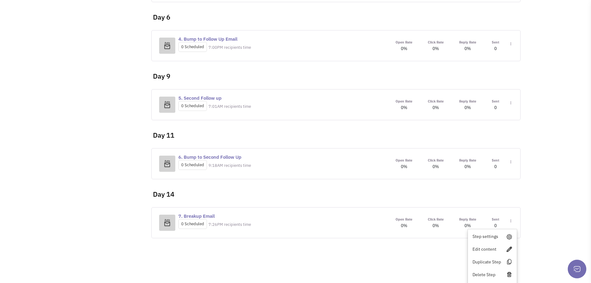
scroll to position [269, 0]
click at [484, 249] on link "Edit content" at bounding box center [492, 248] width 49 height 11
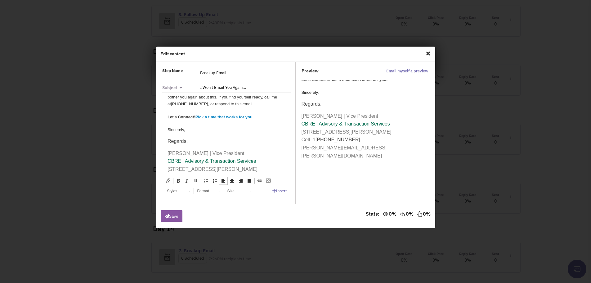
scroll to position [33, 0]
click at [195, 140] on p "Regards," at bounding box center [226, 139] width 118 height 8
click at [194, 128] on div "Sincerely," at bounding box center [226, 127] width 118 height 7
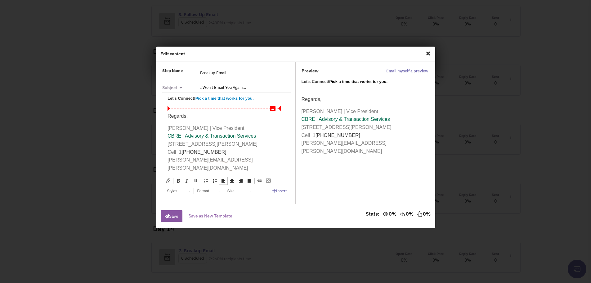
scroll to position [64, 0]
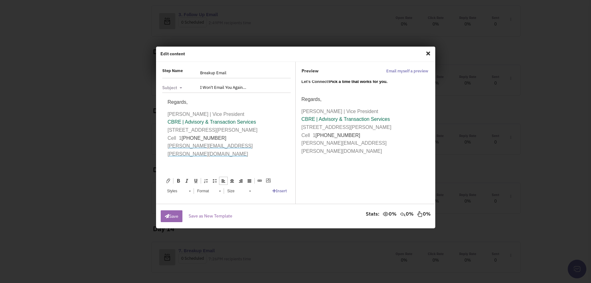
click at [173, 215] on button "Save" at bounding box center [172, 216] width 22 height 12
